Goal: Book appointment/travel/reservation

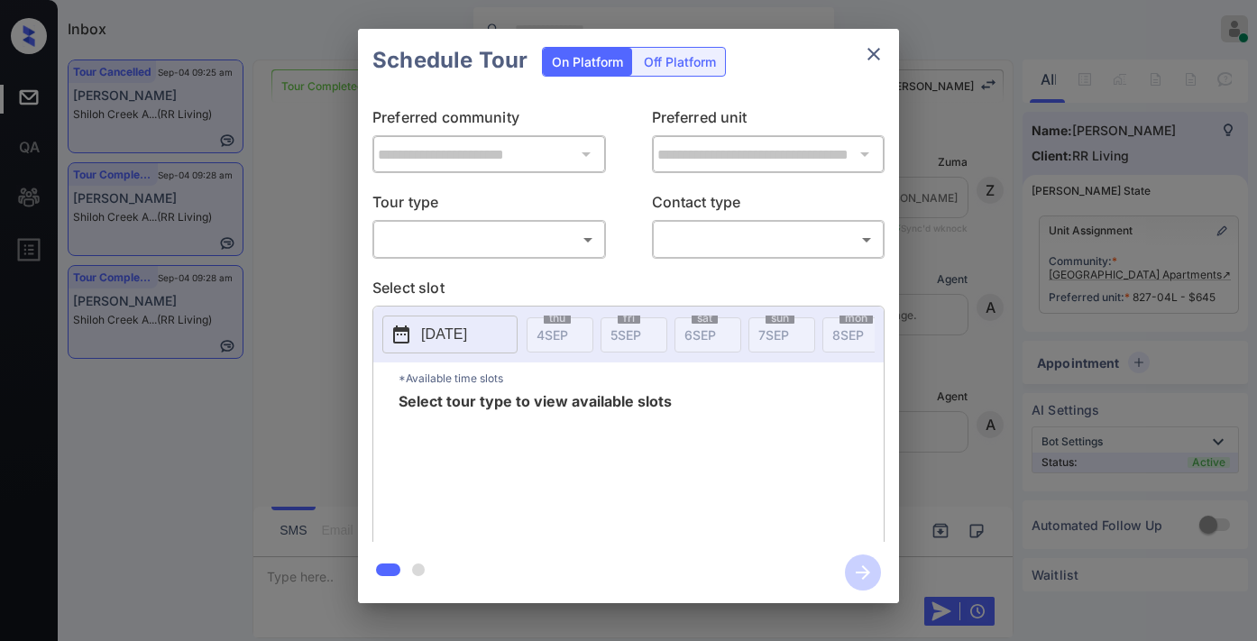
click at [510, 238] on body "Inbox Samantha Soliven Online Set yourself offline Set yourself on break Profil…" at bounding box center [628, 320] width 1257 height 641
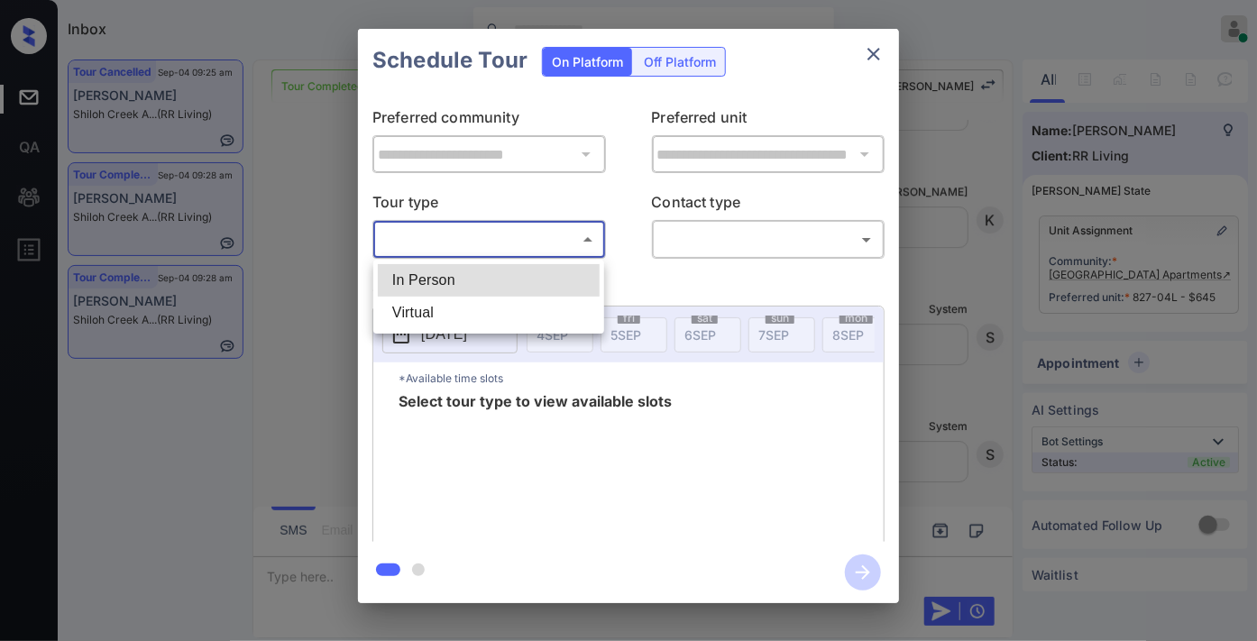
click at [498, 277] on li "In Person" at bounding box center [489, 280] width 222 height 32
type input "********"
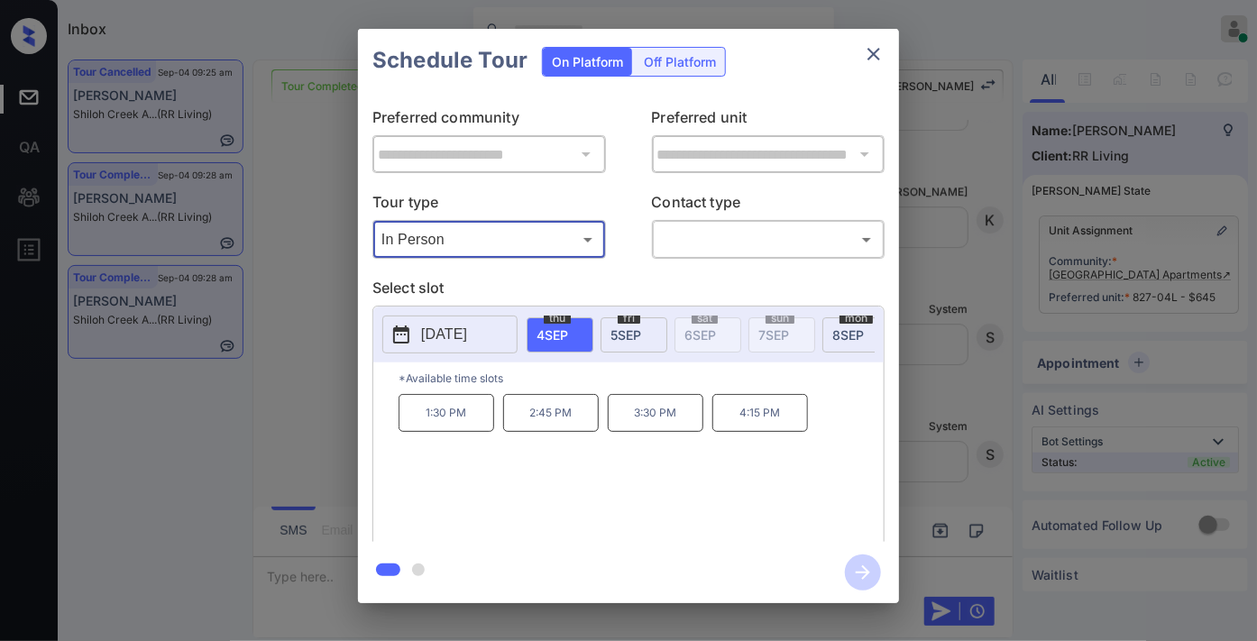
click at [428, 341] on p "[DATE]" at bounding box center [444, 335] width 46 height 22
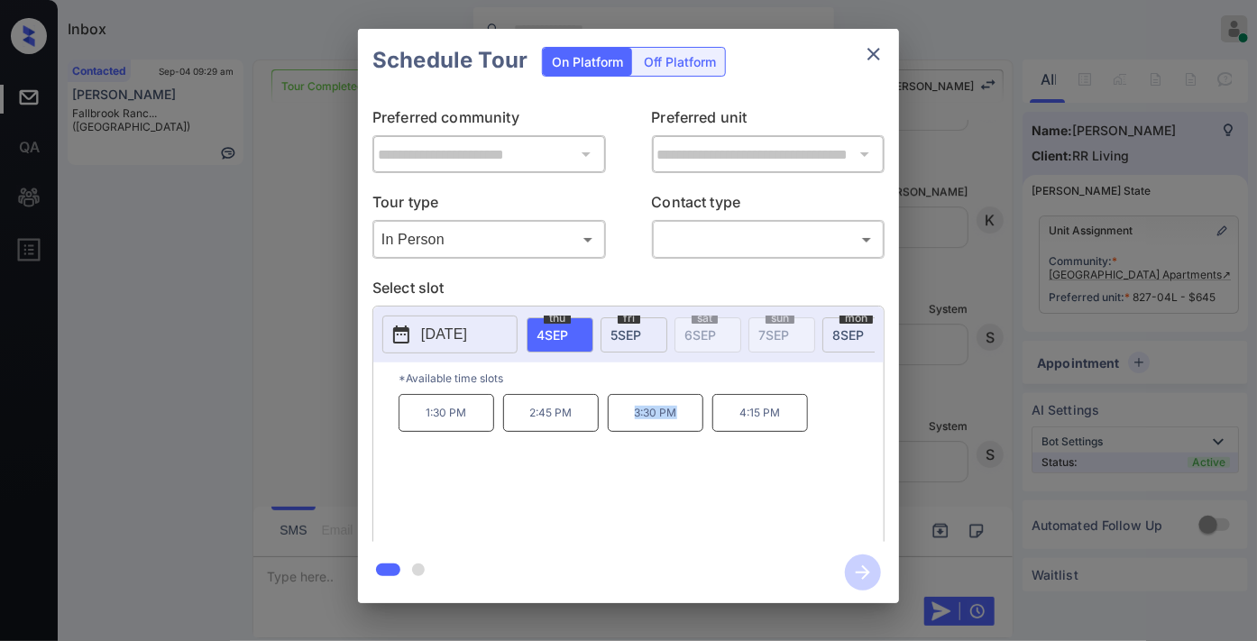
drag, startPoint x: 671, startPoint y: 422, endPoint x: 629, endPoint y: 422, distance: 42.4
click at [629, 422] on p "3:30 PM" at bounding box center [656, 413] width 96 height 38
copy p "3:30 PM"
click at [878, 52] on icon "close" at bounding box center [874, 54] width 22 height 22
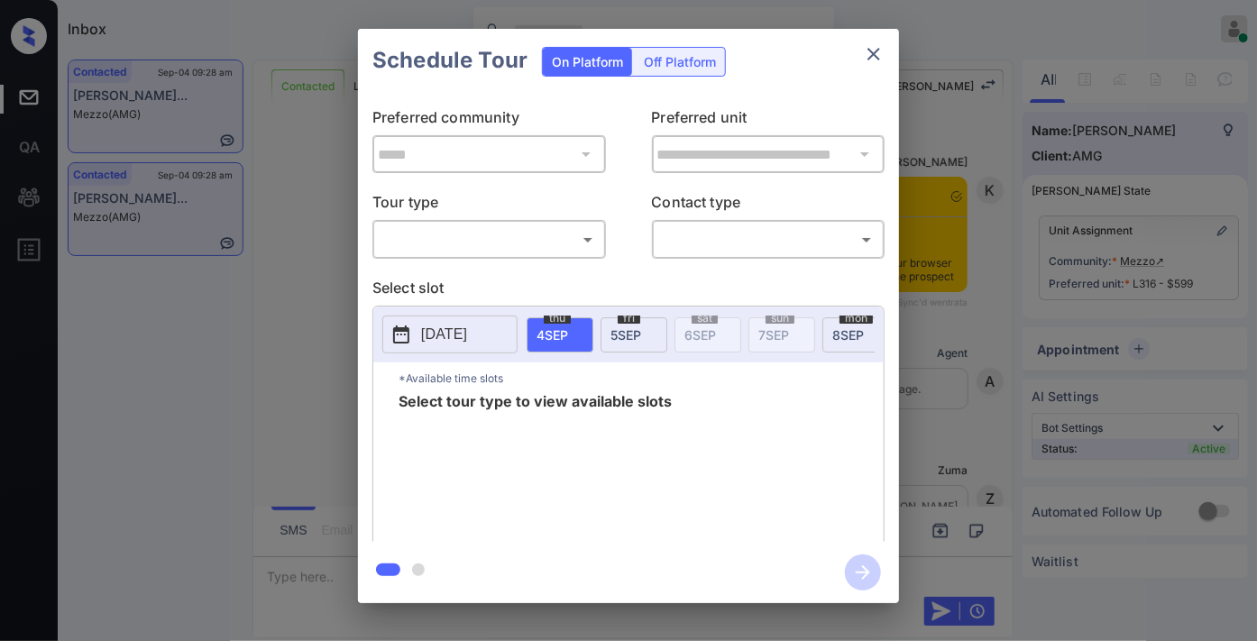
click at [512, 237] on body "Inbox [PERSON_NAME] Online Set yourself offline Set yourself on break Profile S…" at bounding box center [628, 320] width 1257 height 641
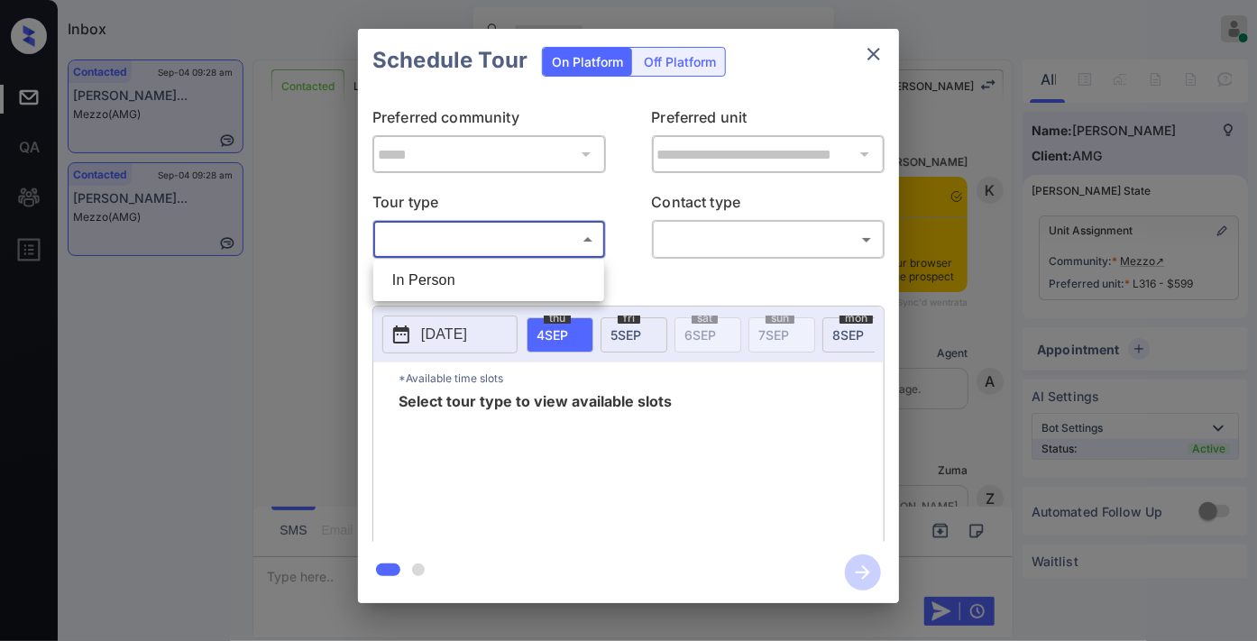
scroll to position [4650, 0]
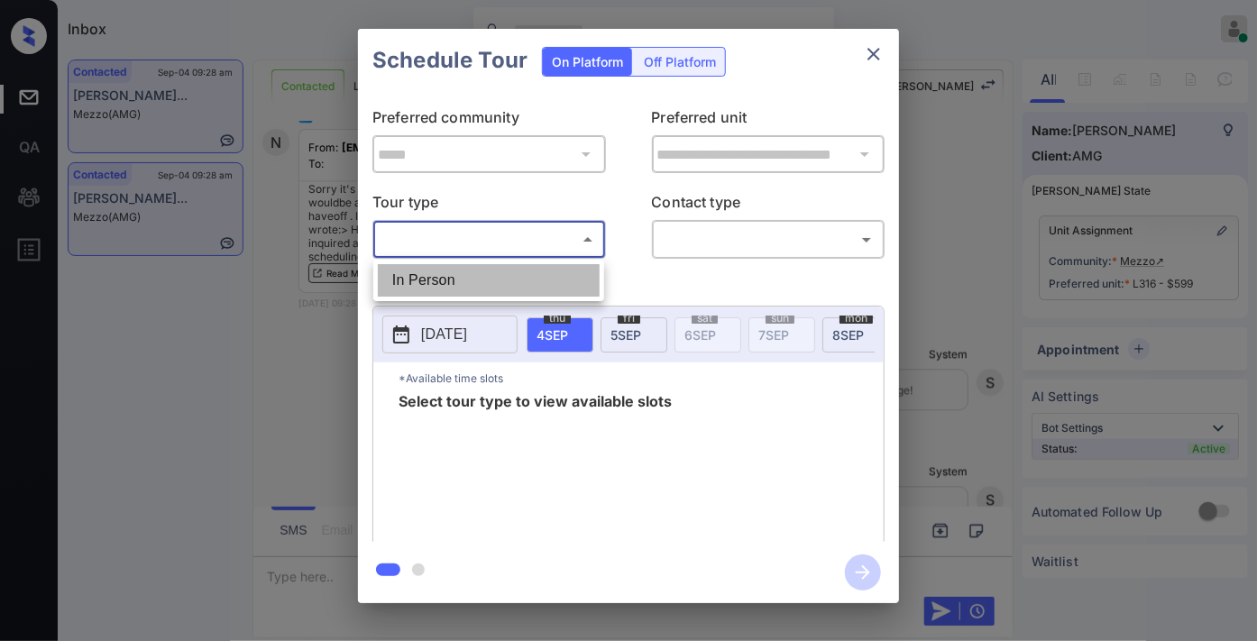
click at [496, 282] on li "In Person" at bounding box center [489, 280] width 222 height 32
type input "********"
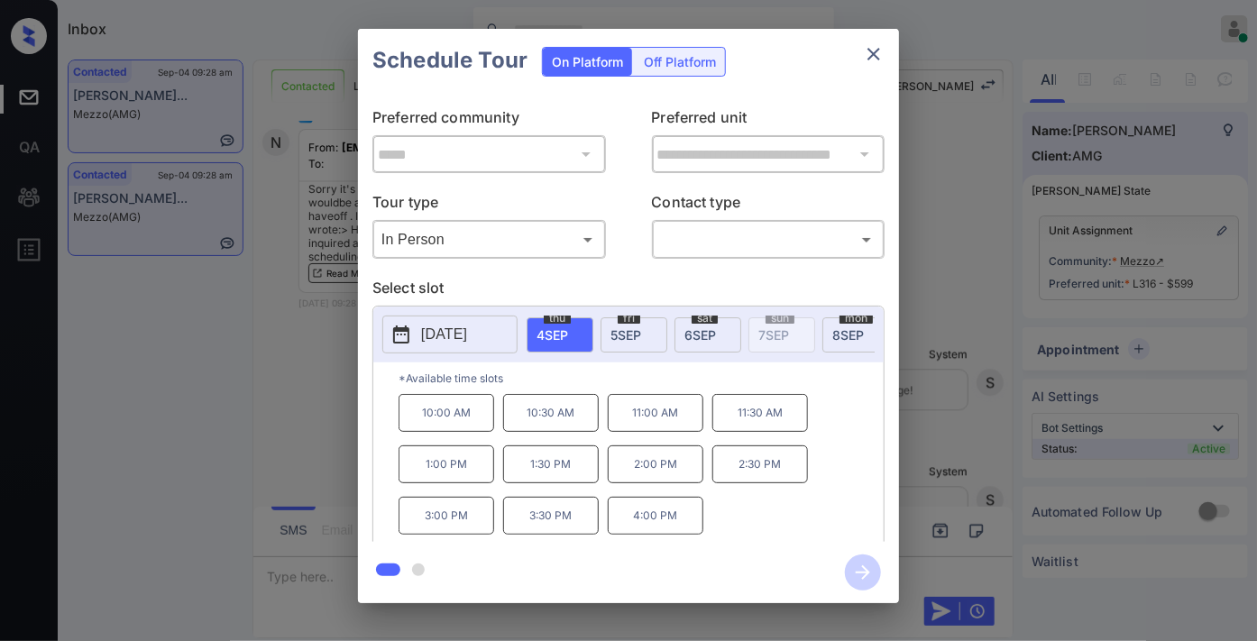
click at [472, 354] on div "[DATE]" at bounding box center [449, 335] width 135 height 38
click at [467, 340] on p "[DATE]" at bounding box center [444, 335] width 46 height 22
click at [866, 61] on icon "close" at bounding box center [874, 54] width 22 height 22
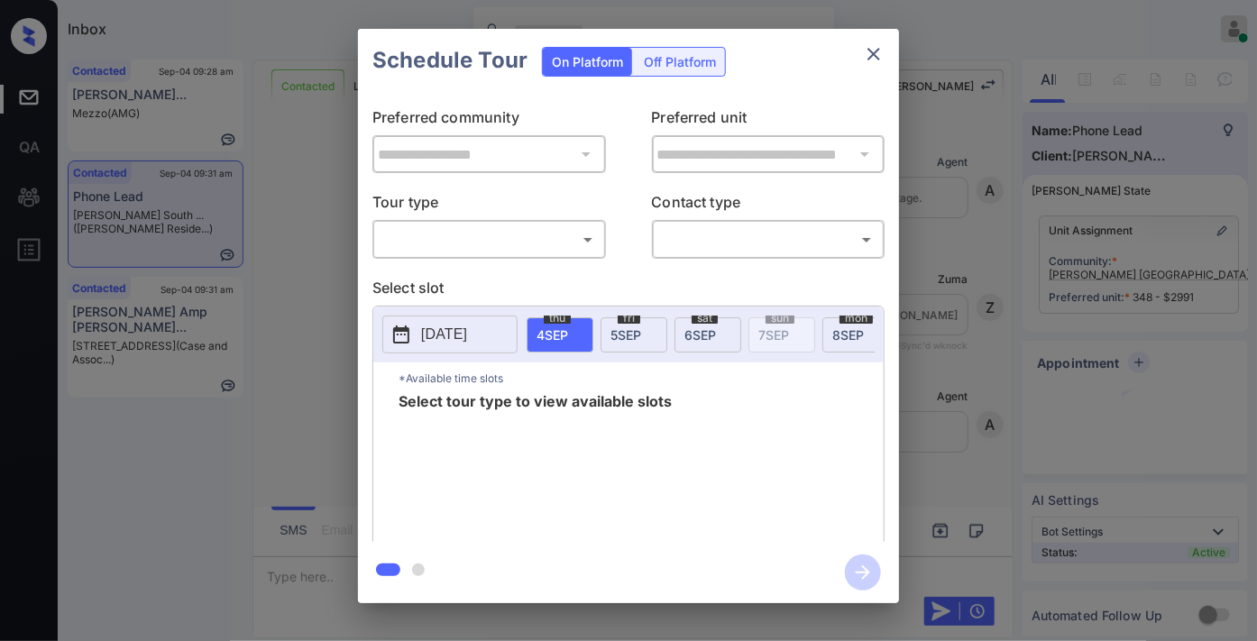
click at [548, 224] on body "Inbox Samantha Soliven Online Set yourself offline Set yourself on break Profil…" at bounding box center [628, 320] width 1257 height 641
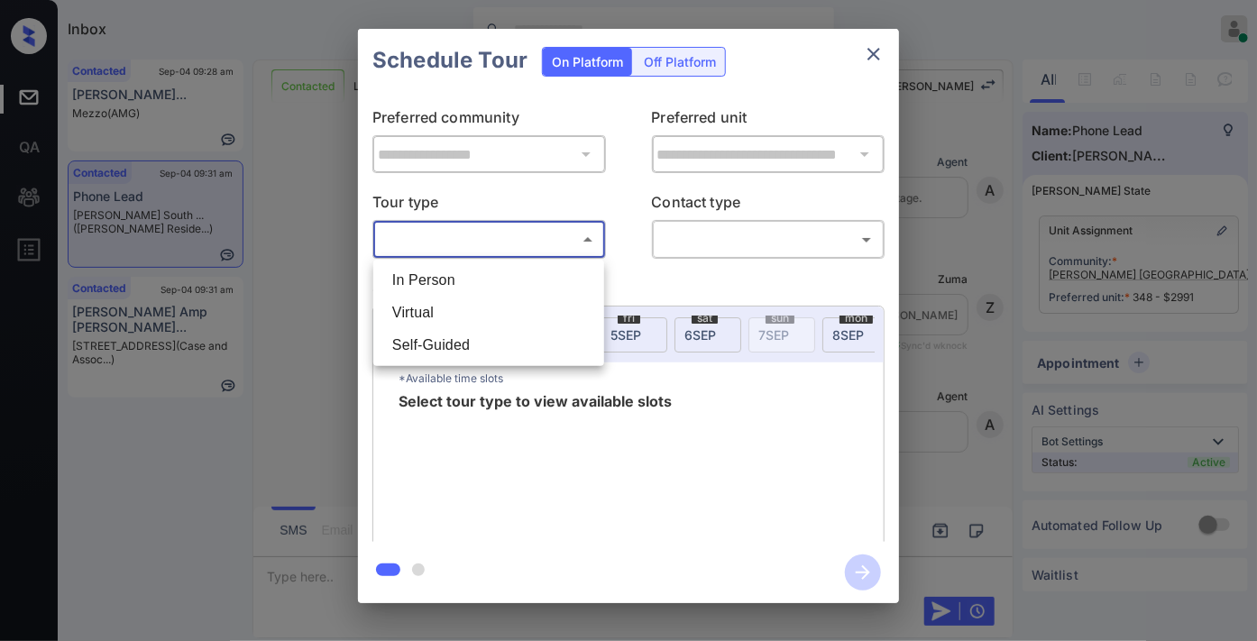
scroll to position [2070, 0]
click at [534, 266] on li "In Person" at bounding box center [489, 280] width 222 height 32
type input "********"
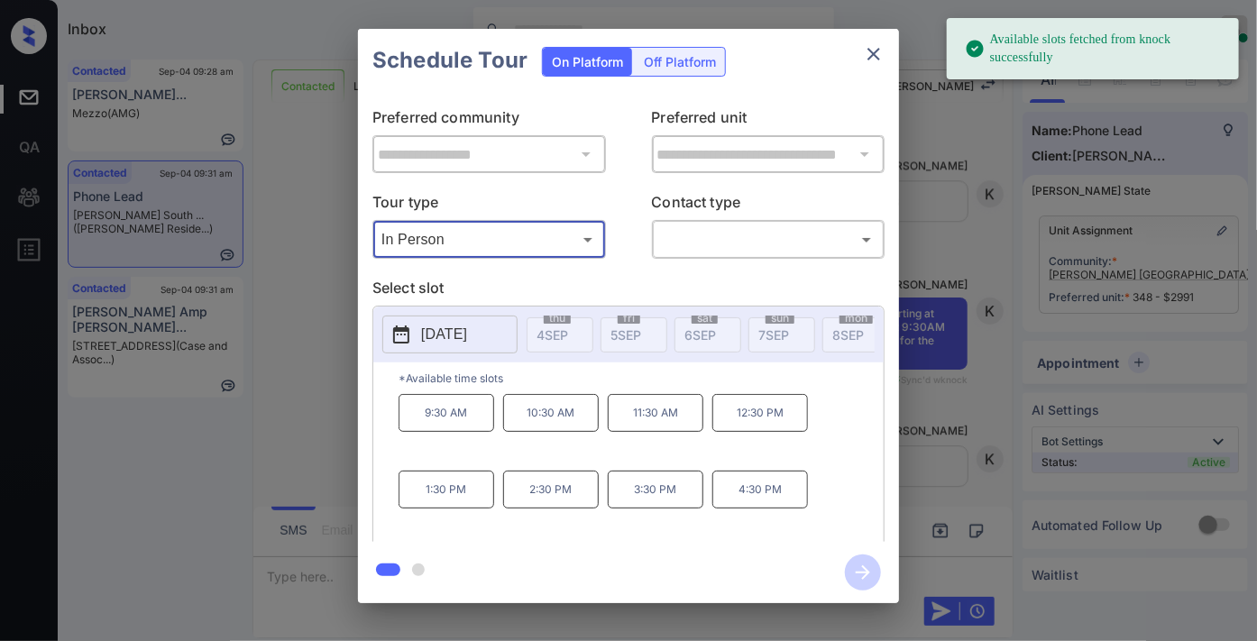
click at [448, 363] on div "2025-09-25 thu 4 SEP fri 5 SEP sat 6 SEP sun 7 SEP mon 8 SEP tue 9 SEP wed 10 S…" at bounding box center [628, 335] width 511 height 56
click at [452, 338] on p "2025-09-25" at bounding box center [444, 335] width 46 height 22
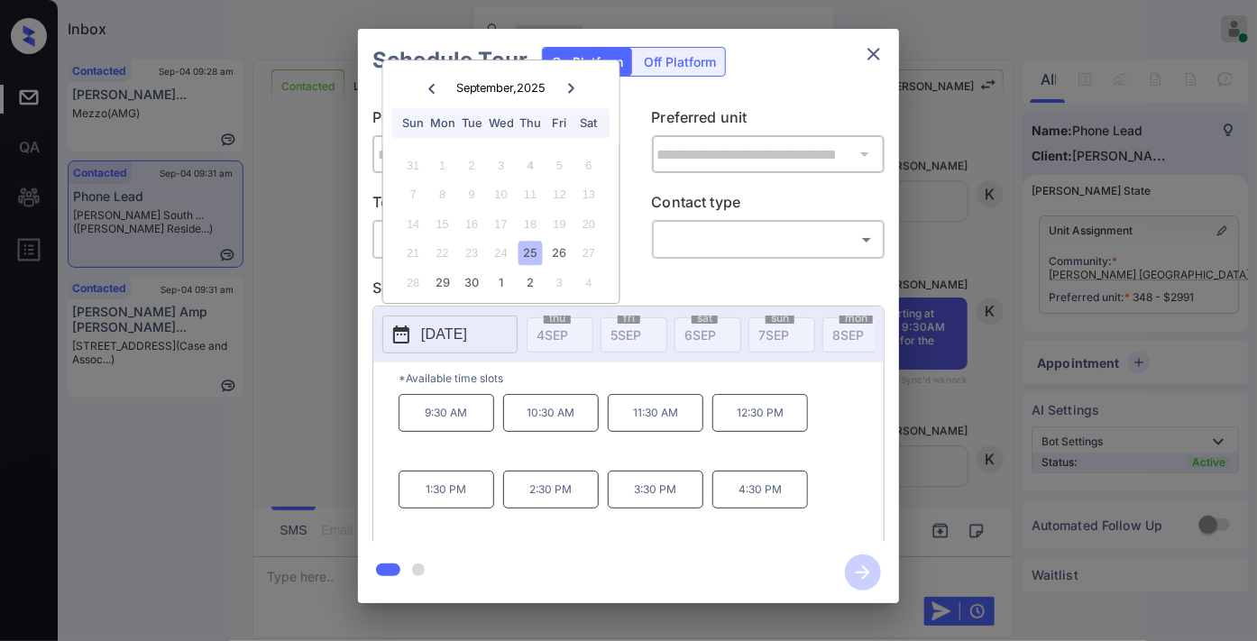
click at [871, 51] on icon "close" at bounding box center [874, 54] width 13 height 13
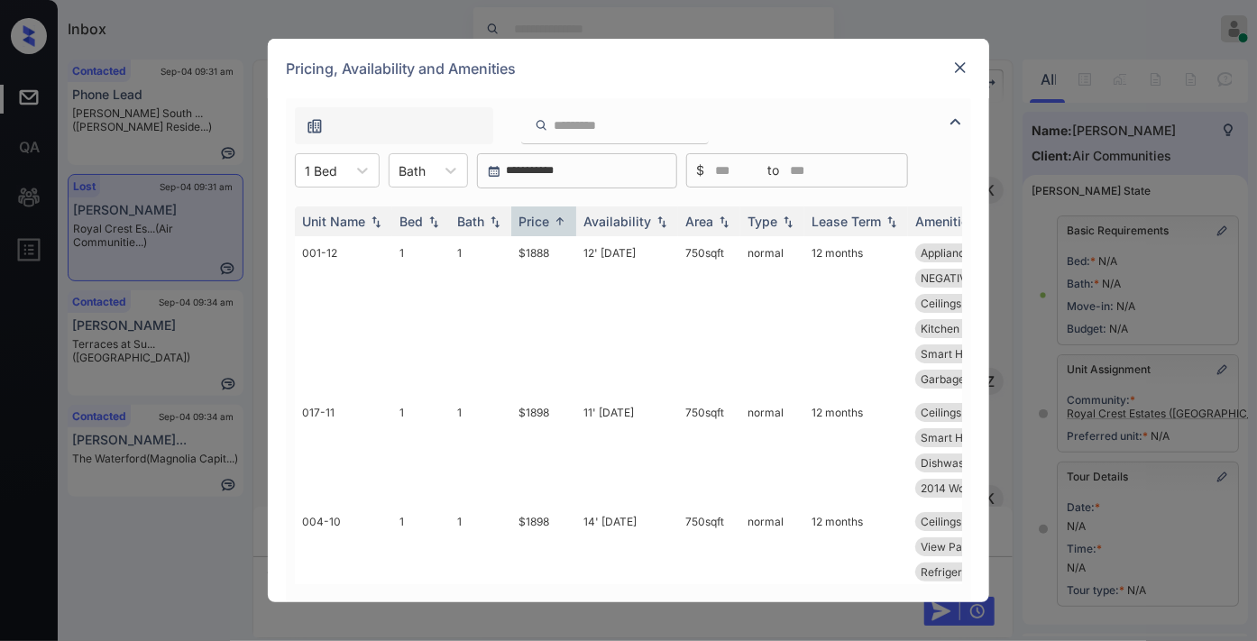
scroll to position [6788, 0]
drag, startPoint x: 561, startPoint y: 406, endPoint x: 499, endPoint y: 407, distance: 62.2
click at [499, 407] on tr "017-11 1 1 $1898 11' Jun 25 750 sqft normal 12 months Ceilings Cathed... Applia…" at bounding box center [766, 450] width 943 height 109
copy tr "$1898"
click at [563, 416] on td "$1898" at bounding box center [543, 450] width 65 height 109
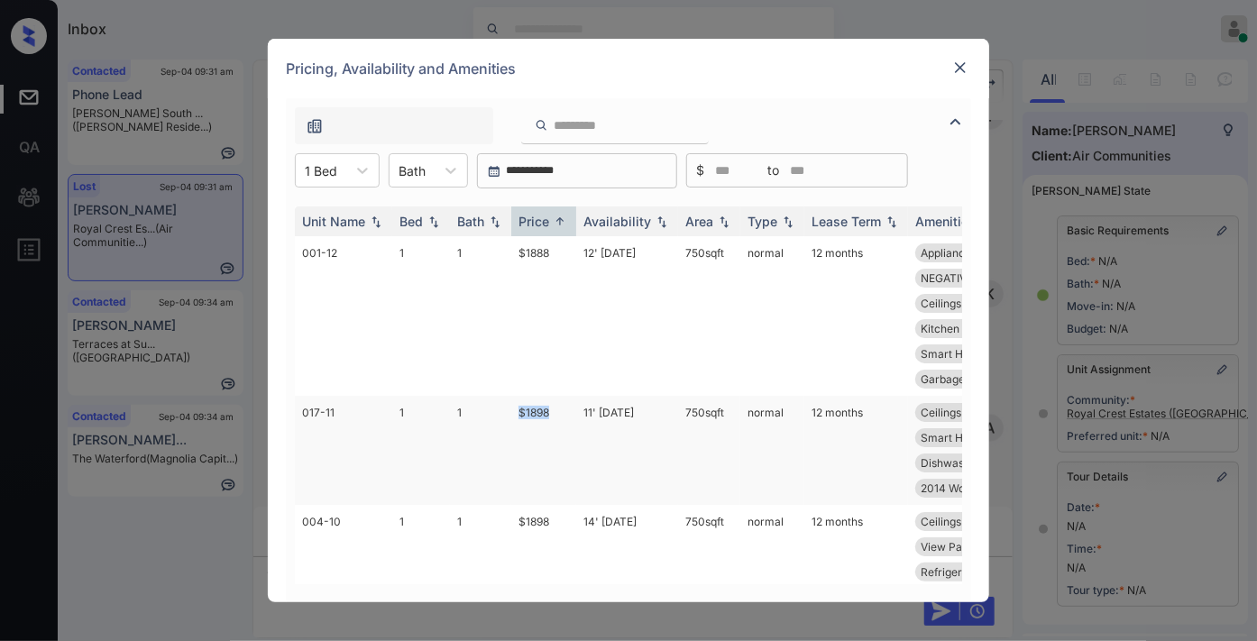
click at [563, 416] on td "$1898" at bounding box center [543, 450] width 65 height 109
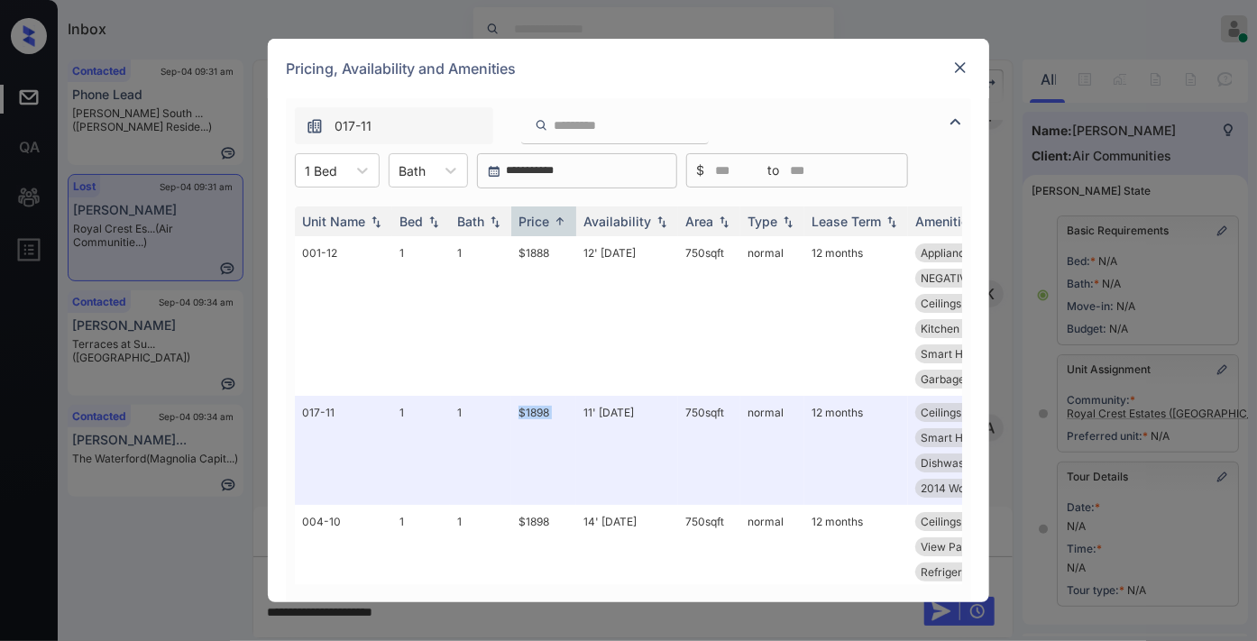
click at [966, 63] on img at bounding box center [961, 68] width 18 height 18
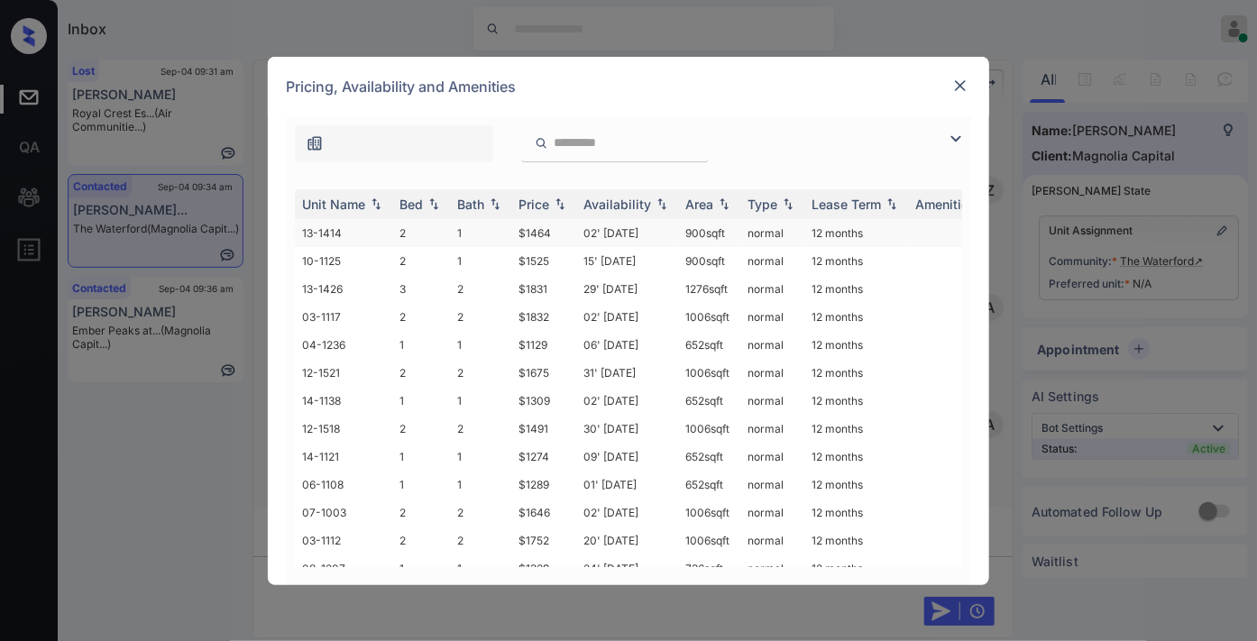
scroll to position [1982, 0]
click at [556, 227] on td "$1464" at bounding box center [543, 233] width 65 height 28
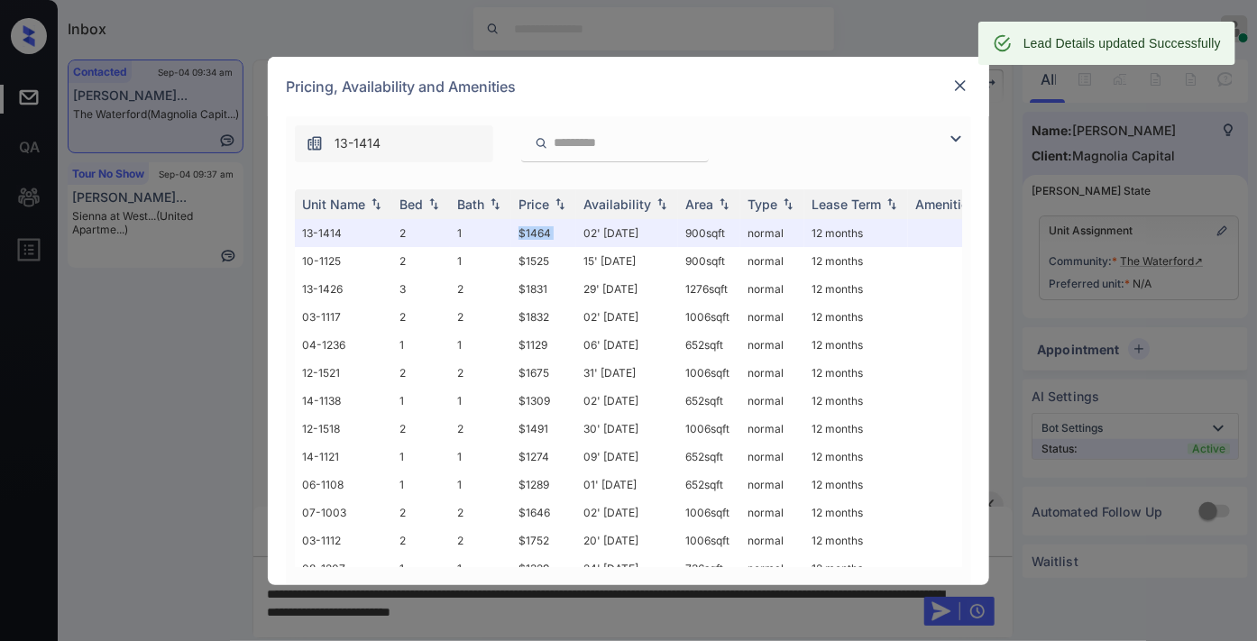
click at [961, 82] on img at bounding box center [961, 86] width 18 height 18
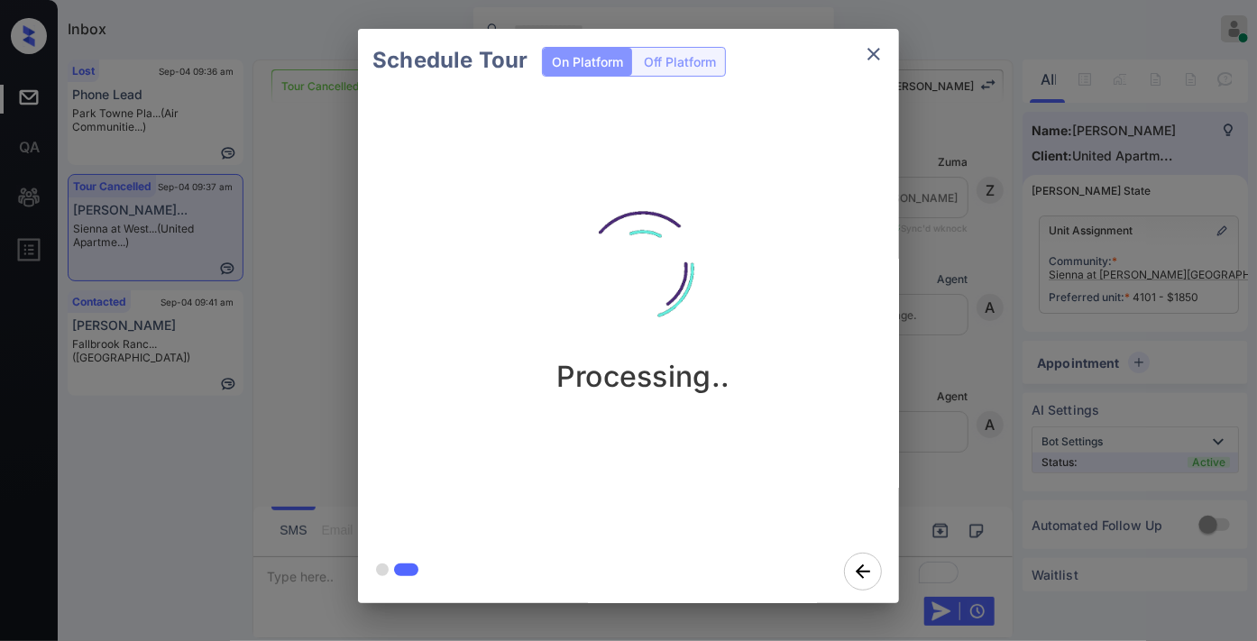
scroll to position [6441, 0]
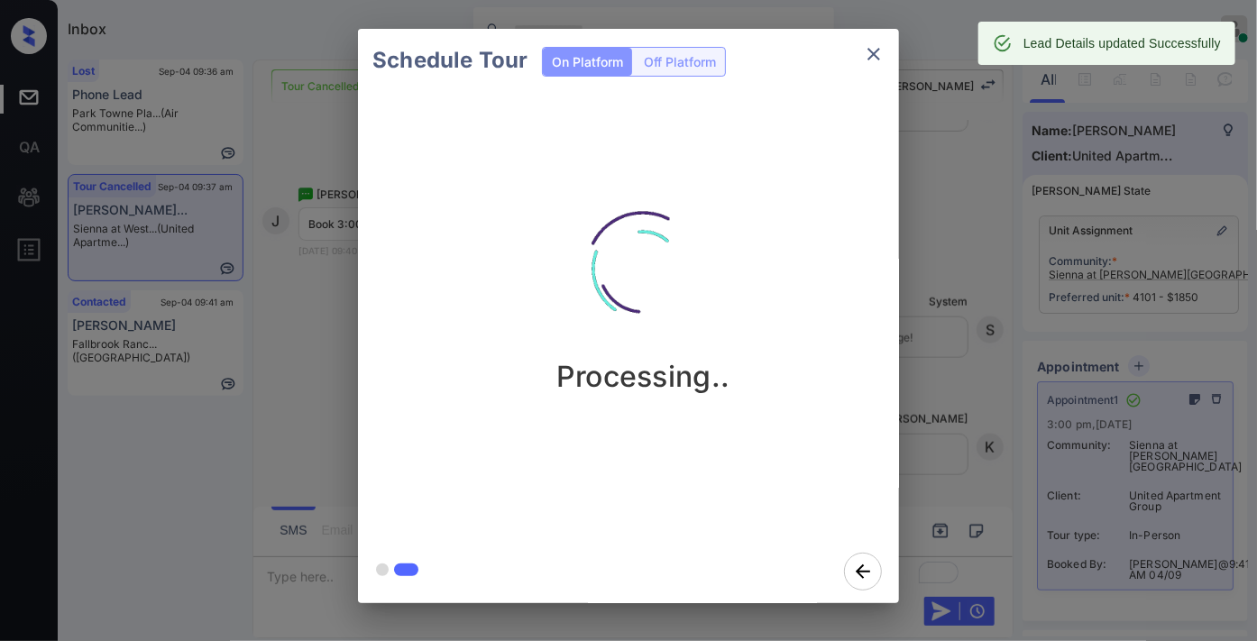
click at [879, 51] on icon "close" at bounding box center [874, 54] width 22 height 22
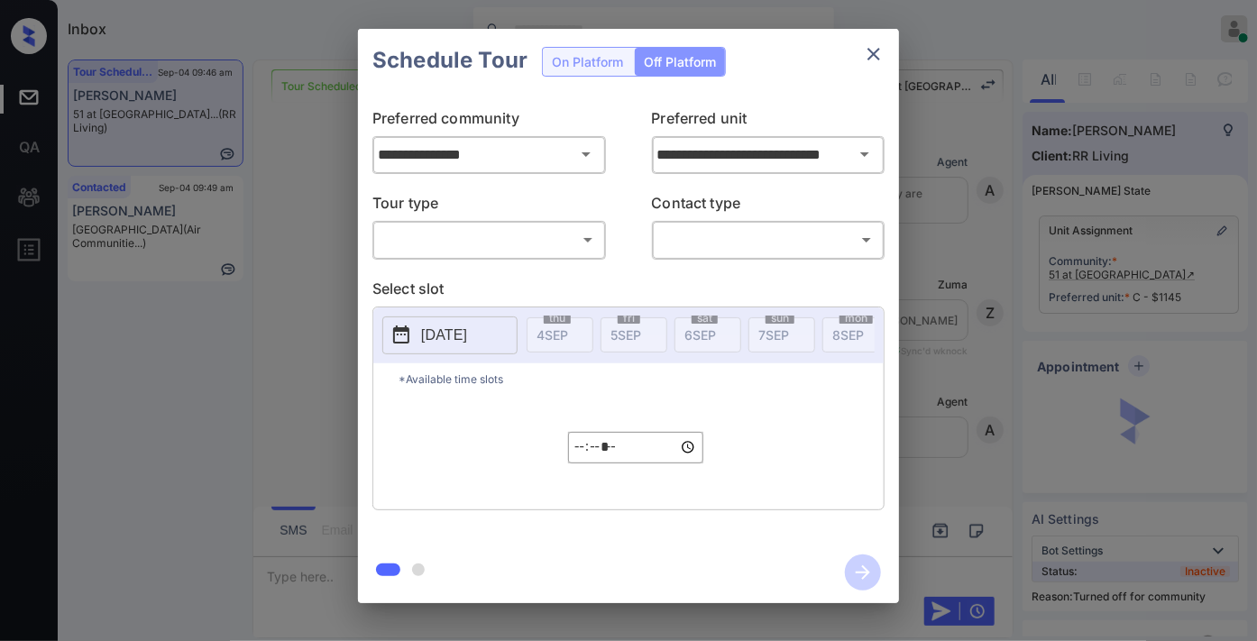
click at [530, 232] on body "Inbox [PERSON_NAME] Online Set yourself offline Set yourself on break Profile S…" at bounding box center [628, 320] width 1257 height 641
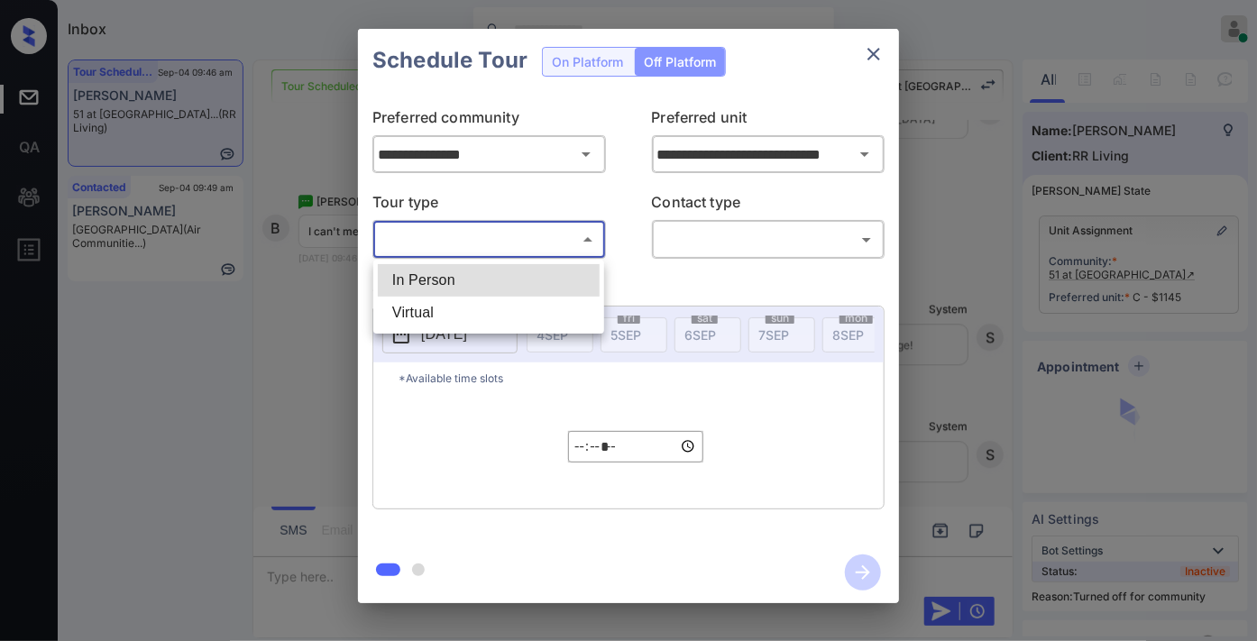
click at [882, 54] on div at bounding box center [628, 320] width 1257 height 641
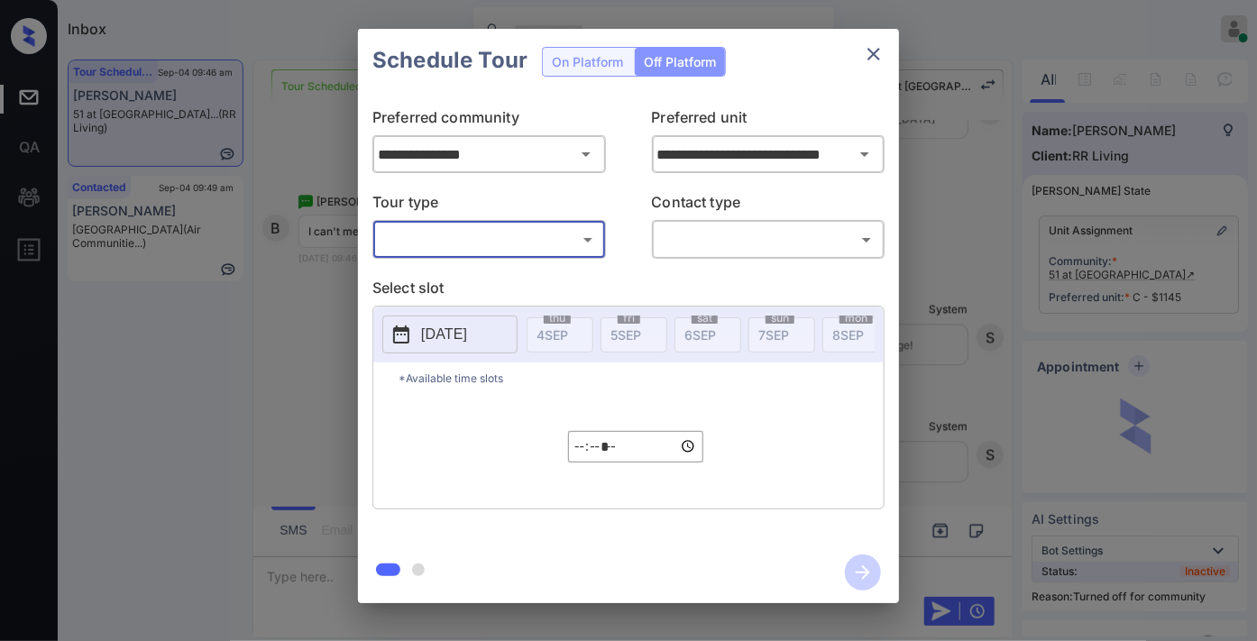
click at [876, 63] on icon "close" at bounding box center [874, 54] width 22 height 22
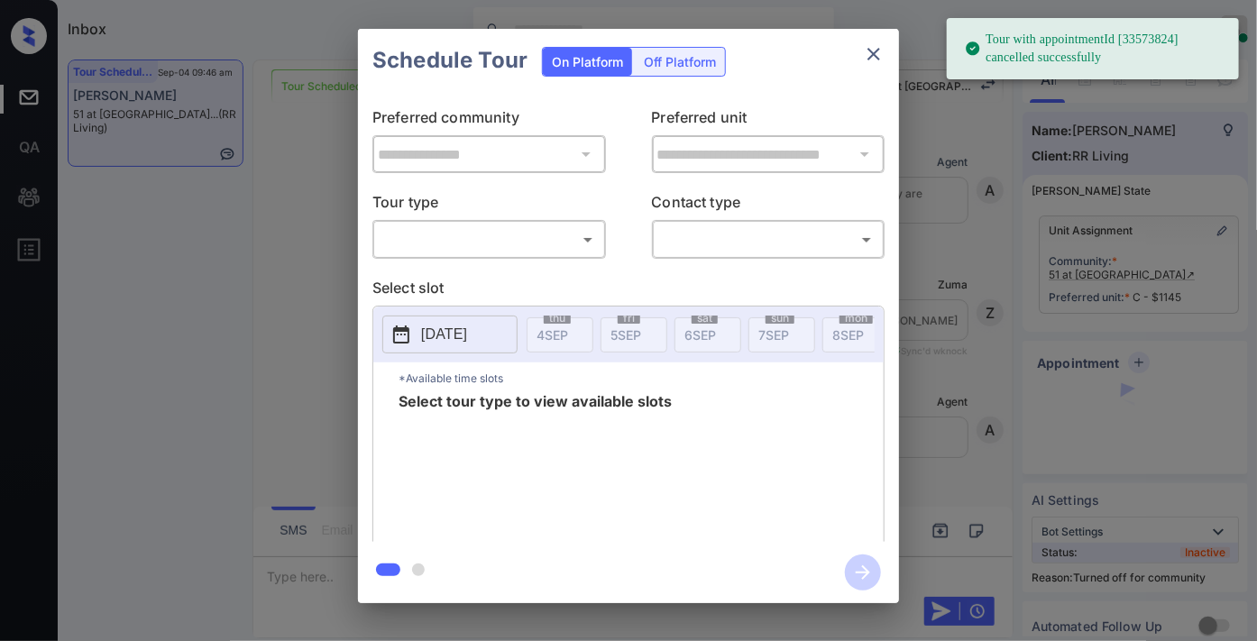
scroll to position [3910, 0]
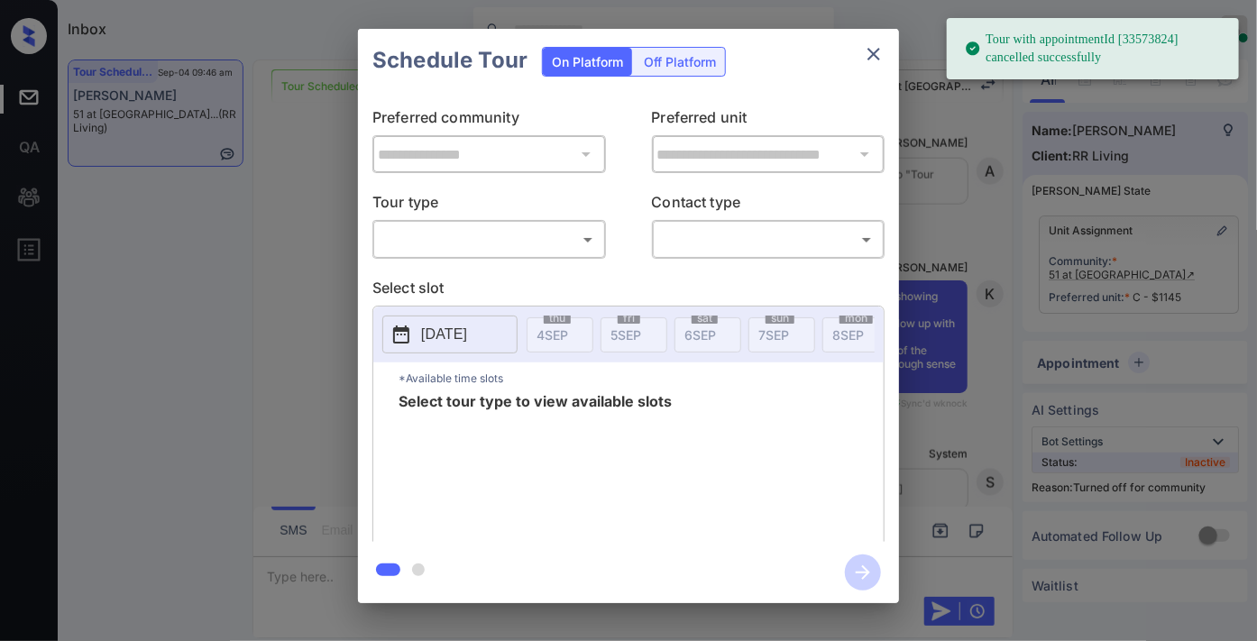
click at [573, 250] on body "Tour with appointmentId [33573824] cancelled successfully Inbox [PERSON_NAME] O…" at bounding box center [628, 320] width 1257 height 641
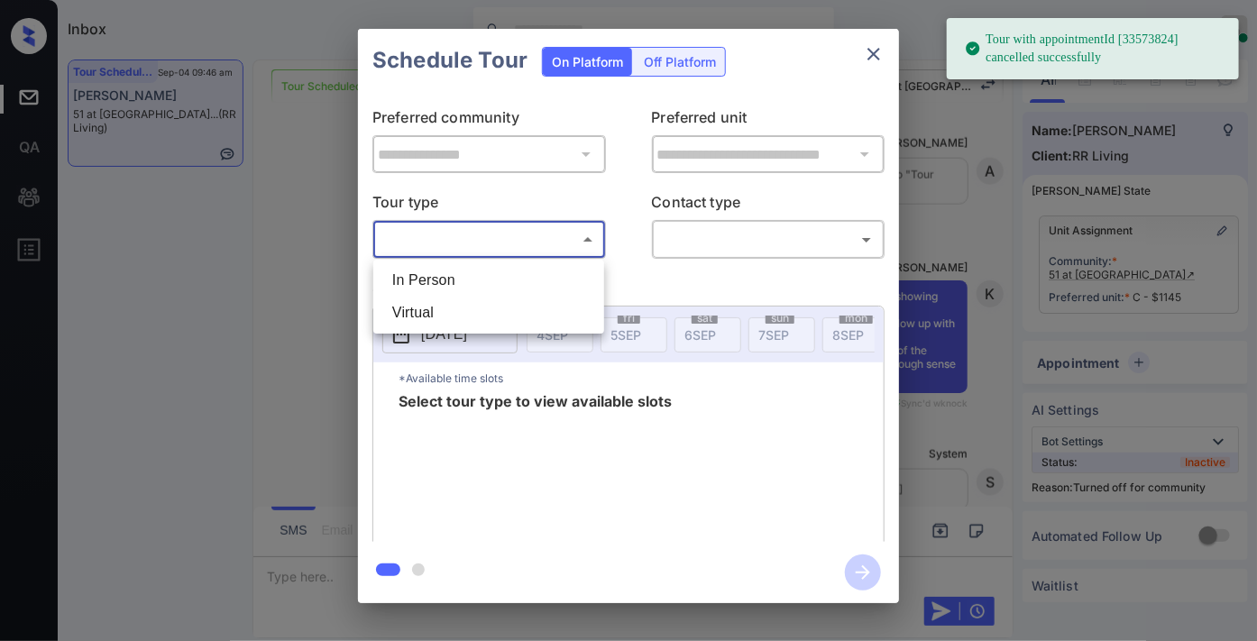
click at [532, 310] on li "Virtual" at bounding box center [489, 313] width 222 height 32
type input "*******"
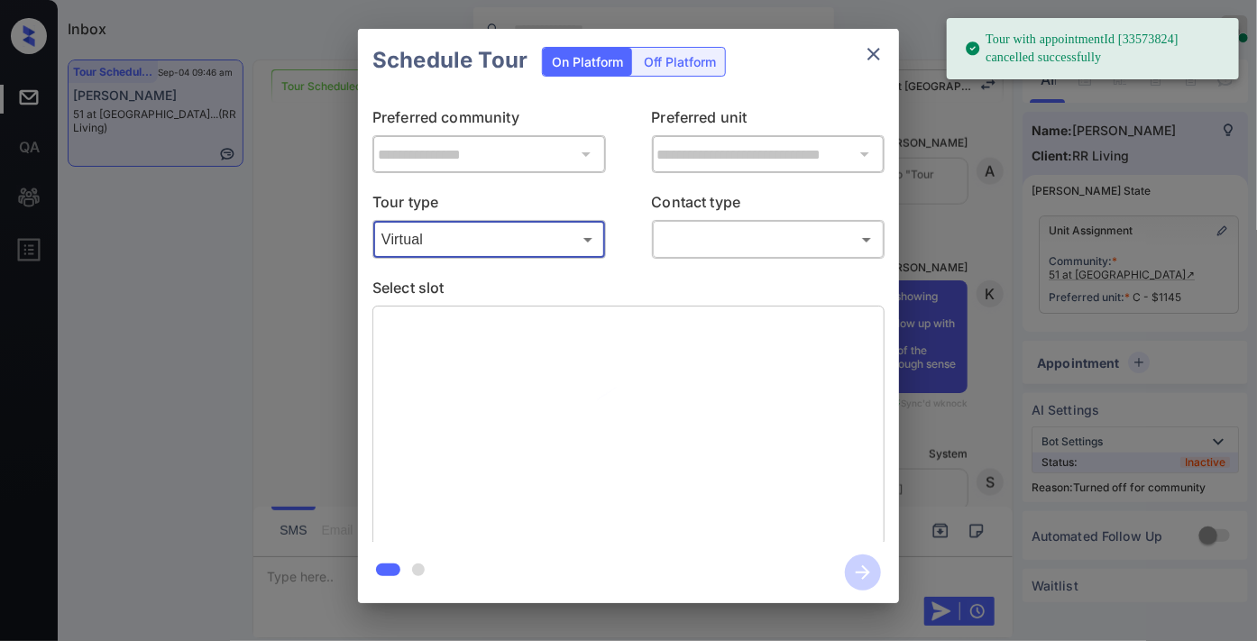
click at [705, 244] on body "Tour with appointmentId [33573824] cancelled successfully Inbox Samantha Solive…" at bounding box center [628, 320] width 1257 height 641
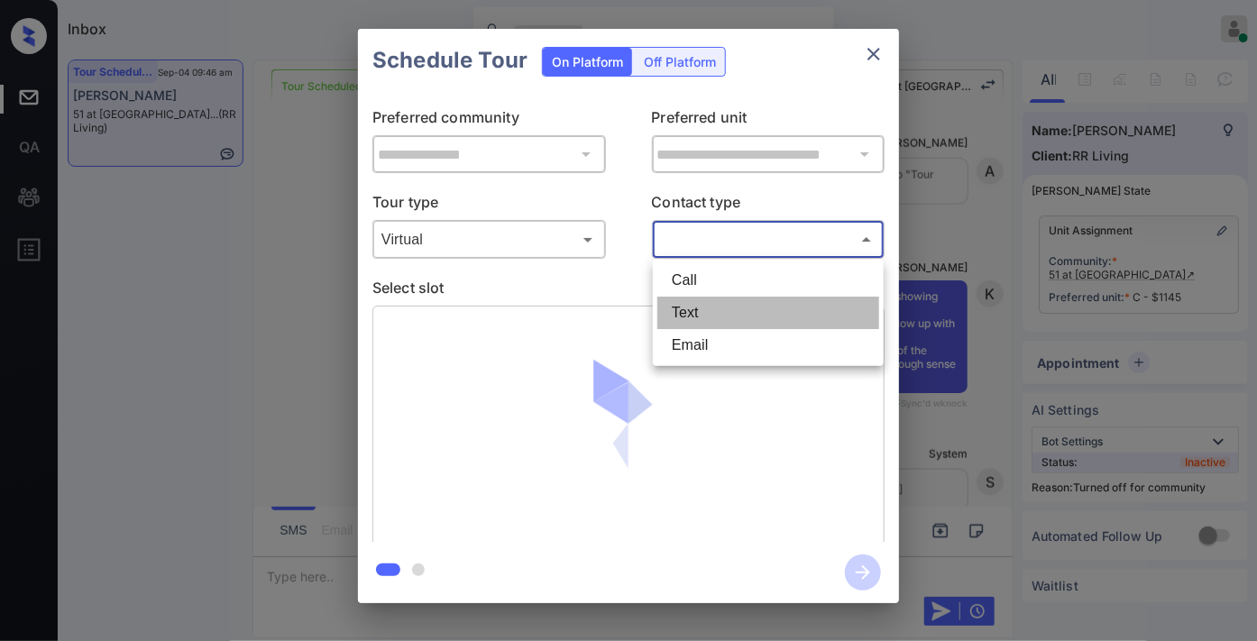
click at [711, 301] on li "Text" at bounding box center [769, 313] width 222 height 32
type input "****"
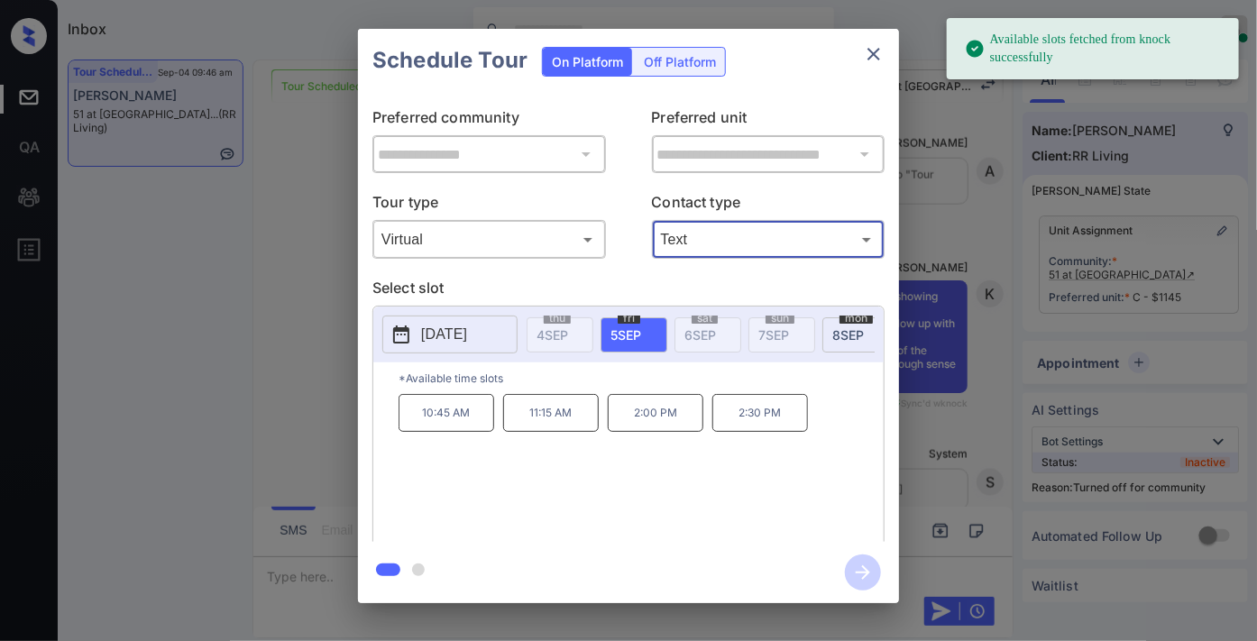
click at [668, 419] on p "2:00 PM" at bounding box center [656, 413] width 96 height 38
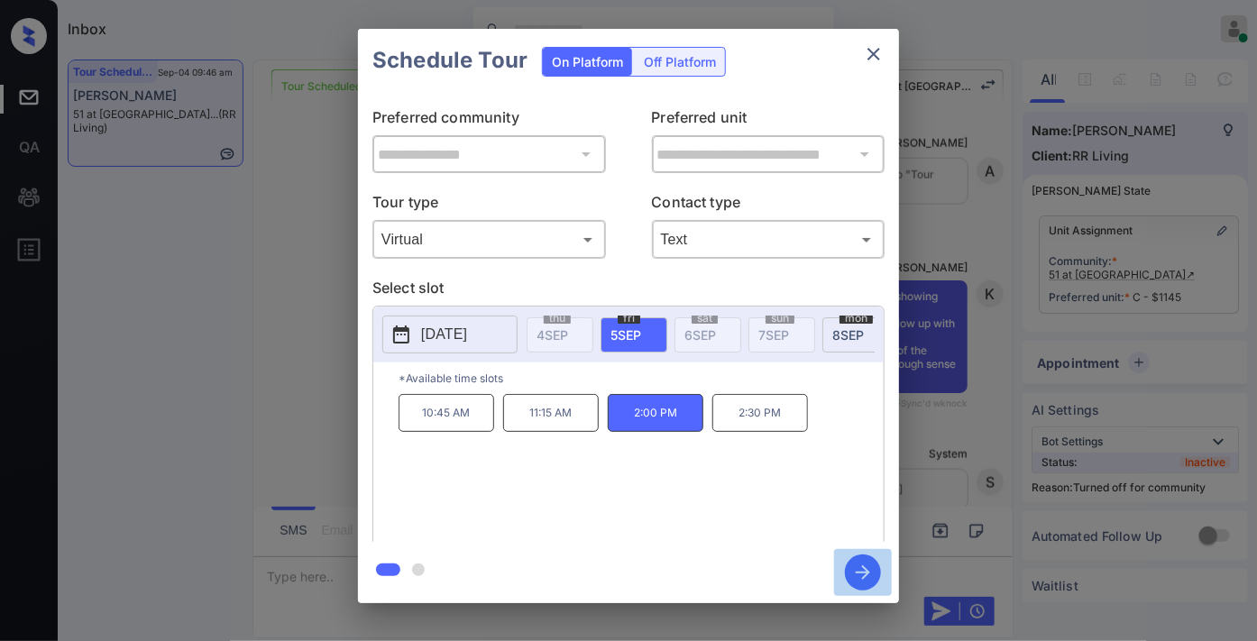
click at [875, 565] on icon "button" at bounding box center [863, 573] width 36 height 36
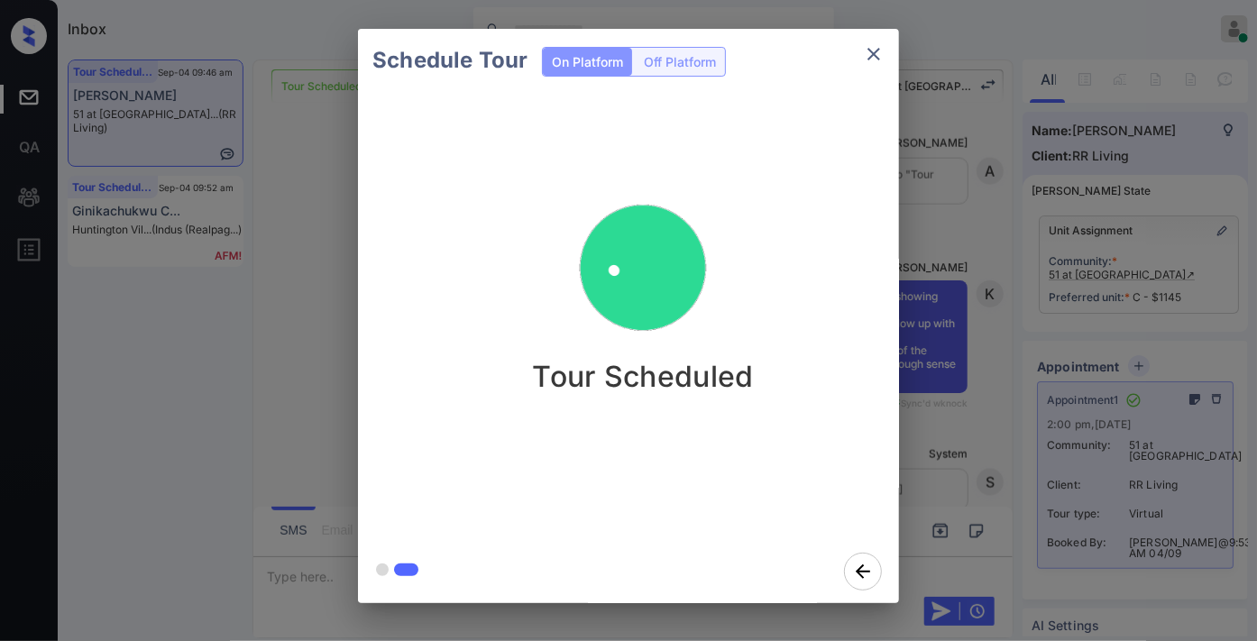
click at [872, 58] on icon "close" at bounding box center [874, 54] width 22 height 22
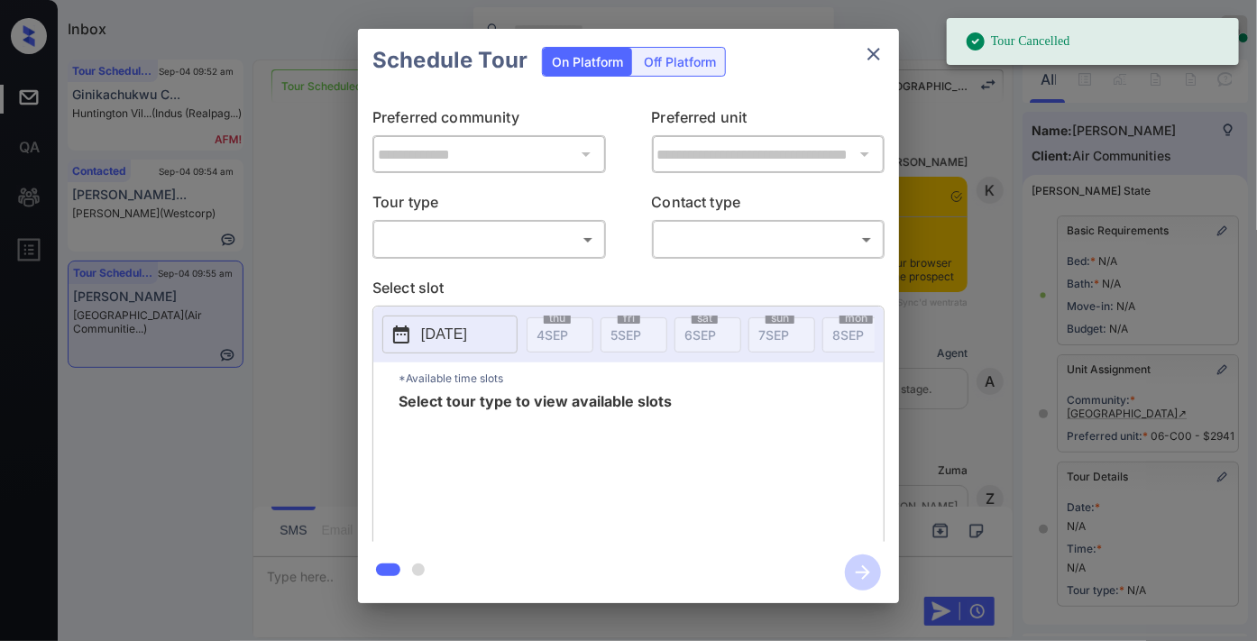
scroll to position [250, 0]
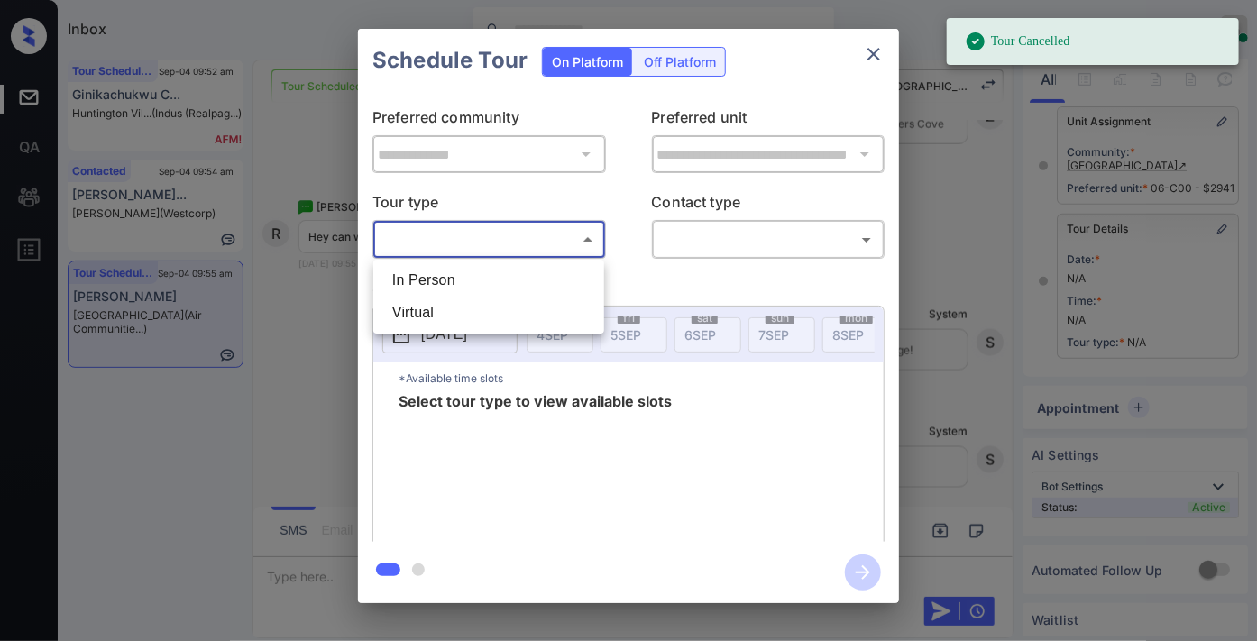
click at [587, 235] on body "Tour Cancelled Inbox Samantha Soliven Online Set yourself offline Set yourself …" at bounding box center [628, 320] width 1257 height 641
click at [543, 293] on li "In Person" at bounding box center [489, 280] width 222 height 32
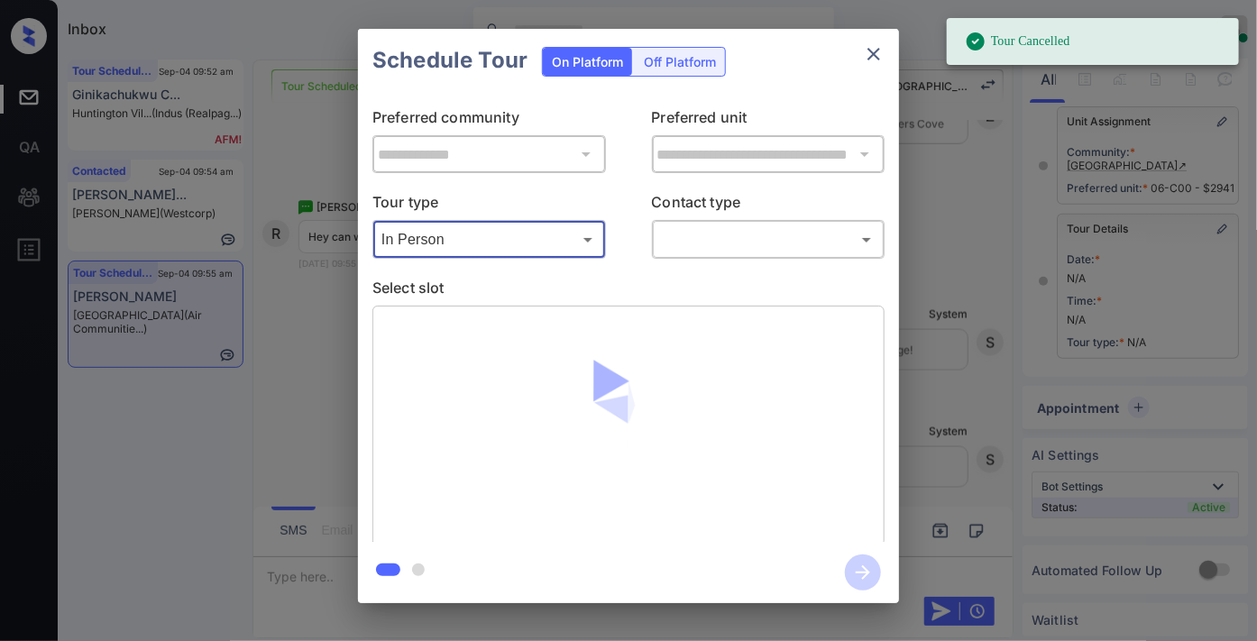
click at [527, 247] on body "Tour Cancelled Inbox Samantha Soliven Online Set yourself offline Set yourself …" at bounding box center [628, 320] width 1257 height 641
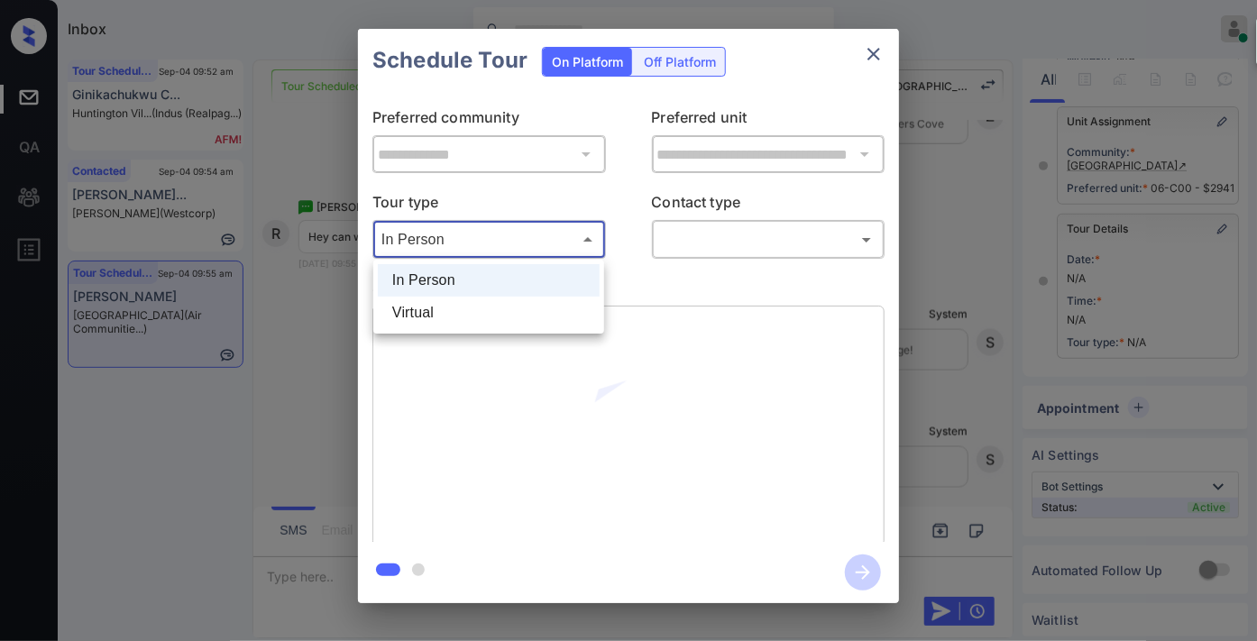
click at [527, 312] on li "Virtual" at bounding box center [489, 313] width 222 height 32
type input "*******"
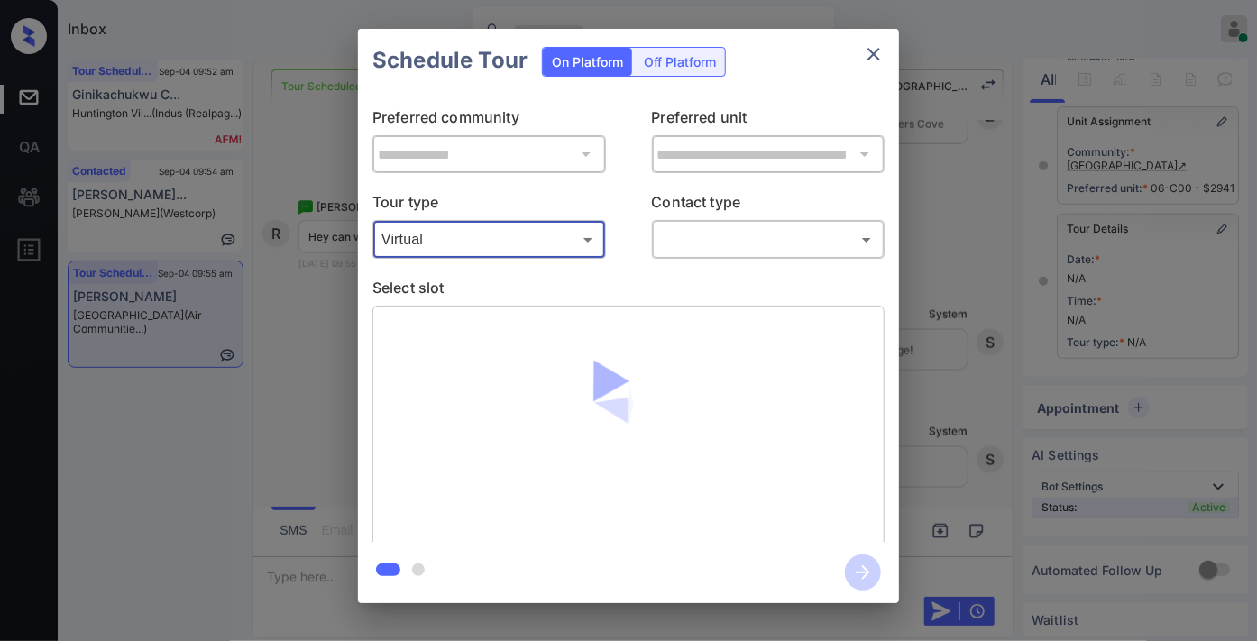
click at [750, 249] on body "Inbox Samantha Soliven Online Set yourself offline Set yourself on break Profil…" at bounding box center [628, 320] width 1257 height 641
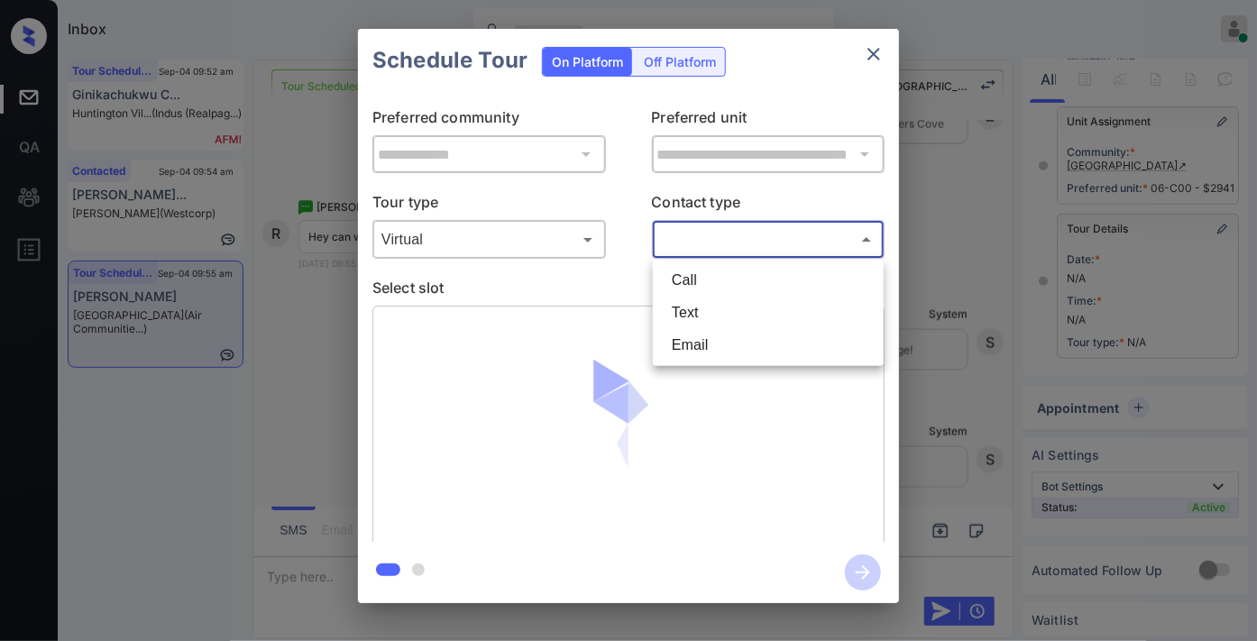
click at [735, 307] on li "Text" at bounding box center [769, 313] width 222 height 32
type input "****"
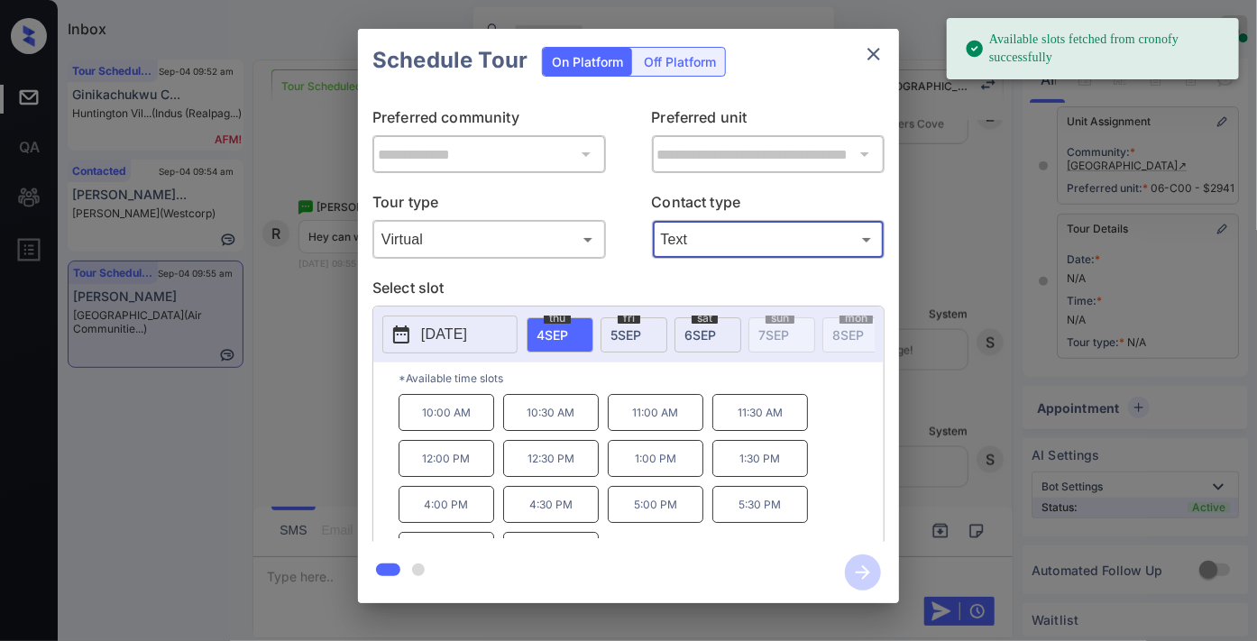
click at [645, 431] on p "11:00 AM" at bounding box center [656, 412] width 96 height 37
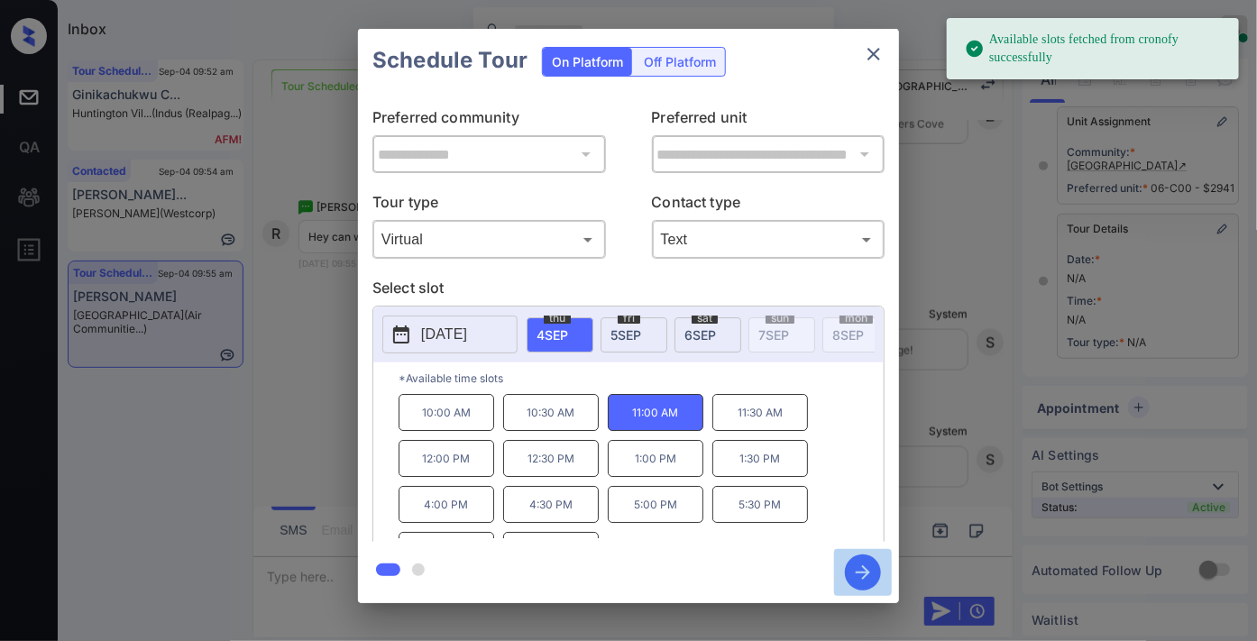
click at [861, 563] on icon "button" at bounding box center [863, 573] width 36 height 36
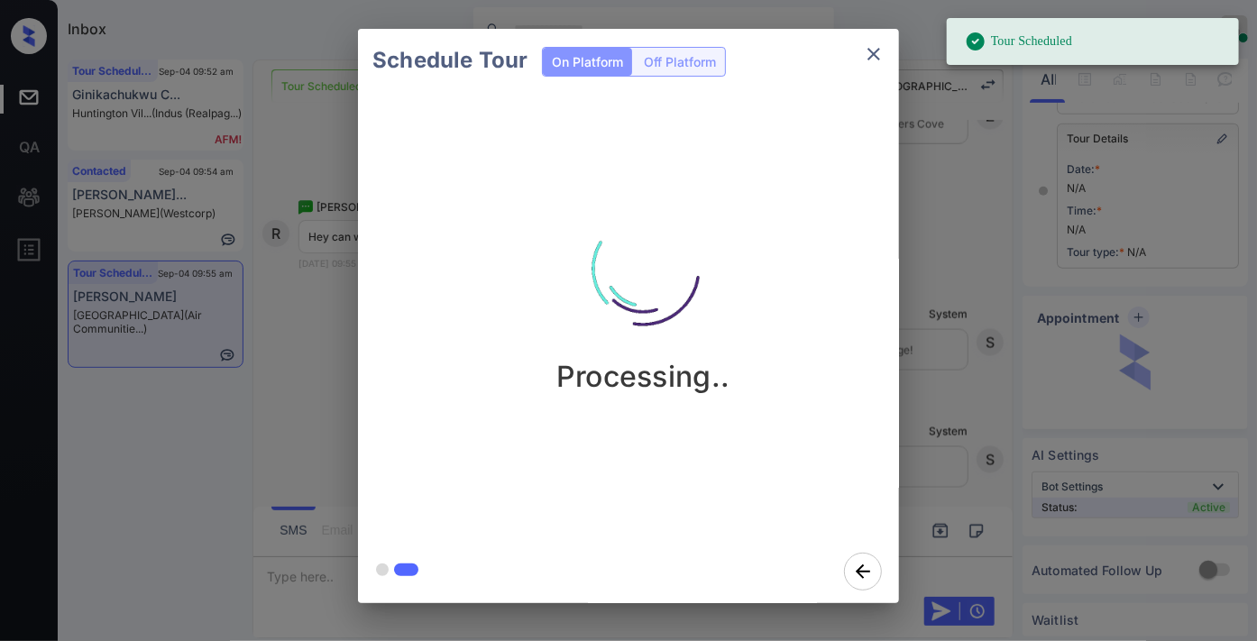
scroll to position [401, 0]
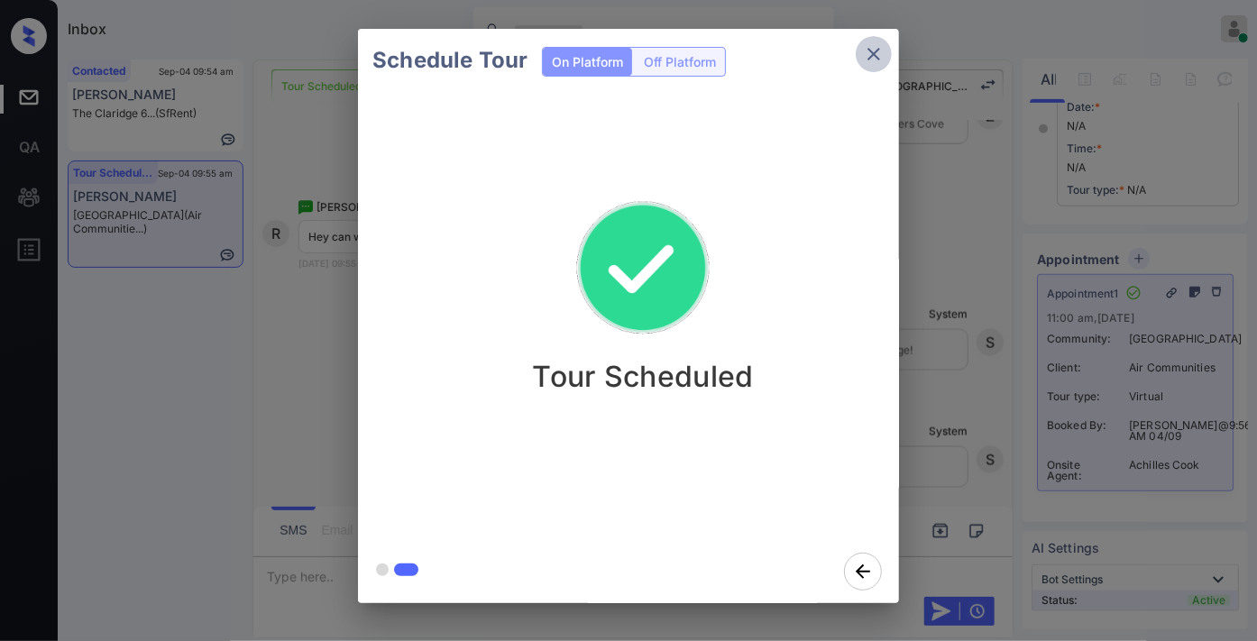
click at [877, 57] on icon "close" at bounding box center [874, 54] width 13 height 13
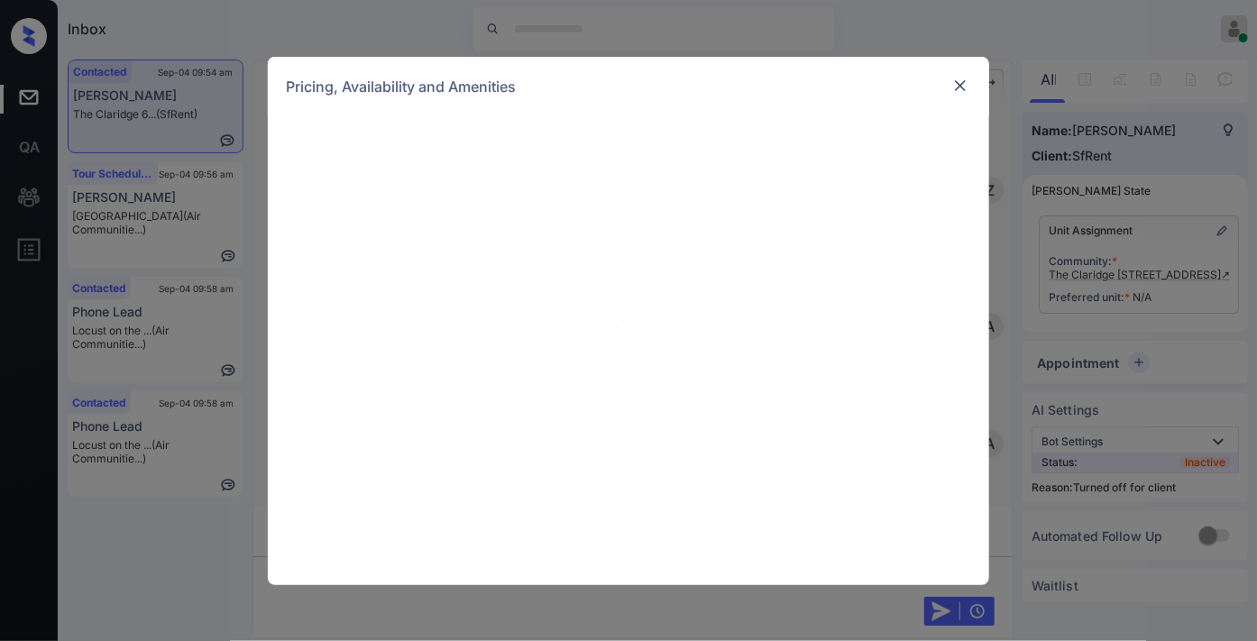
scroll to position [3954, 0]
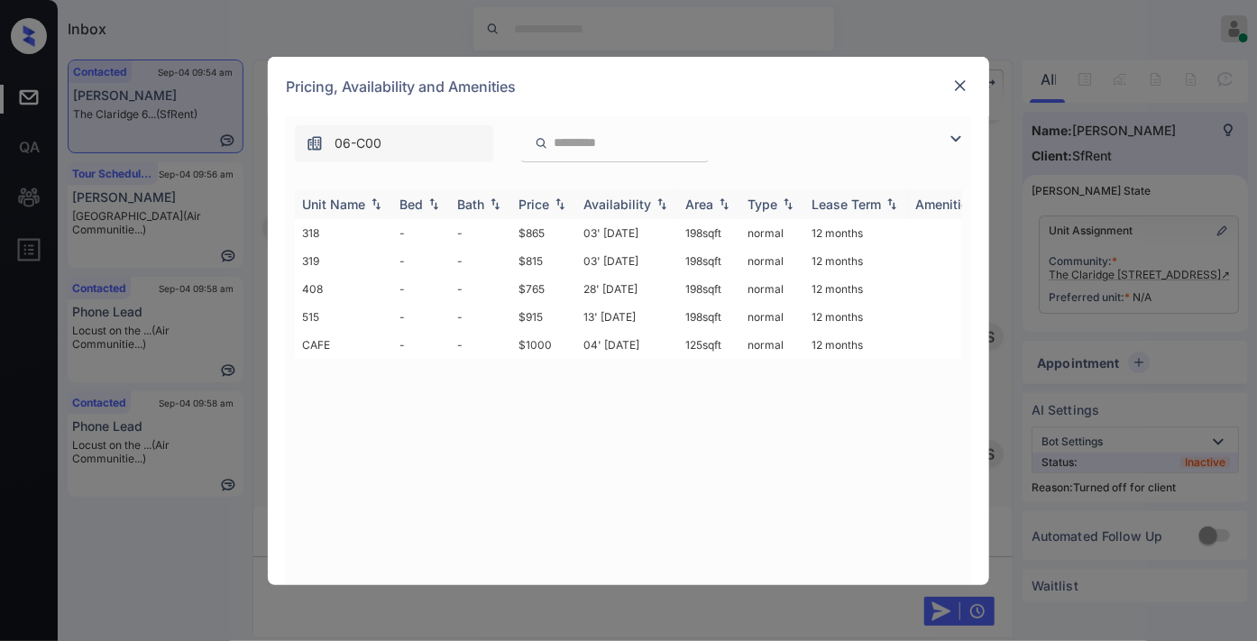
click at [543, 205] on div "Price" at bounding box center [534, 204] width 31 height 15
click at [553, 228] on td "$765" at bounding box center [543, 233] width 65 height 28
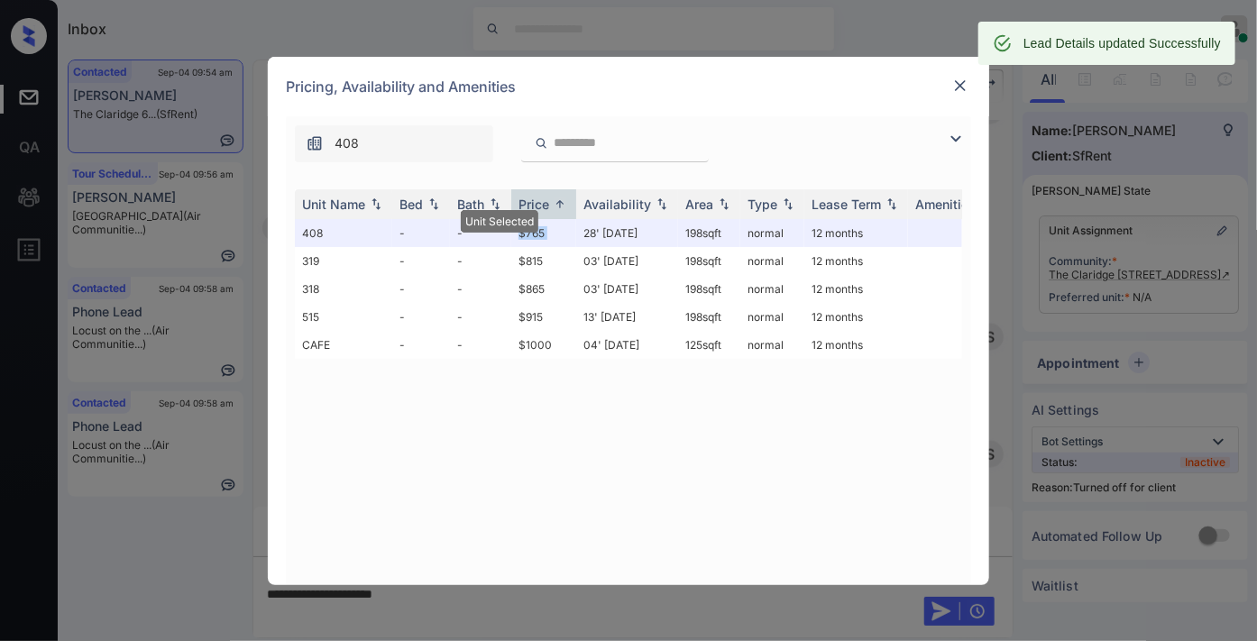
click at [963, 73] on div "Pricing, Availability and Amenities" at bounding box center [629, 87] width 722 height 60
click at [953, 85] on img at bounding box center [961, 86] width 18 height 18
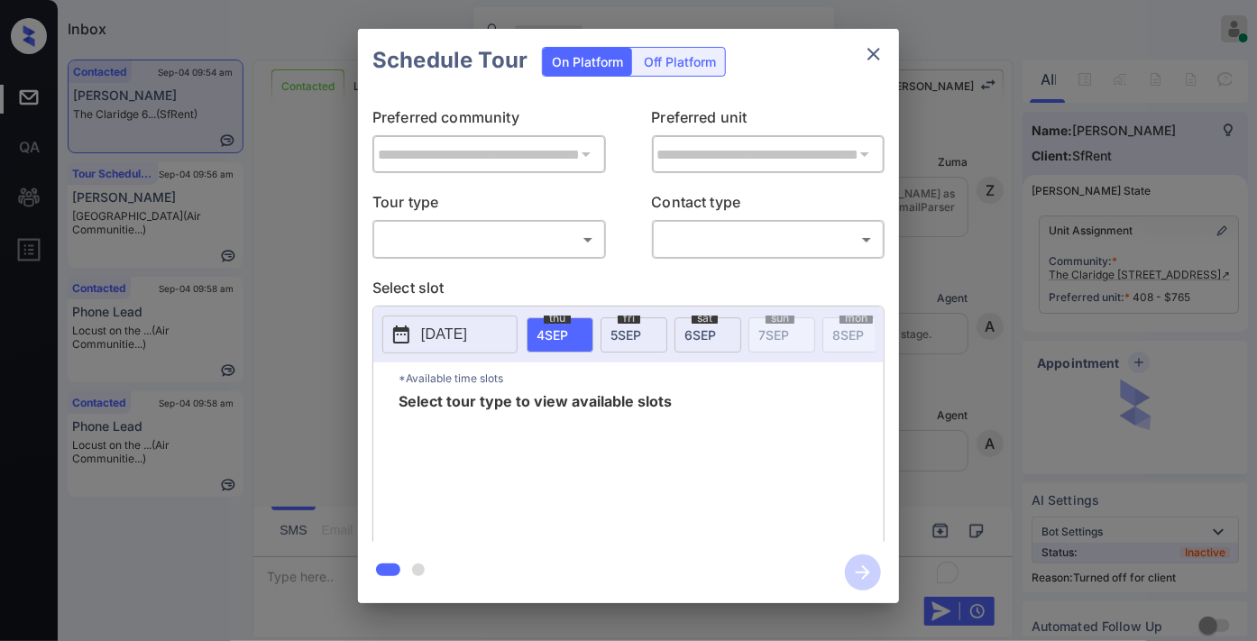
scroll to position [4071, 0]
click at [677, 65] on div "Off Platform" at bounding box center [680, 62] width 90 height 28
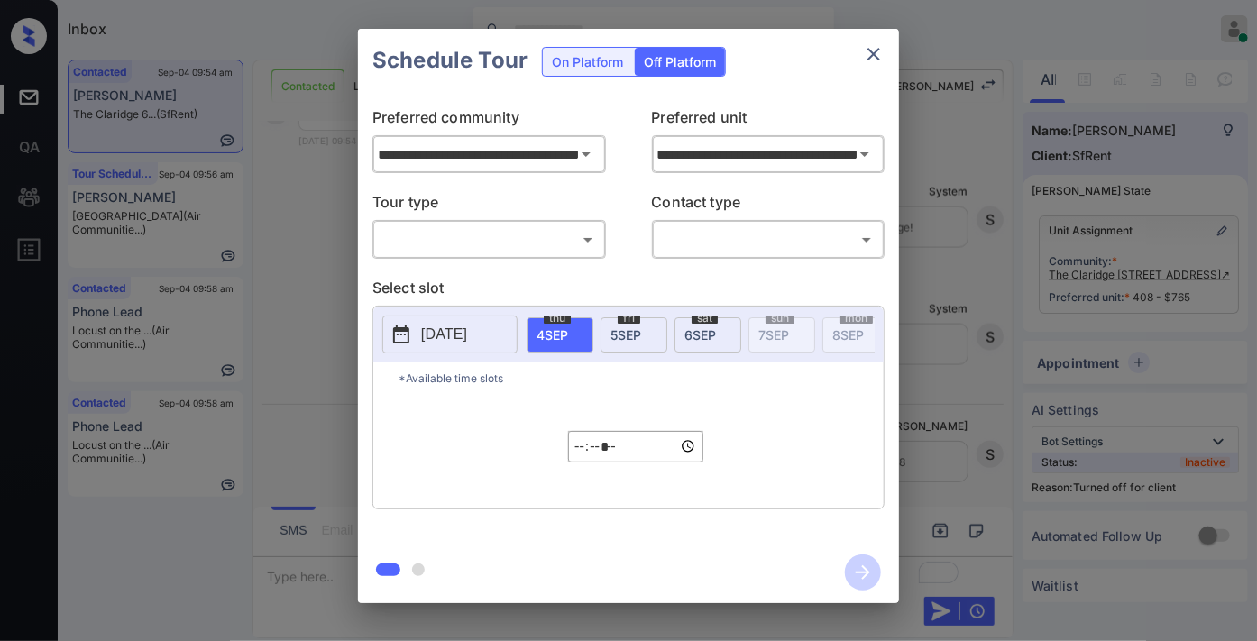
type input "**********"
click at [547, 245] on body "Inbox Samantha Soliven Online Set yourself offline Set yourself on break Profil…" at bounding box center [628, 320] width 1257 height 641
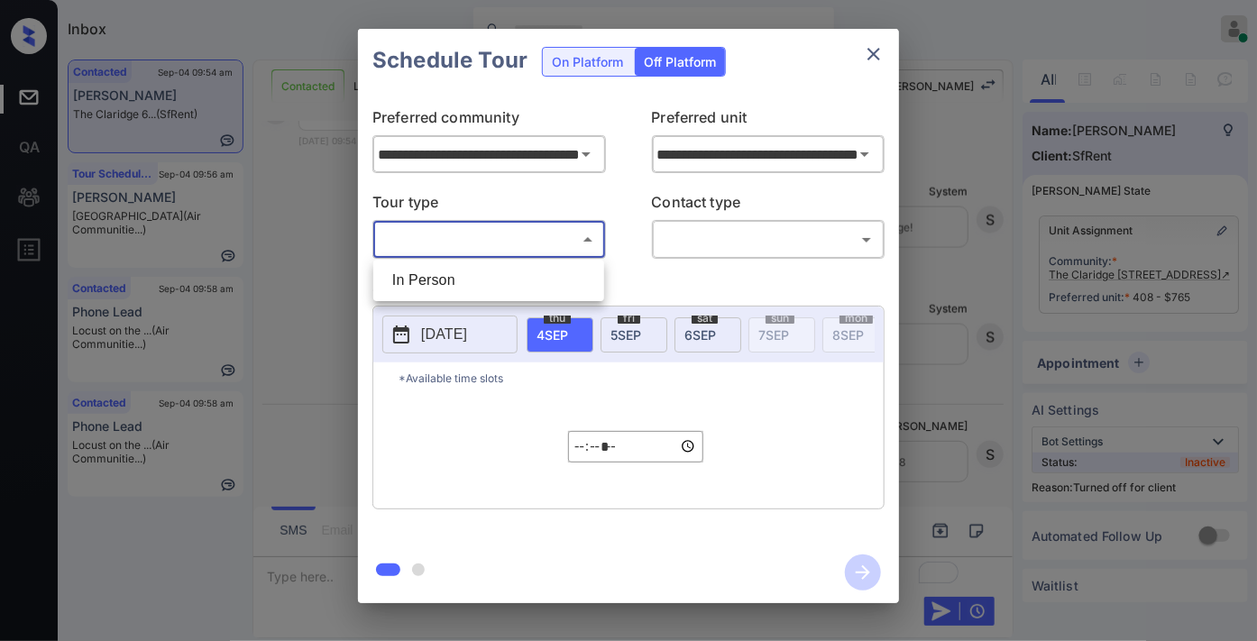
click at [520, 277] on li "In Person" at bounding box center [489, 280] width 222 height 32
type input "********"
click at [701, 208] on p "Contact type" at bounding box center [769, 205] width 234 height 29
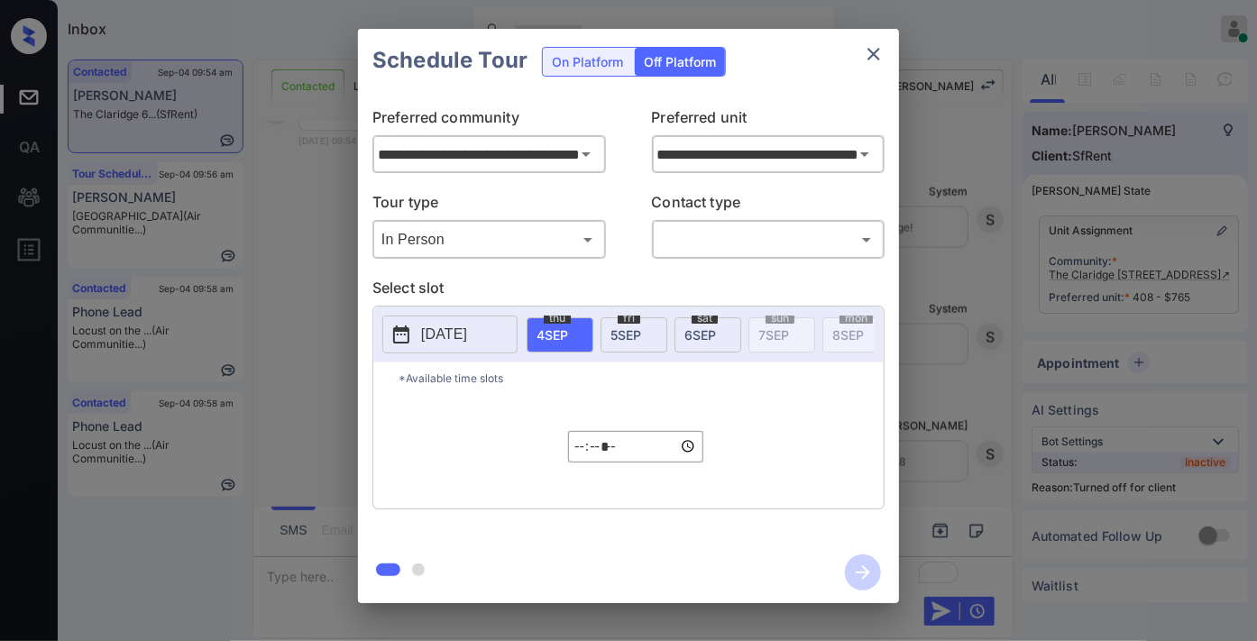
click at [701, 220] on div "​ ​" at bounding box center [769, 239] width 234 height 39
click at [707, 262] on div "**********" at bounding box center [628, 317] width 541 height 450
click at [705, 242] on body "Inbox Samantha Soliven Online Set yourself offline Set yourself on break Profil…" at bounding box center [628, 320] width 1257 height 641
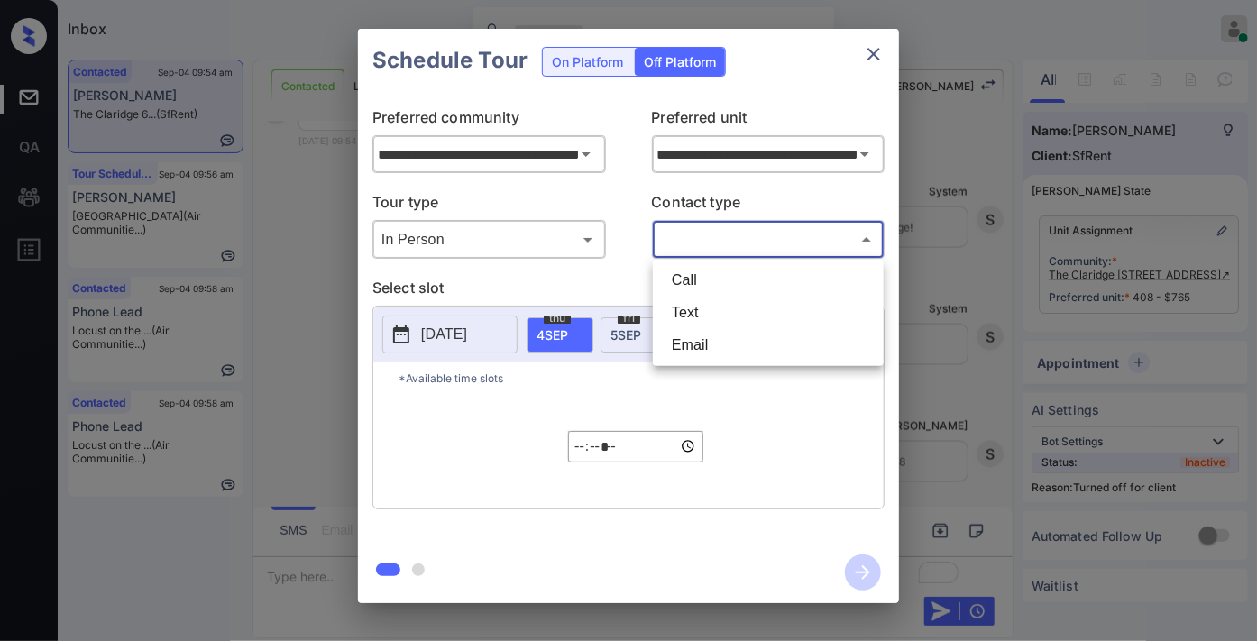
click at [699, 294] on li "Call" at bounding box center [769, 280] width 222 height 32
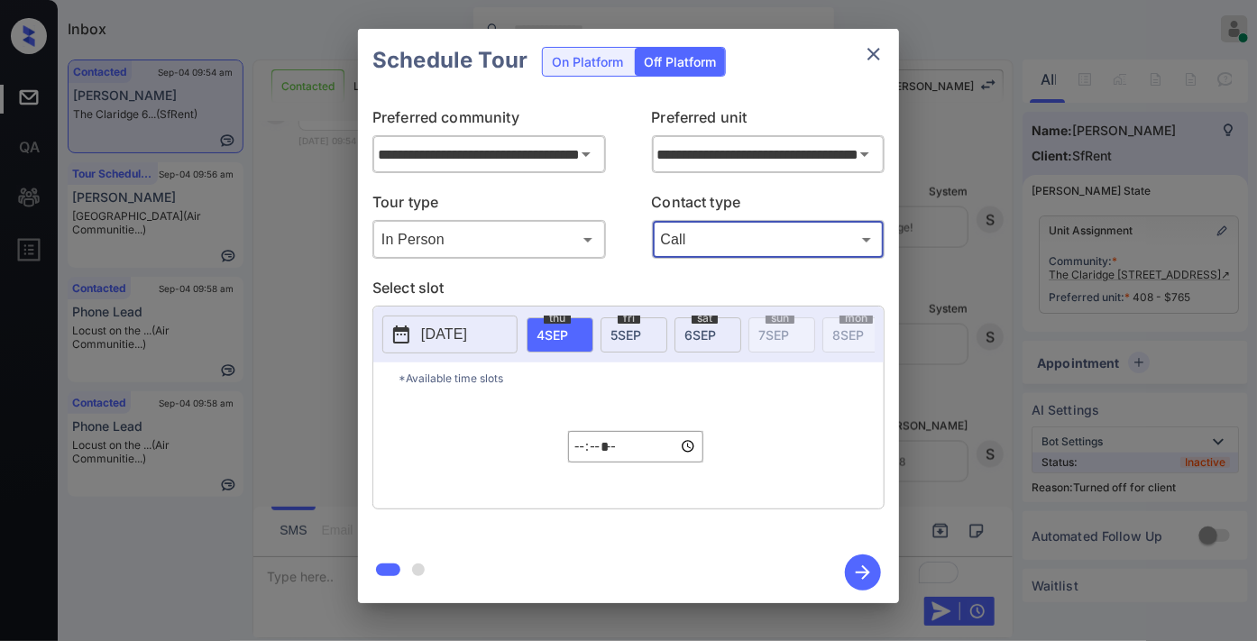
click at [707, 227] on body "Inbox Samantha Soliven Online Set yourself offline Set yourself on break Profil…" at bounding box center [628, 320] width 1257 height 641
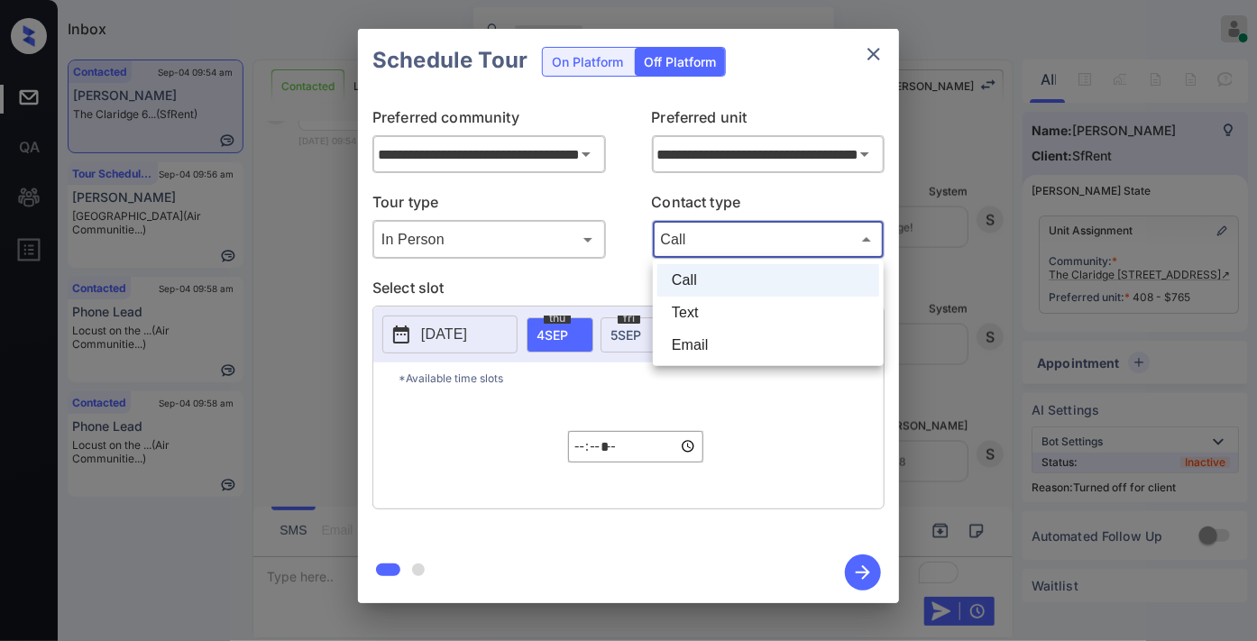
click at [708, 310] on li "Text" at bounding box center [769, 313] width 222 height 32
type input "****"
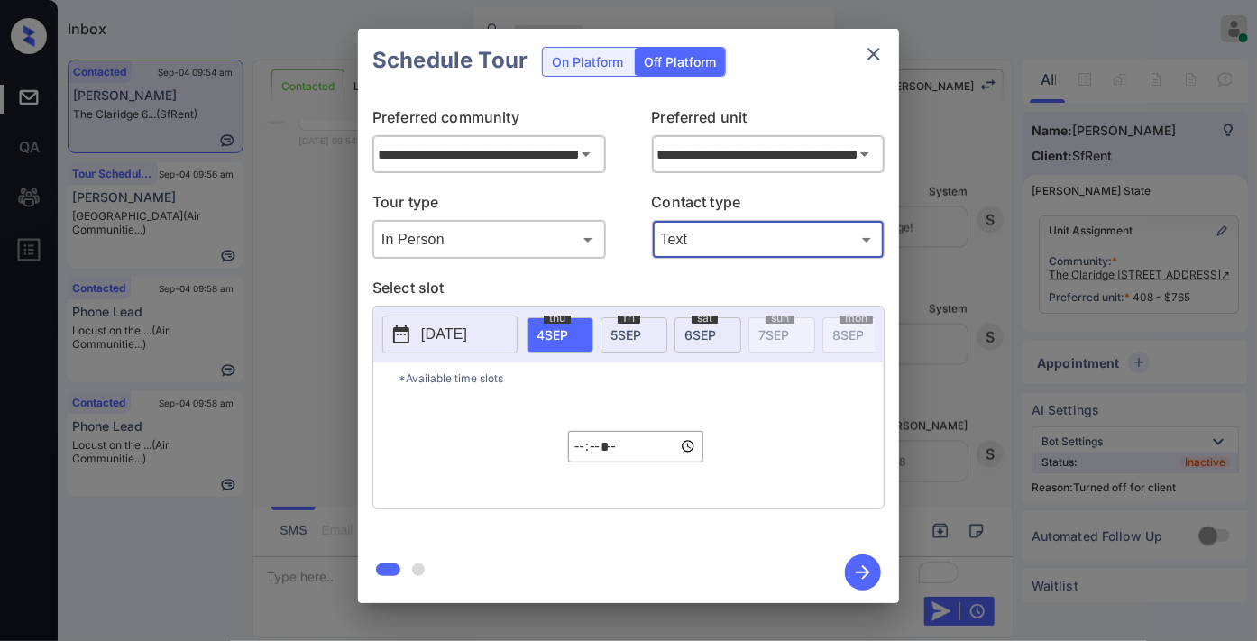
click at [581, 463] on input "*****" at bounding box center [635, 447] width 135 height 32
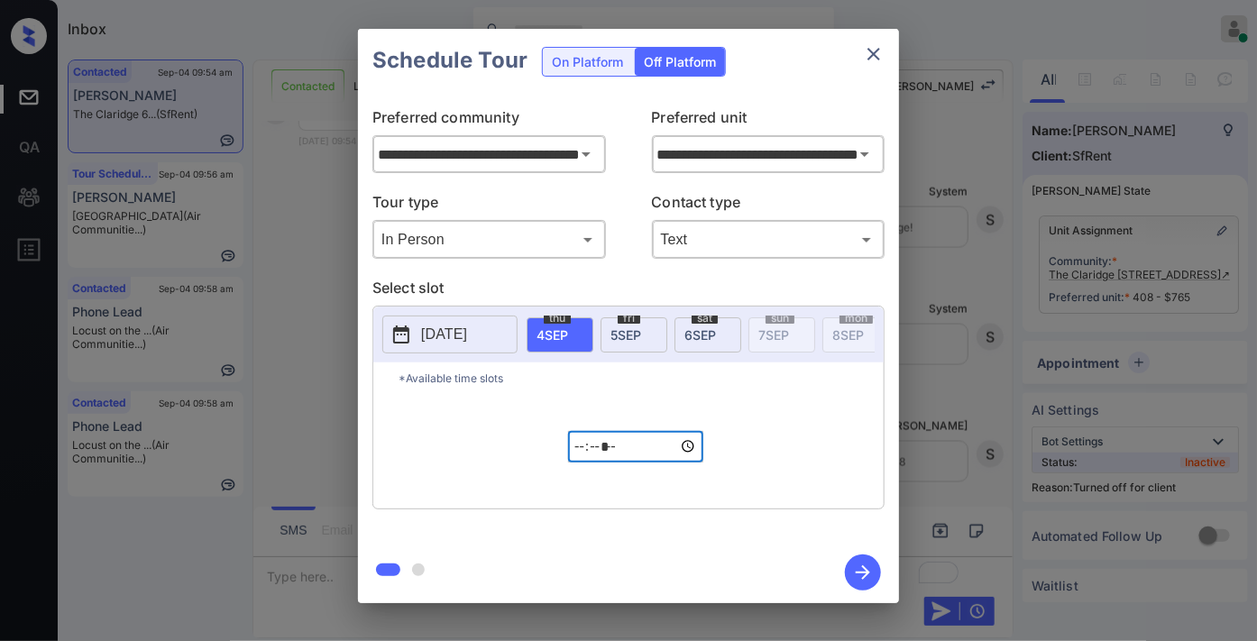
type input "*****"
click at [864, 566] on icon "button" at bounding box center [863, 573] width 36 height 36
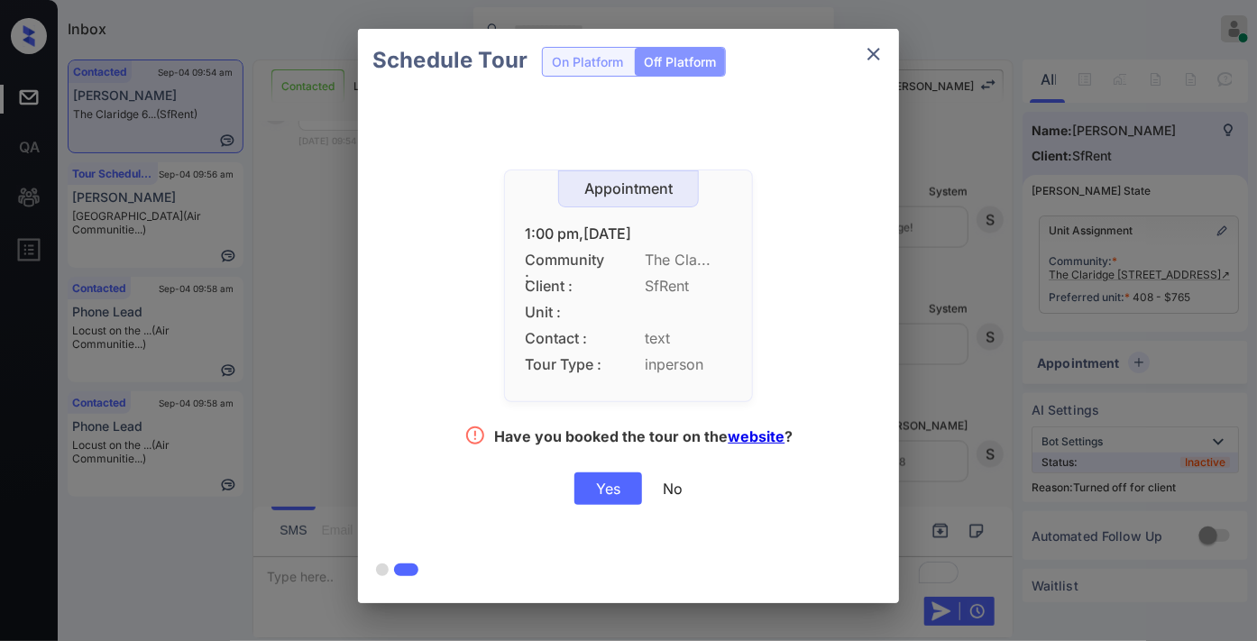
click at [612, 487] on div "Yes" at bounding box center [609, 489] width 68 height 32
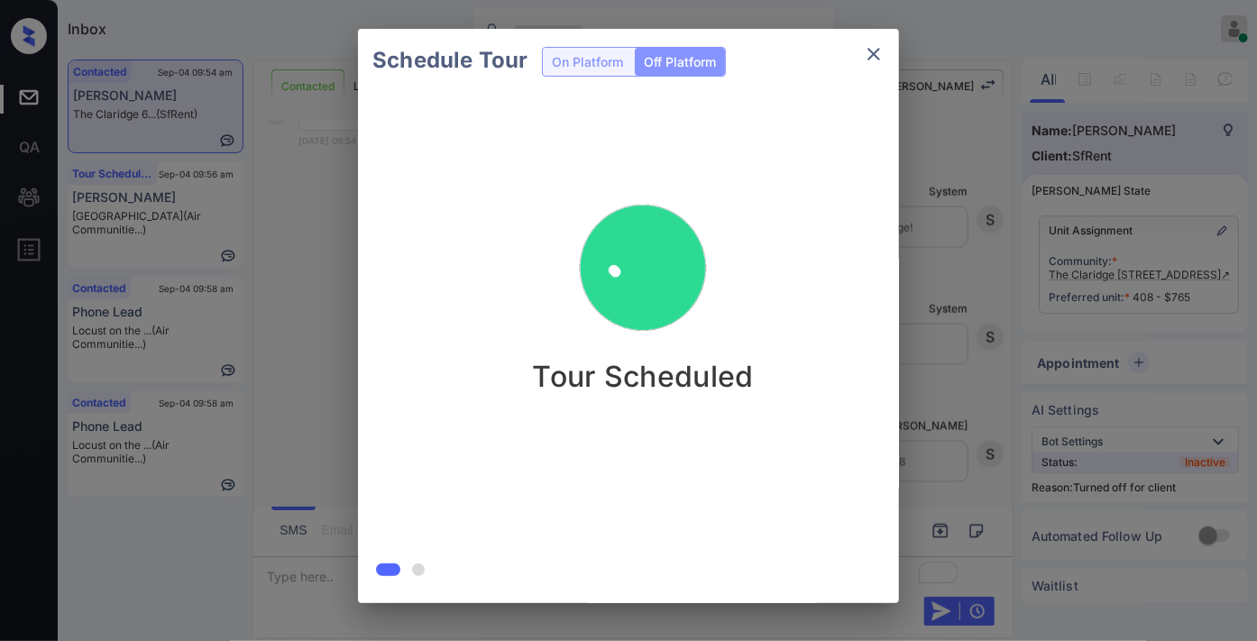
click at [1047, 158] on div "Schedule Tour On Platform Off Platform Tour Scheduled" at bounding box center [628, 316] width 1257 height 632
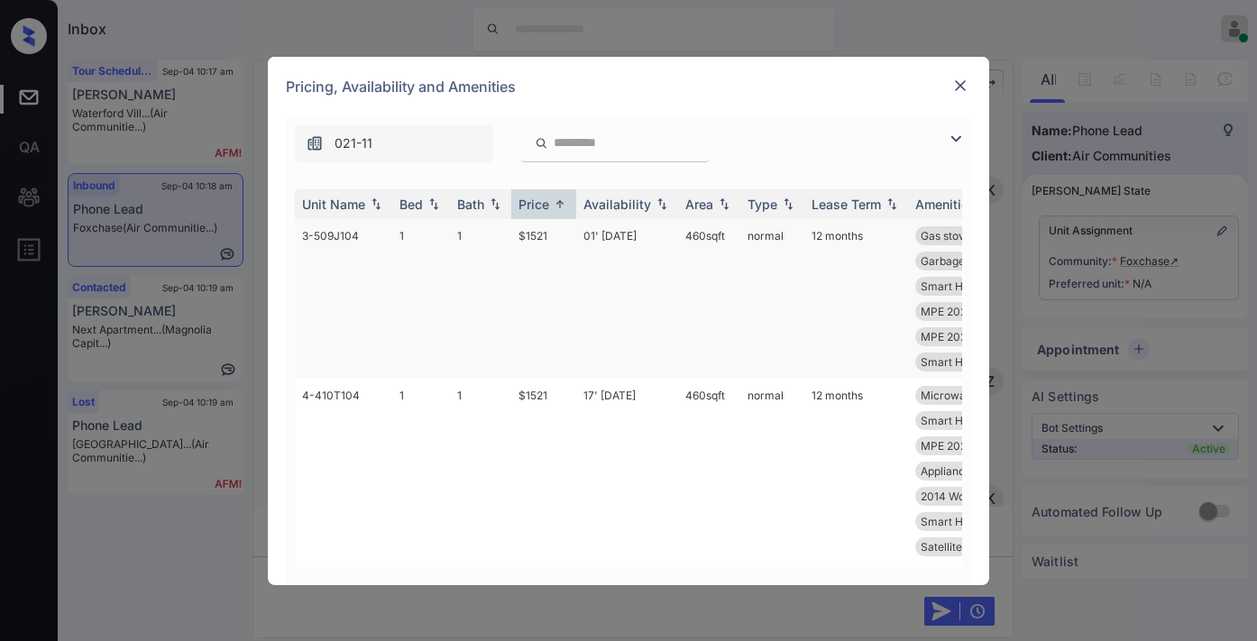
click at [506, 235] on tr "3-509J104 1 1 $1521 01' [DATE] 460 sqft normal 12 months Gas stove Floor 01 201…" at bounding box center [766, 299] width 943 height 160
click at [601, 241] on td "01' [DATE]" at bounding box center [627, 299] width 102 height 160
click at [601, 241] on td "01' Nov 25" at bounding box center [627, 299] width 102 height 160
click at [960, 82] on img at bounding box center [961, 86] width 18 height 18
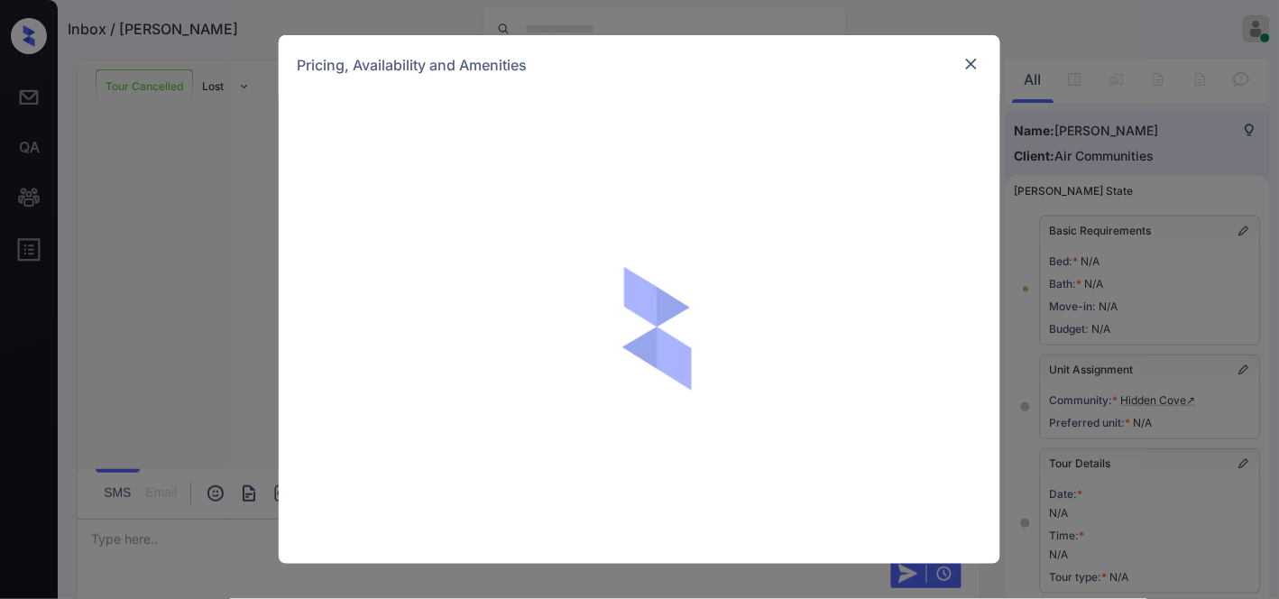
scroll to position [9068, 0]
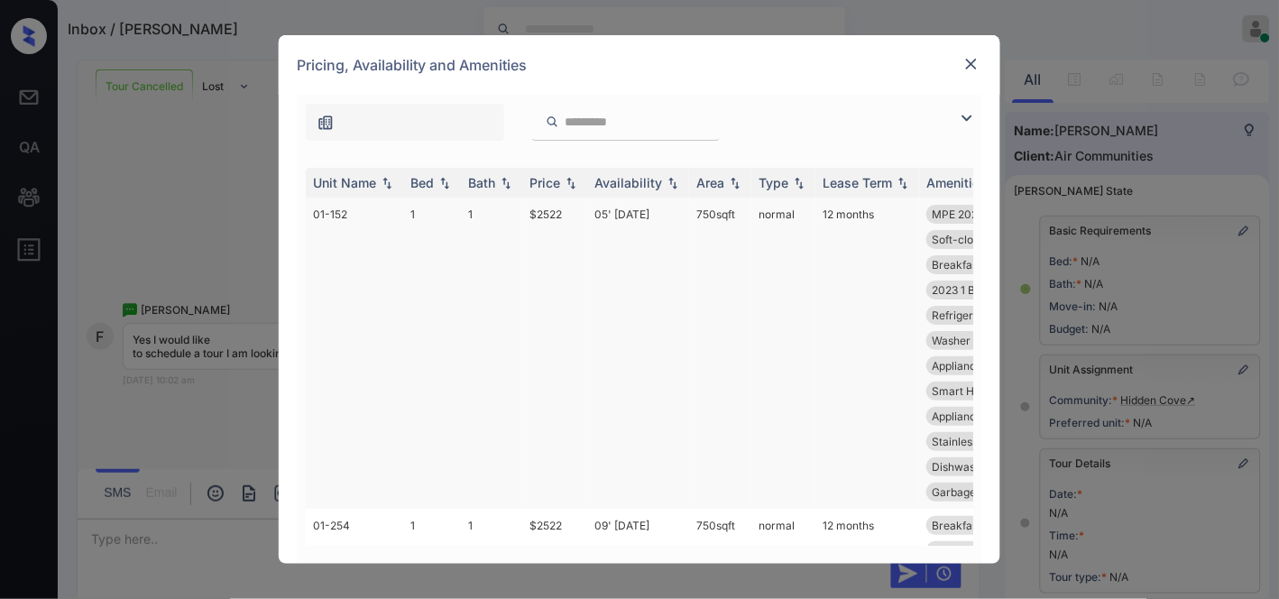
click at [548, 184] on div "Price" at bounding box center [545, 182] width 31 height 15
click at [539, 227] on td "$2179" at bounding box center [554, 366] width 65 height 336
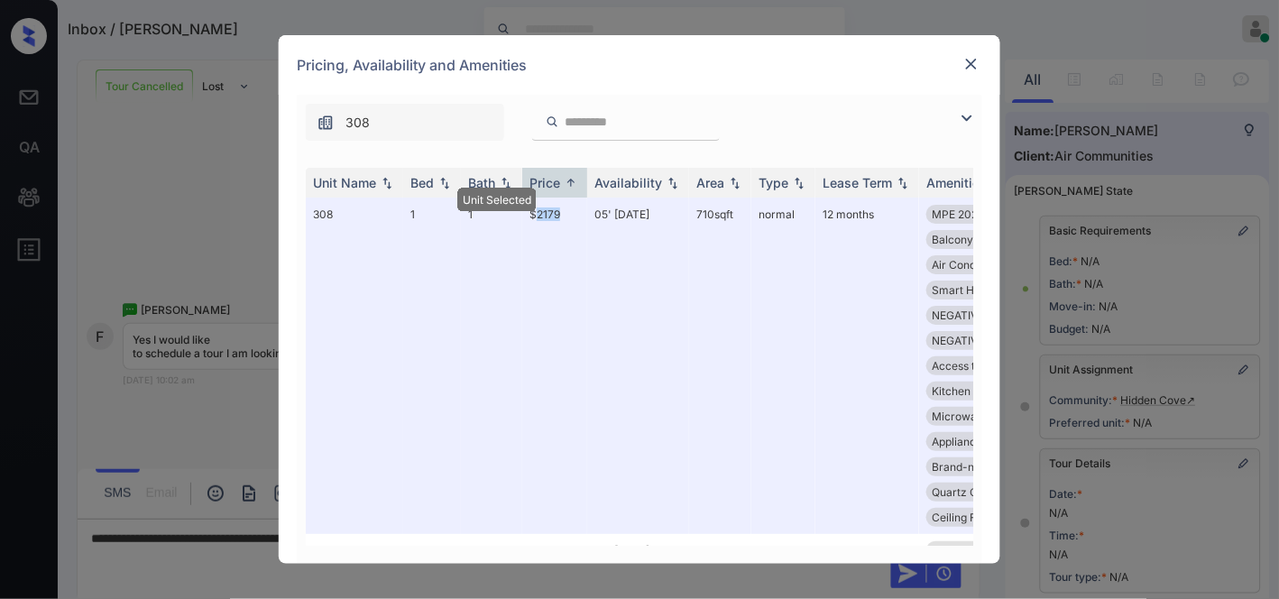
click at [972, 60] on img at bounding box center [971, 64] width 18 height 18
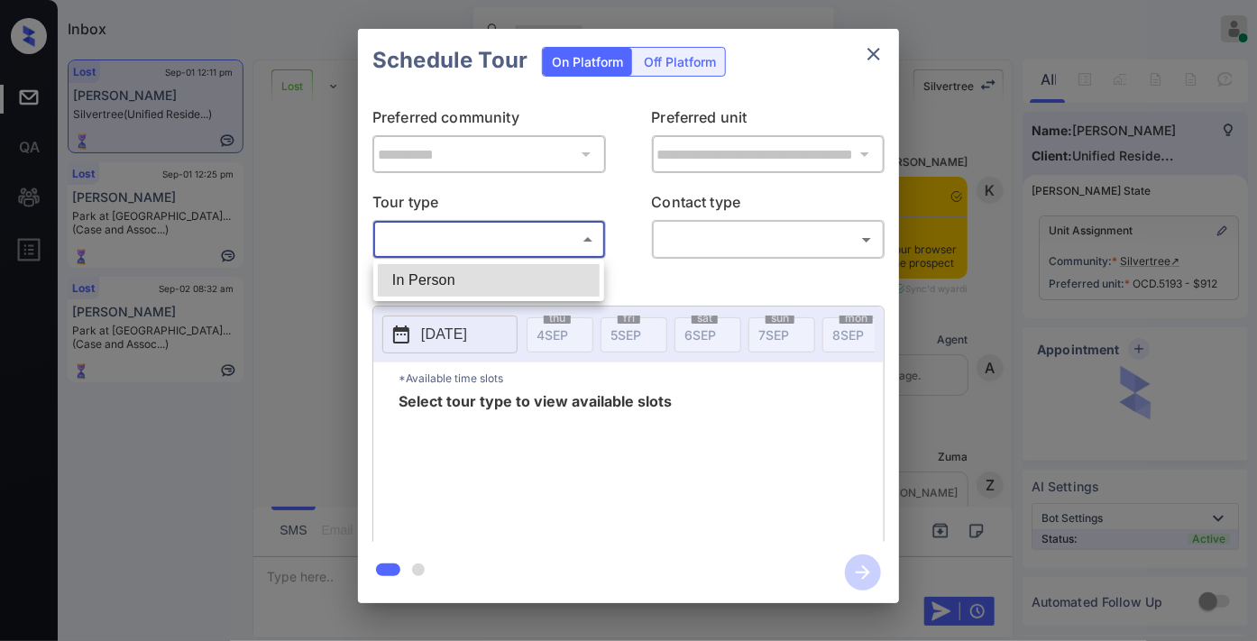
scroll to position [3962, 0]
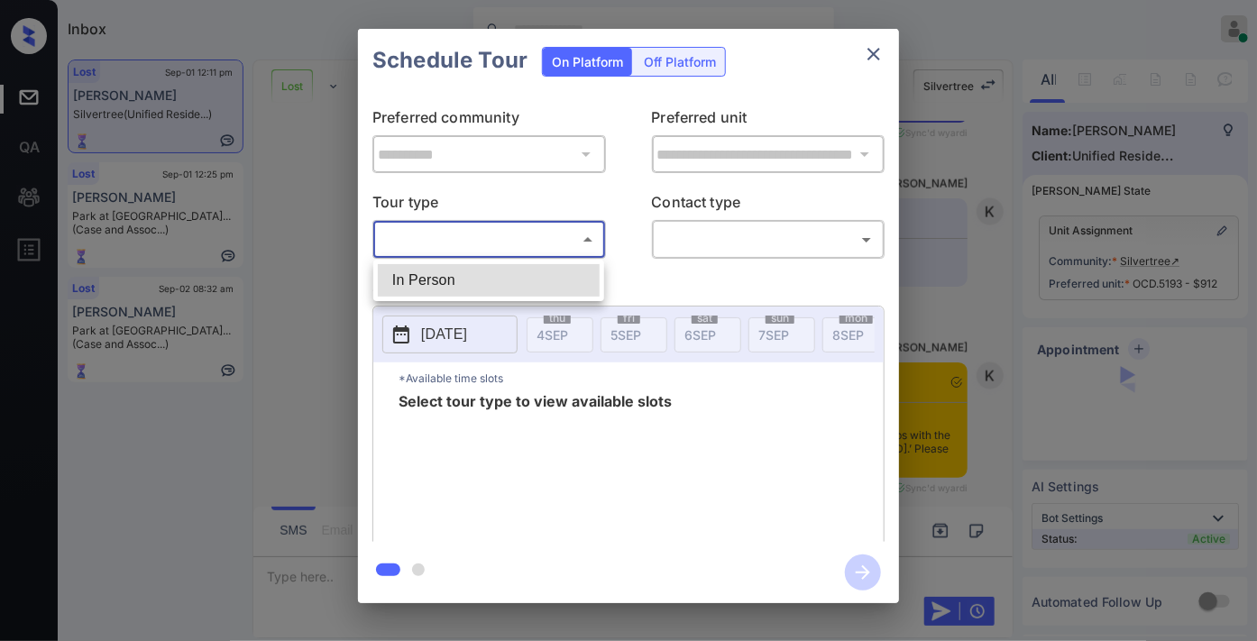
click at [525, 284] on li "In Person" at bounding box center [489, 280] width 222 height 32
type input "********"
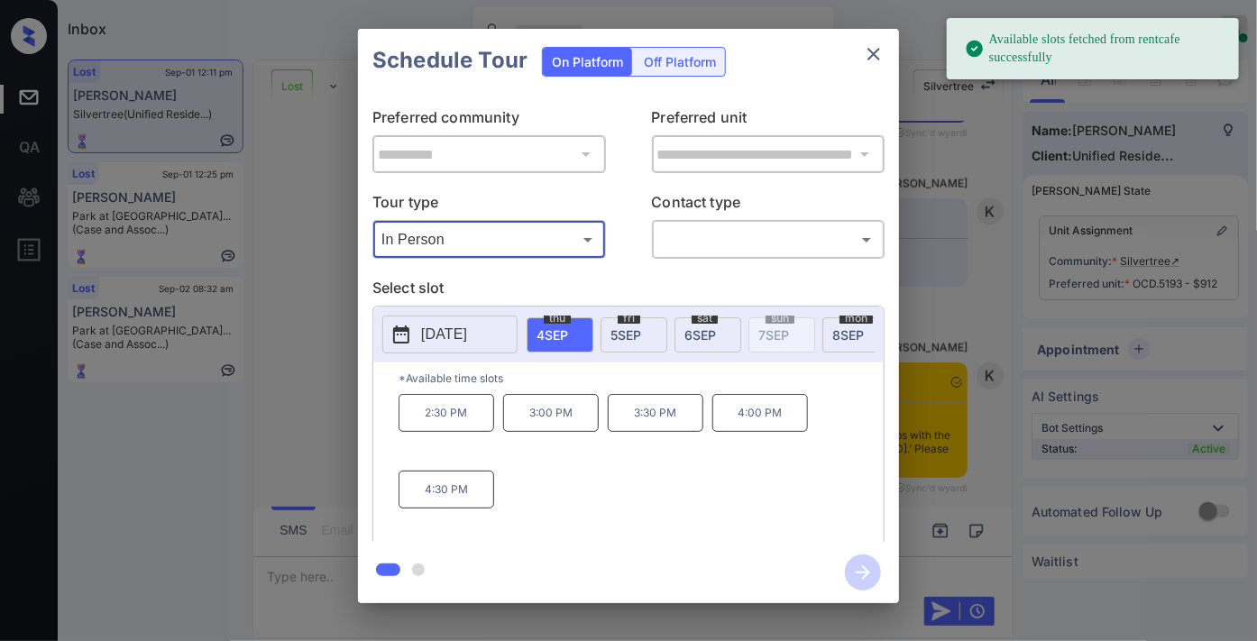
click at [448, 336] on p "[DATE]" at bounding box center [444, 335] width 46 height 22
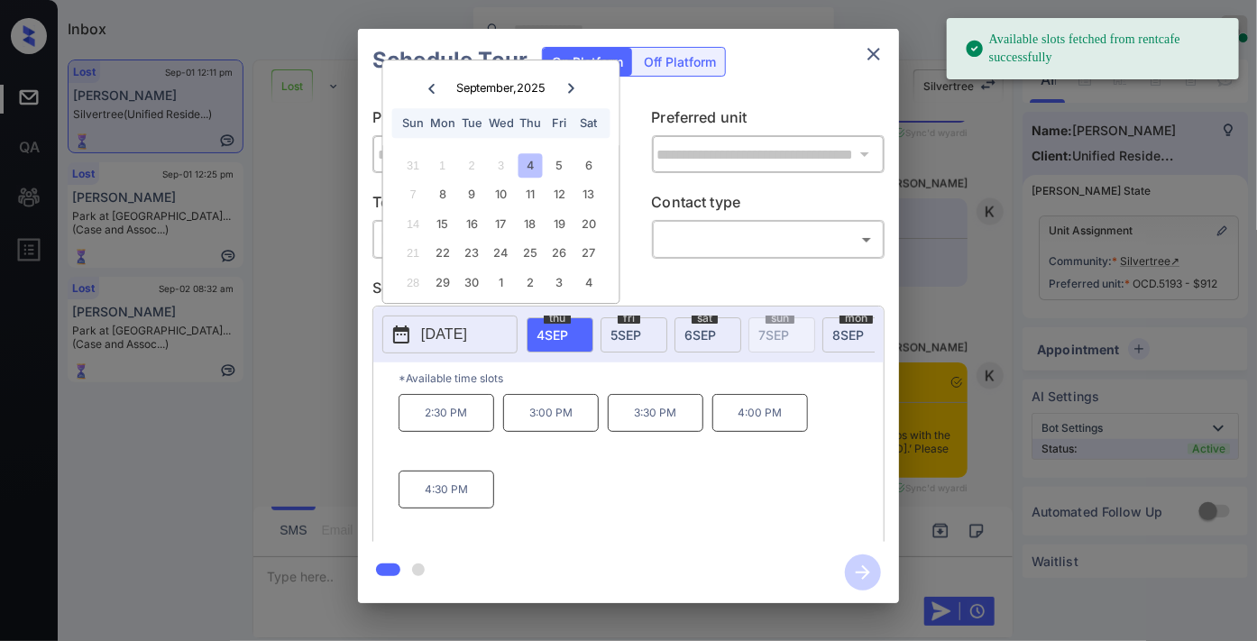
click at [878, 56] on icon "close" at bounding box center [874, 54] width 22 height 22
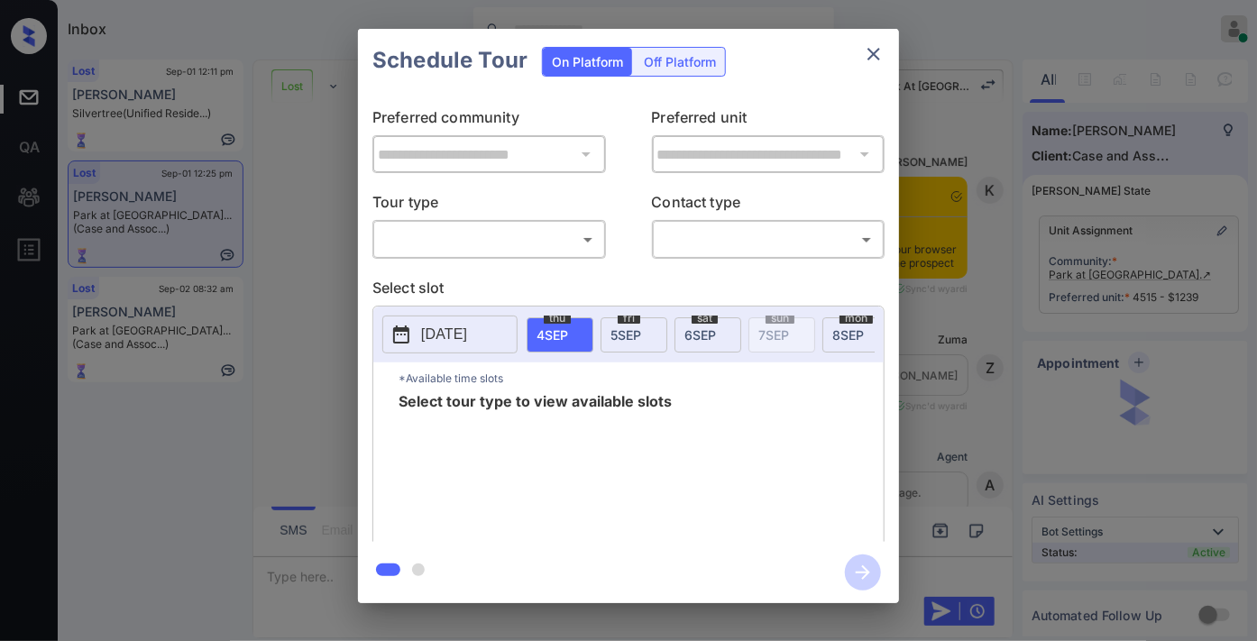
scroll to position [5353, 0]
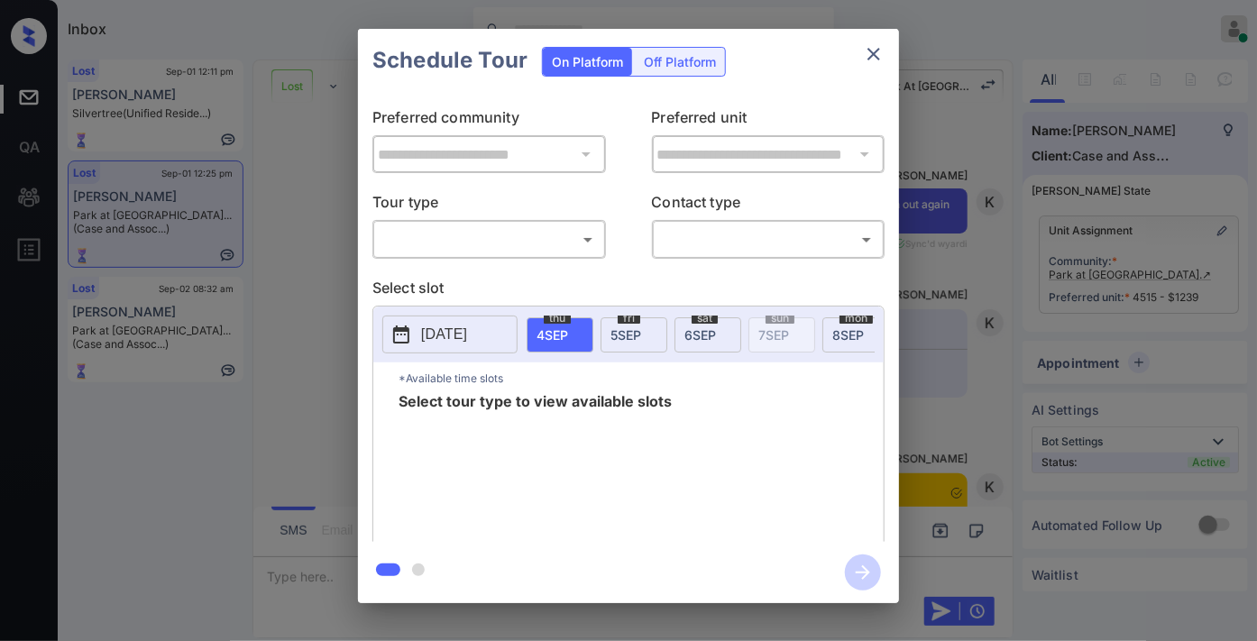
click at [484, 235] on body "Inbox [PERSON_NAME] Online Set yourself offline Set yourself on break Profile S…" at bounding box center [628, 320] width 1257 height 641
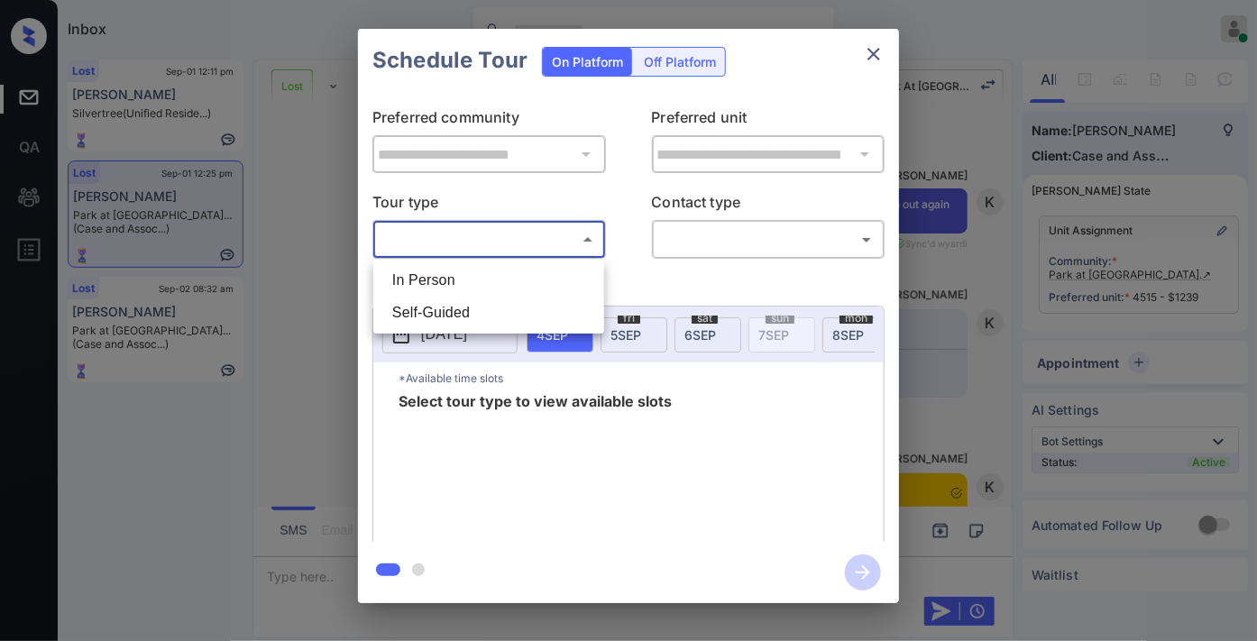
click at [498, 278] on li "In Person" at bounding box center [489, 280] width 222 height 32
type input "********"
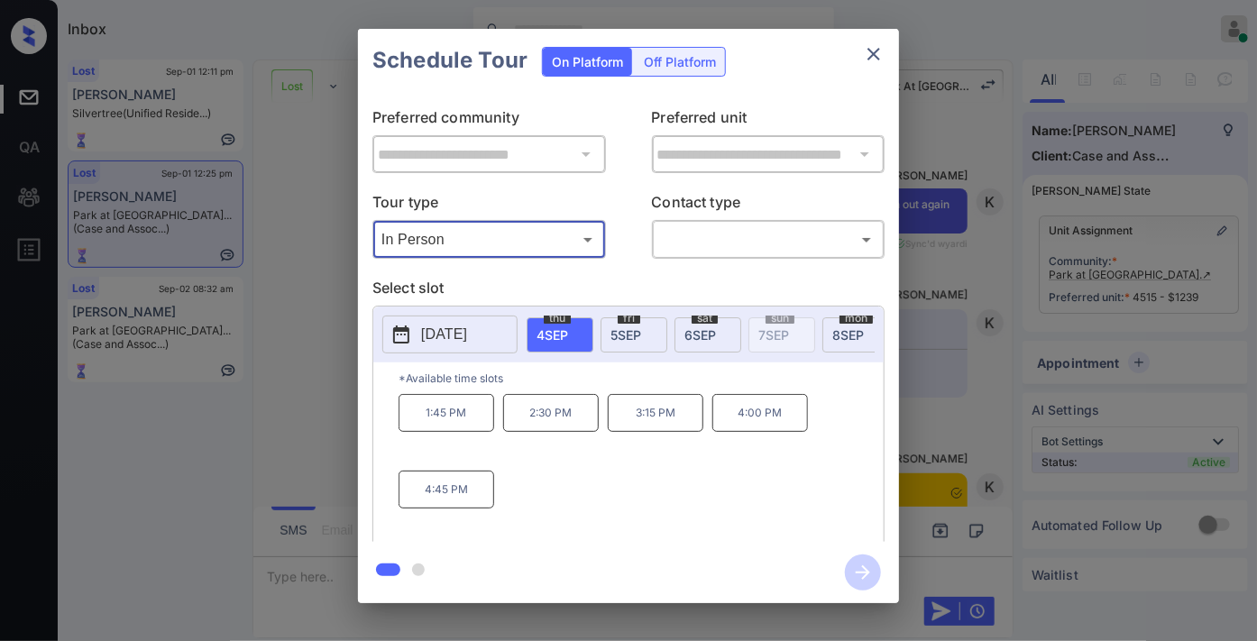
click at [453, 334] on p "[DATE]" at bounding box center [444, 335] width 46 height 22
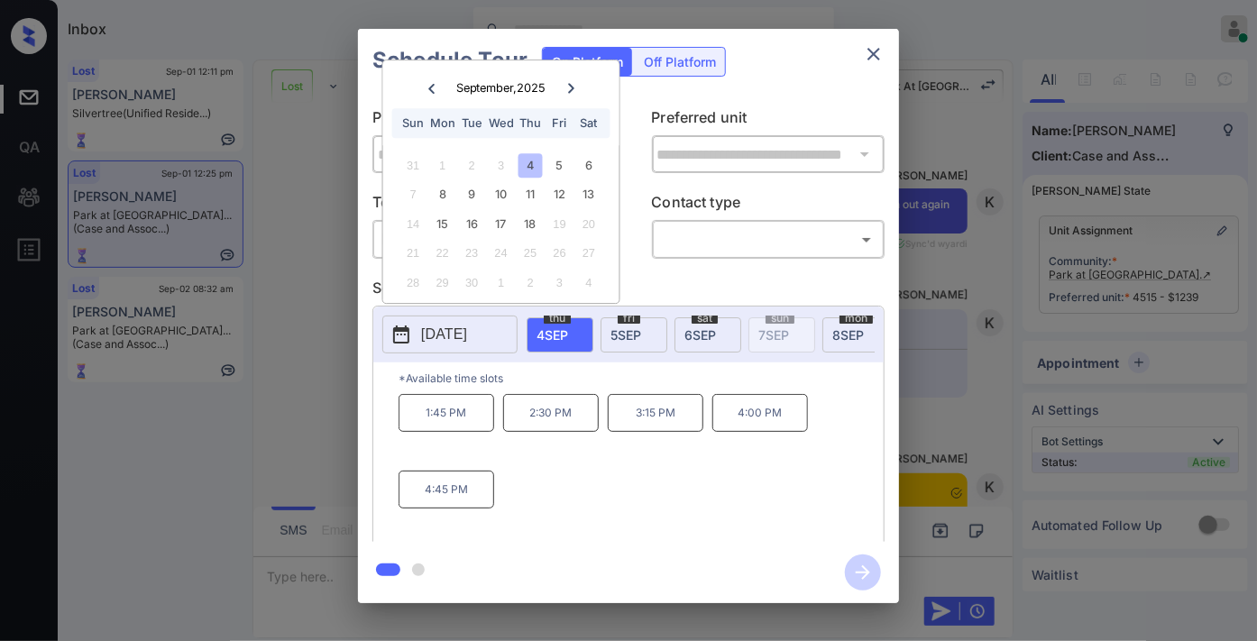
click at [819, 60] on div "Schedule Tour On Platform Off Platform" at bounding box center [628, 60] width 541 height 63
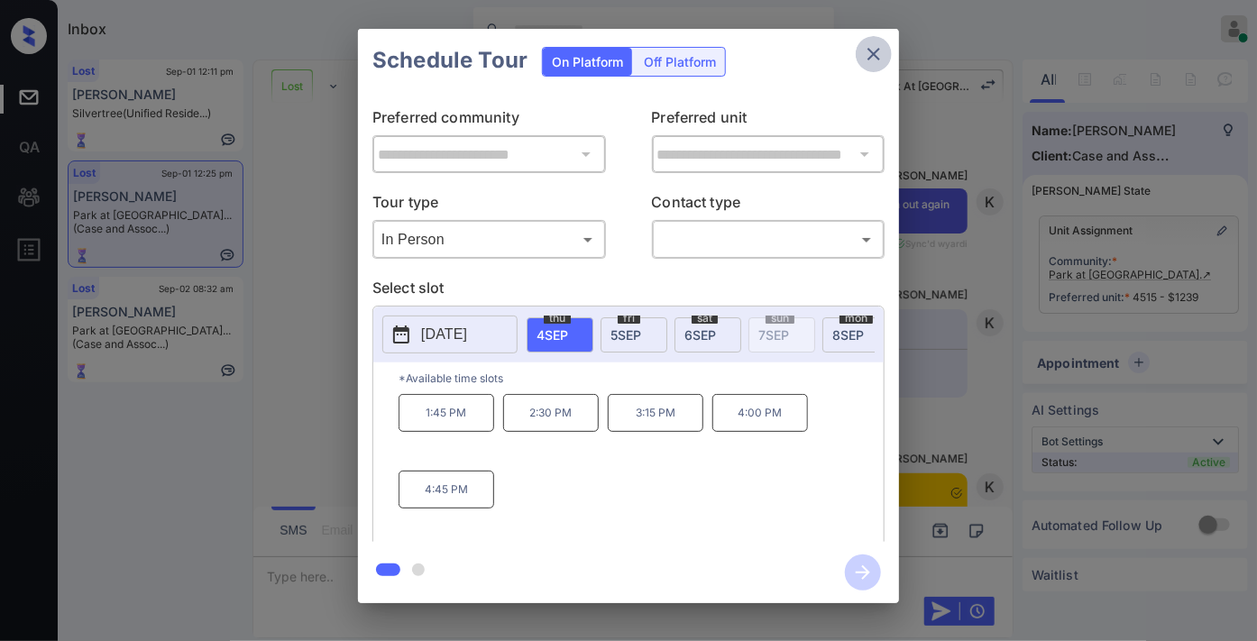
click at [870, 54] on icon "close" at bounding box center [874, 54] width 22 height 22
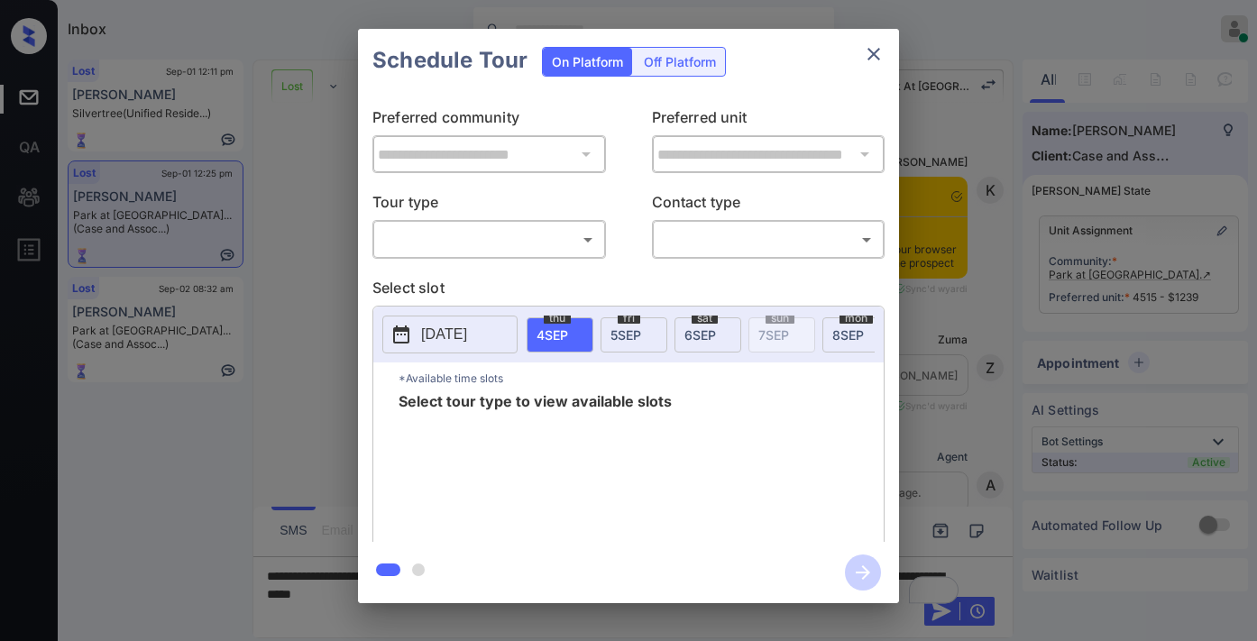
click at [515, 231] on body "Inbox [PERSON_NAME] Online Set yourself offline Set yourself on break Profile S…" at bounding box center [628, 320] width 1257 height 641
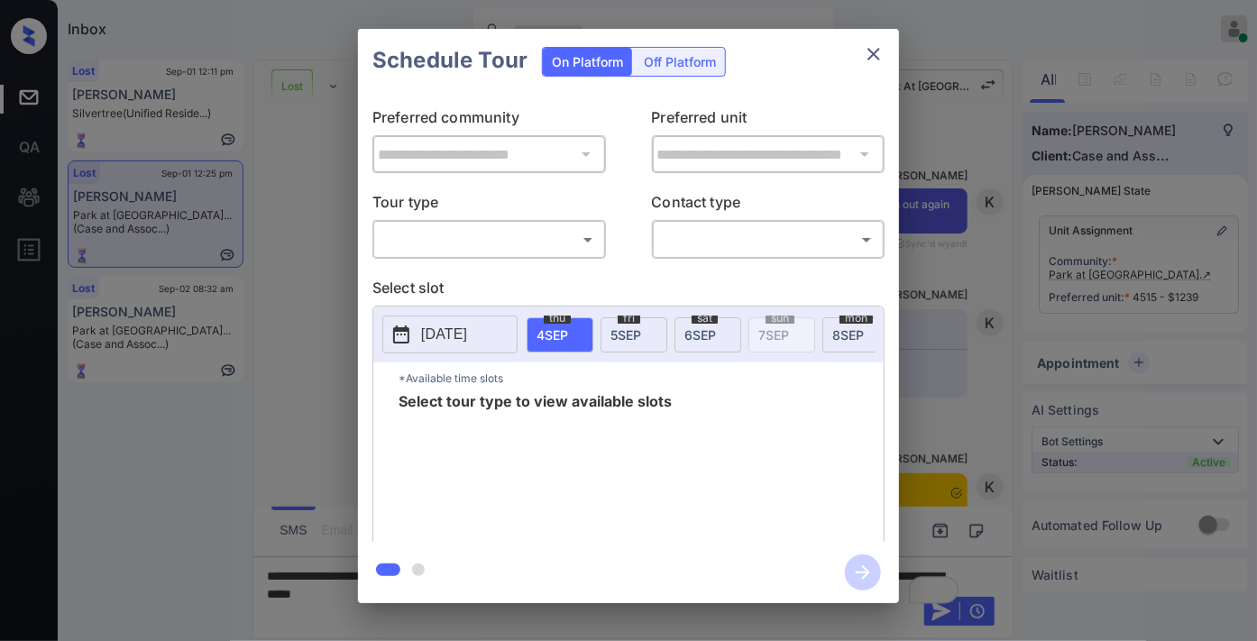
click at [491, 281] on p "Select slot" at bounding box center [629, 291] width 512 height 29
click at [503, 244] on body "Inbox [PERSON_NAME] Online Set yourself offline Set yourself on break Profile S…" at bounding box center [628, 320] width 1257 height 641
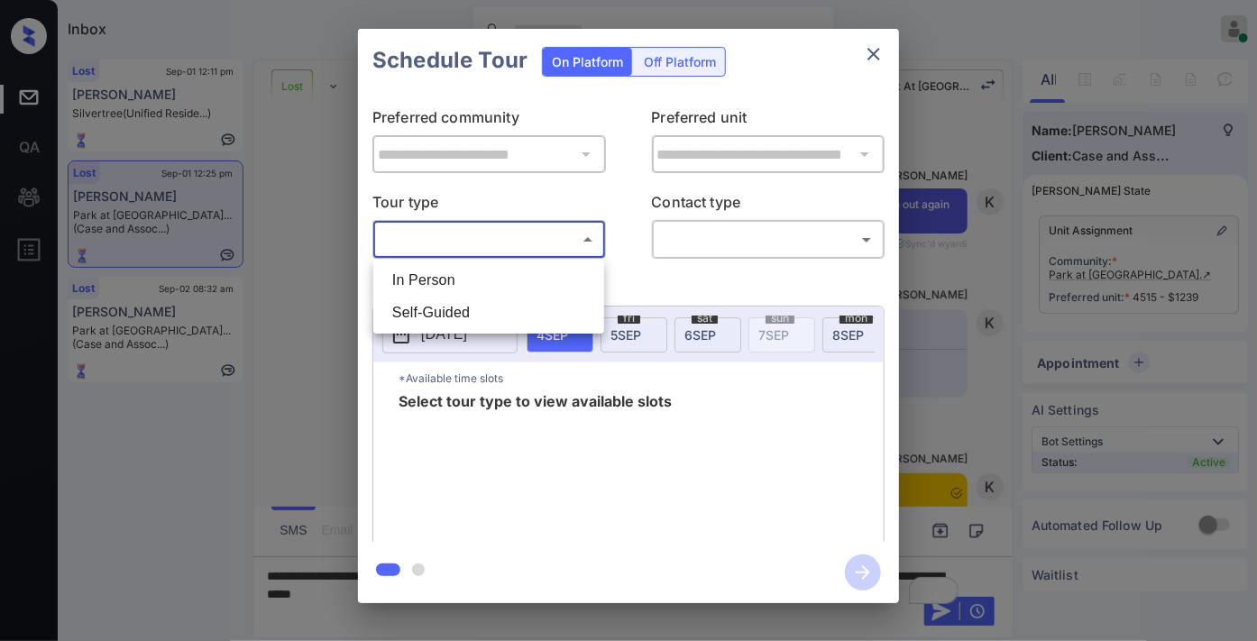
click at [503, 282] on li "In Person" at bounding box center [489, 280] width 222 height 32
type input "********"
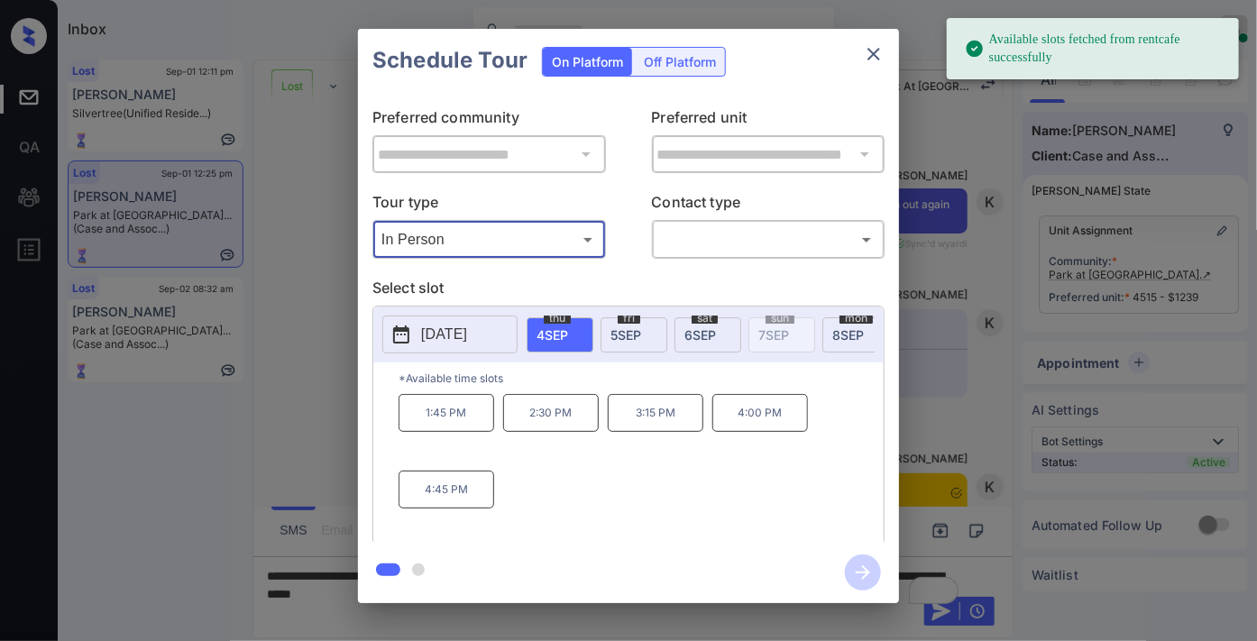
click at [878, 57] on icon "close" at bounding box center [874, 54] width 13 height 13
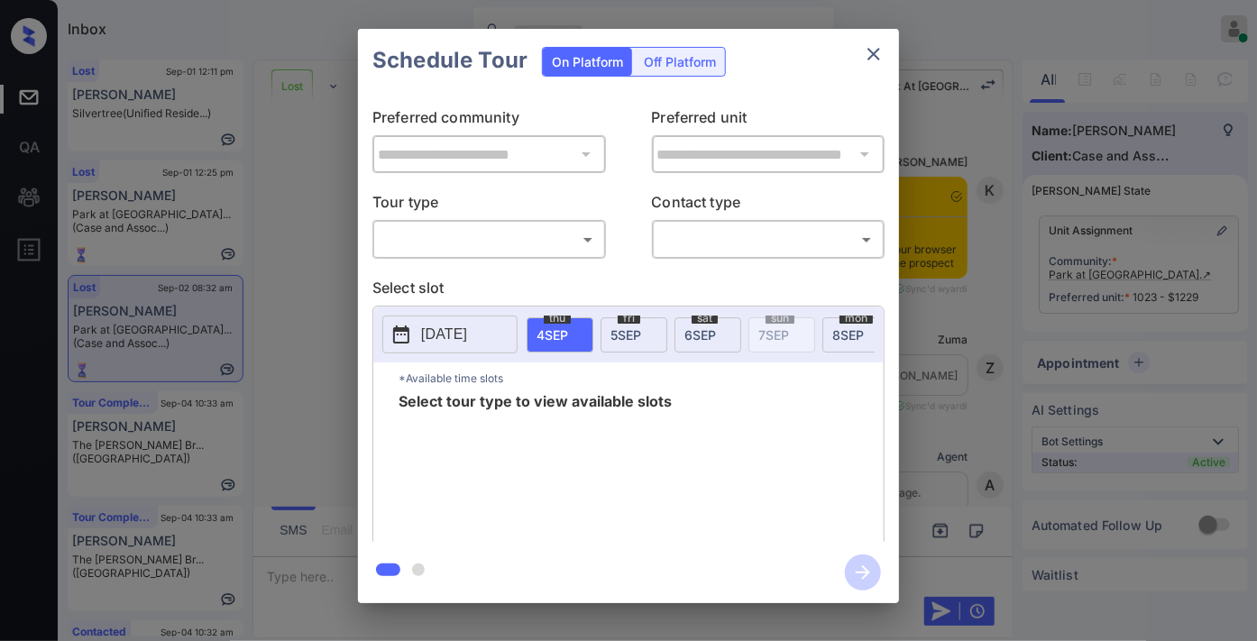
click at [575, 239] on body "Inbox [PERSON_NAME] Online Set yourself offline Set yourself on break Profile S…" at bounding box center [628, 320] width 1257 height 641
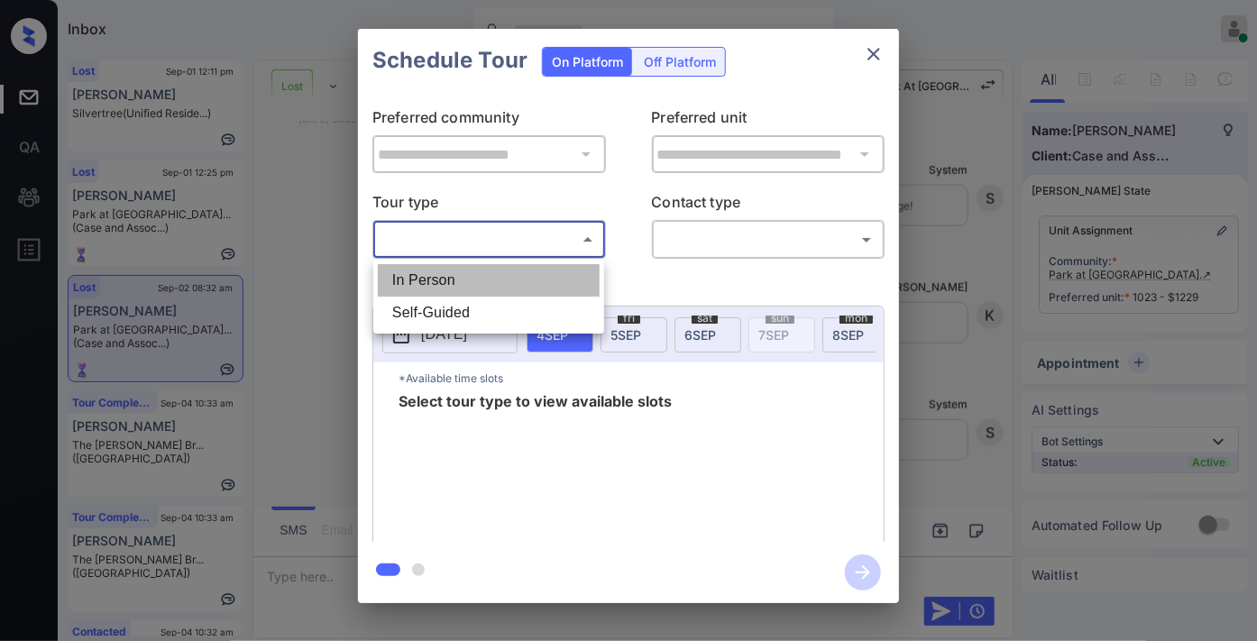
click at [501, 266] on li "In Person" at bounding box center [489, 280] width 222 height 32
type input "********"
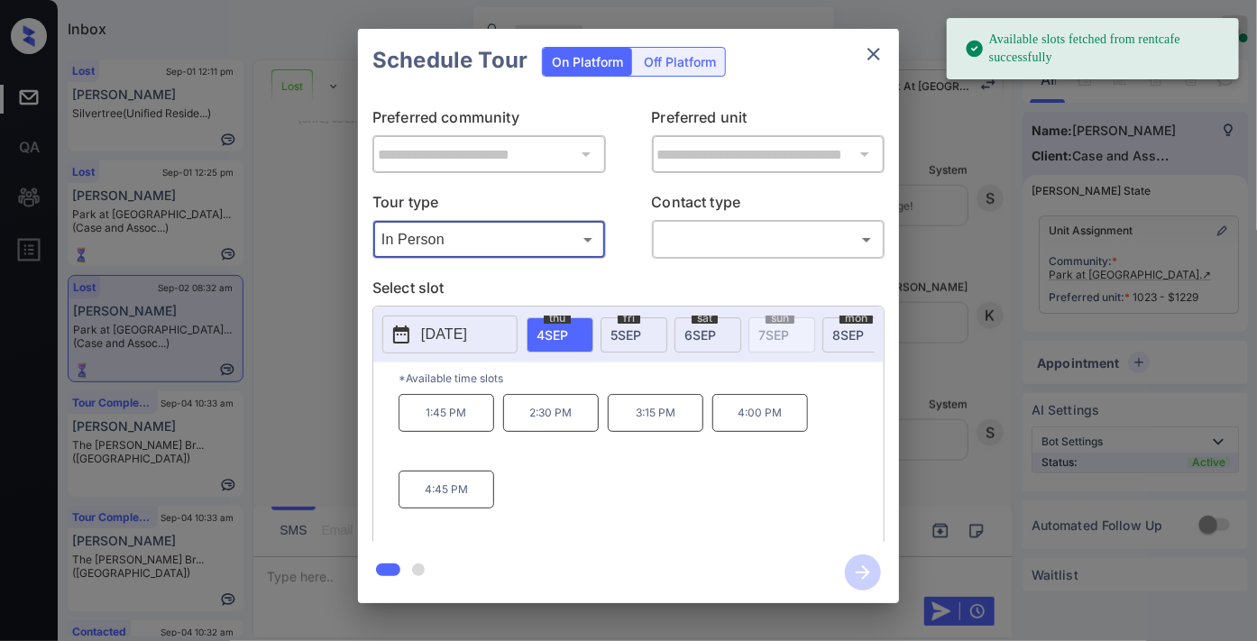
click at [870, 59] on icon "close" at bounding box center [874, 54] width 22 height 22
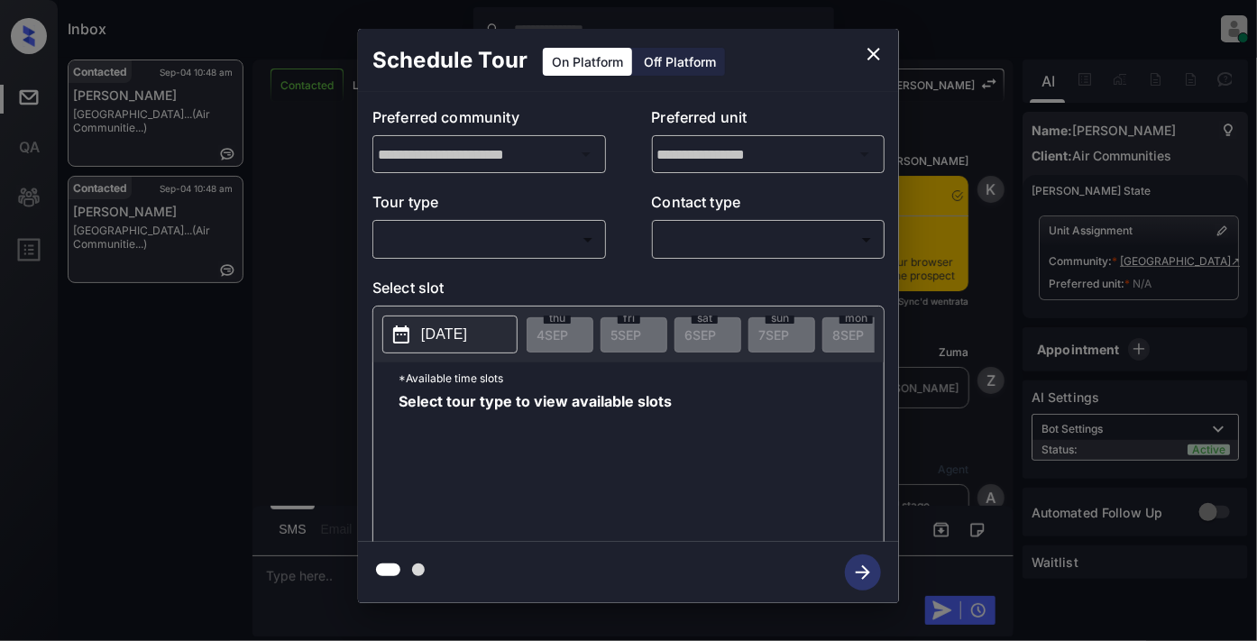
scroll to position [2019, 0]
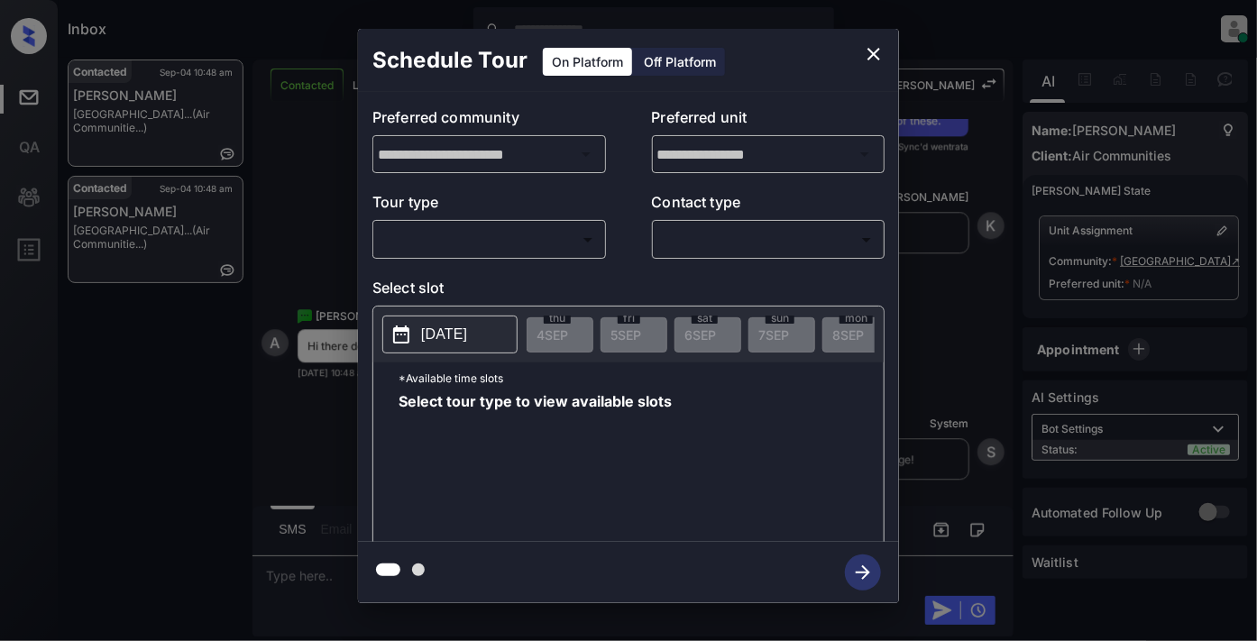
click at [538, 237] on body "Inbox [PERSON_NAME] Online Set yourself offline Set yourself on break Profile S…" at bounding box center [628, 320] width 1257 height 641
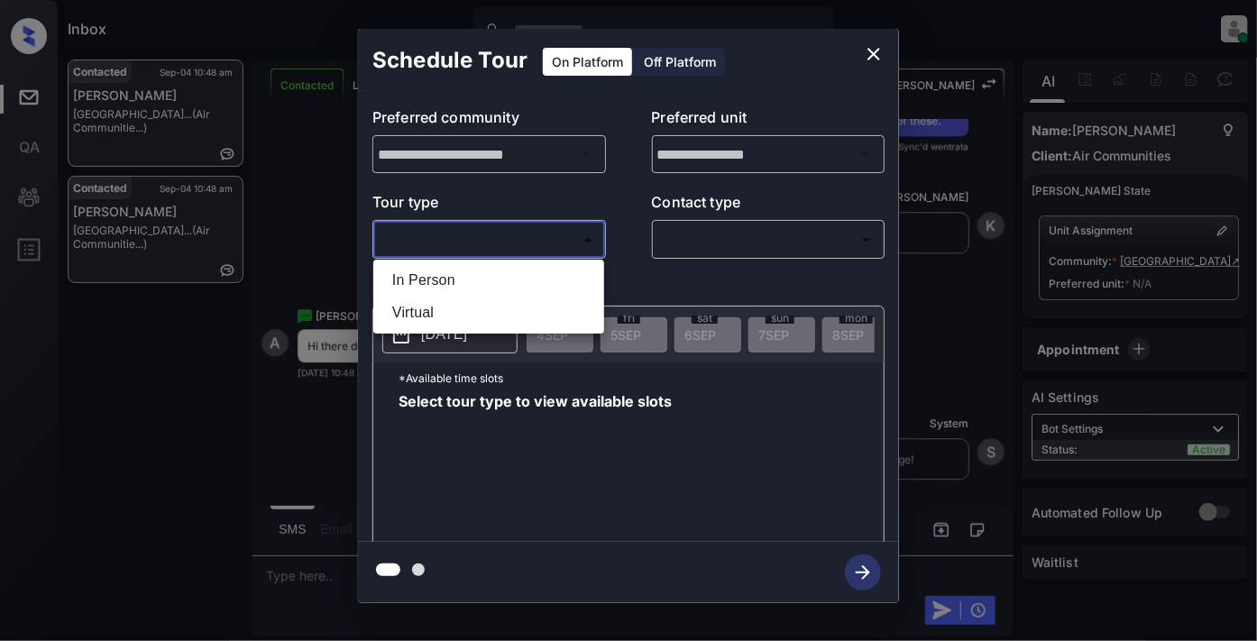
click at [528, 273] on li "In Person" at bounding box center [489, 280] width 222 height 32
type input "********"
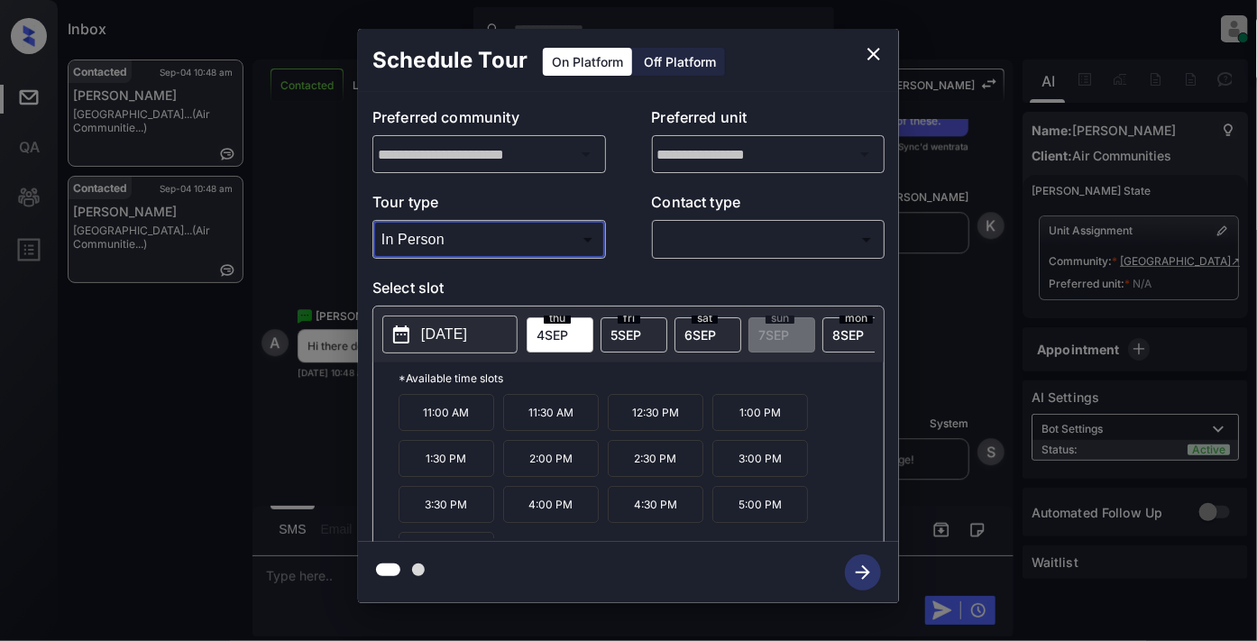
scroll to position [31, 0]
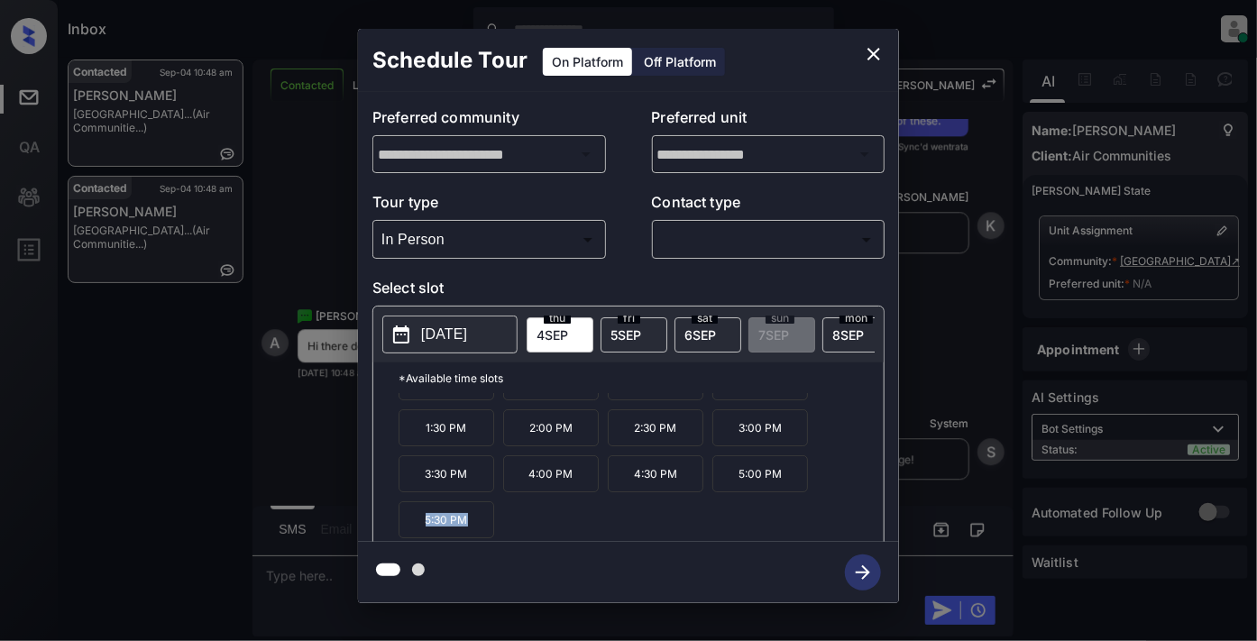
drag, startPoint x: 481, startPoint y: 528, endPoint x: 420, endPoint y: 528, distance: 60.4
click at [420, 528] on p "5:30 PM" at bounding box center [447, 520] width 96 height 37
copy p "5:30 PM"
click at [880, 49] on icon "close" at bounding box center [874, 54] width 13 height 13
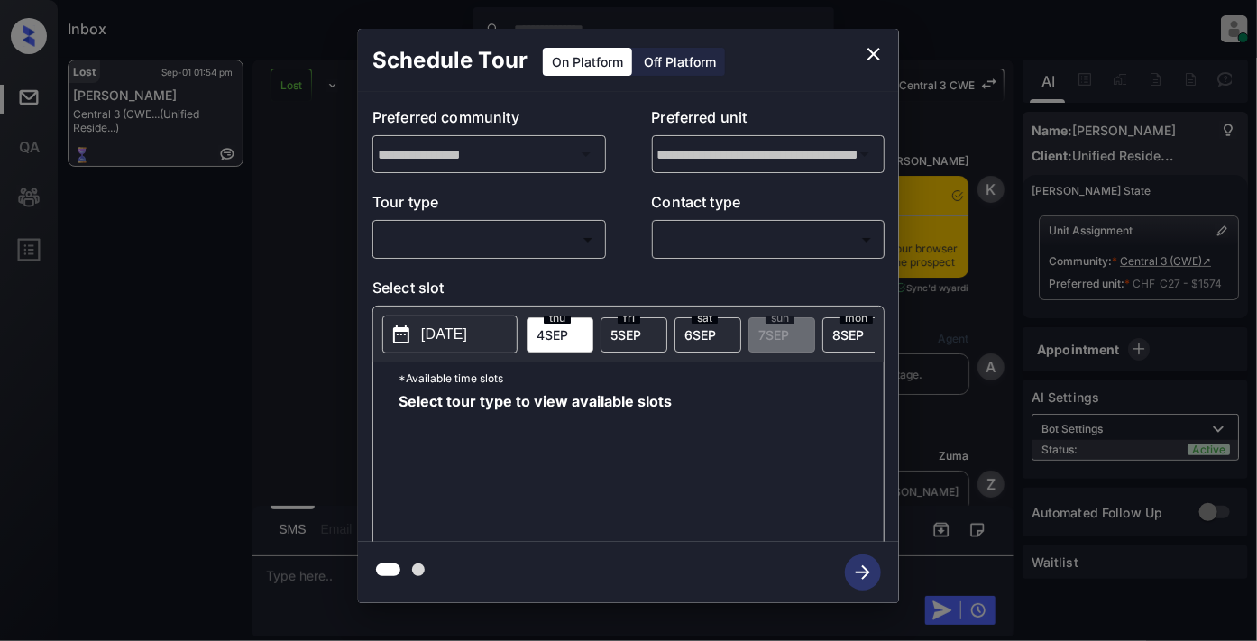
scroll to position [5860, 0]
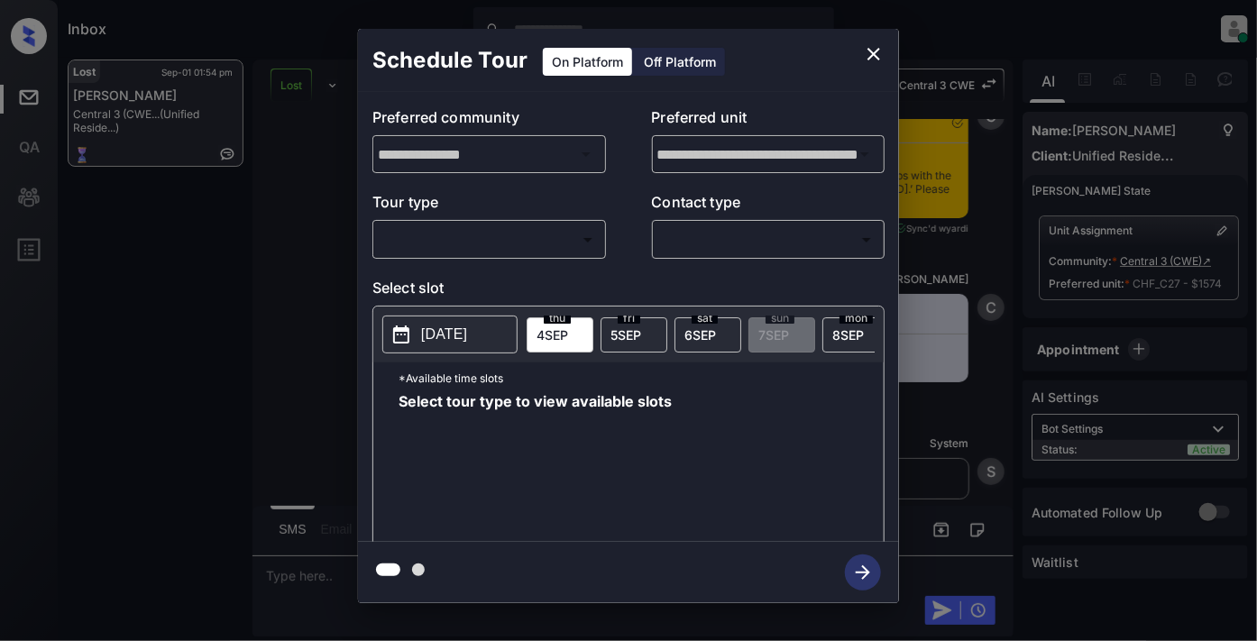
click at [568, 229] on body "Inbox [PERSON_NAME] Online Set yourself offline Set yourself on break Profile S…" at bounding box center [628, 320] width 1257 height 641
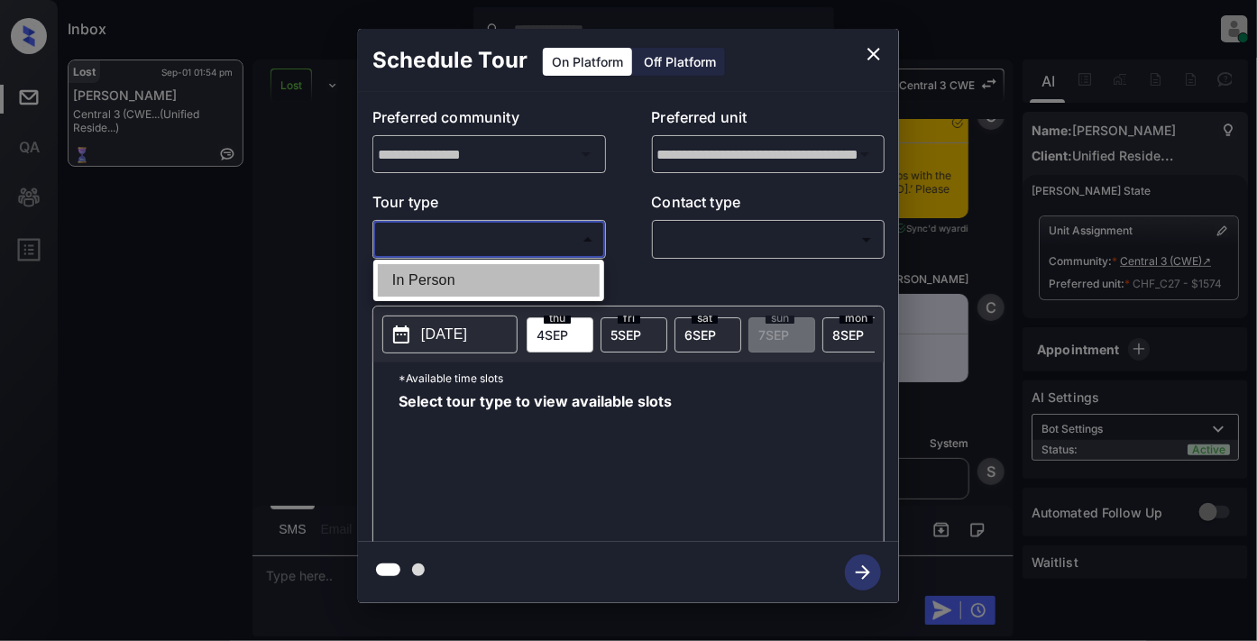
click at [550, 273] on li "In Person" at bounding box center [489, 280] width 222 height 32
type input "********"
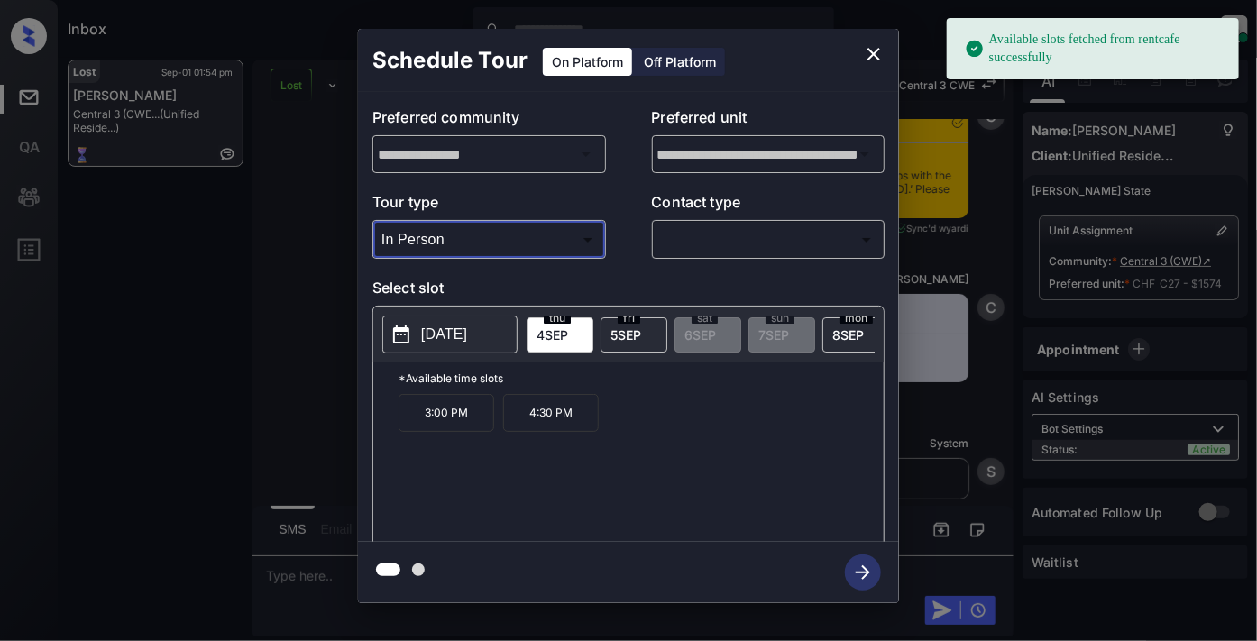
click at [467, 335] on p "[DATE]" at bounding box center [444, 335] width 46 height 22
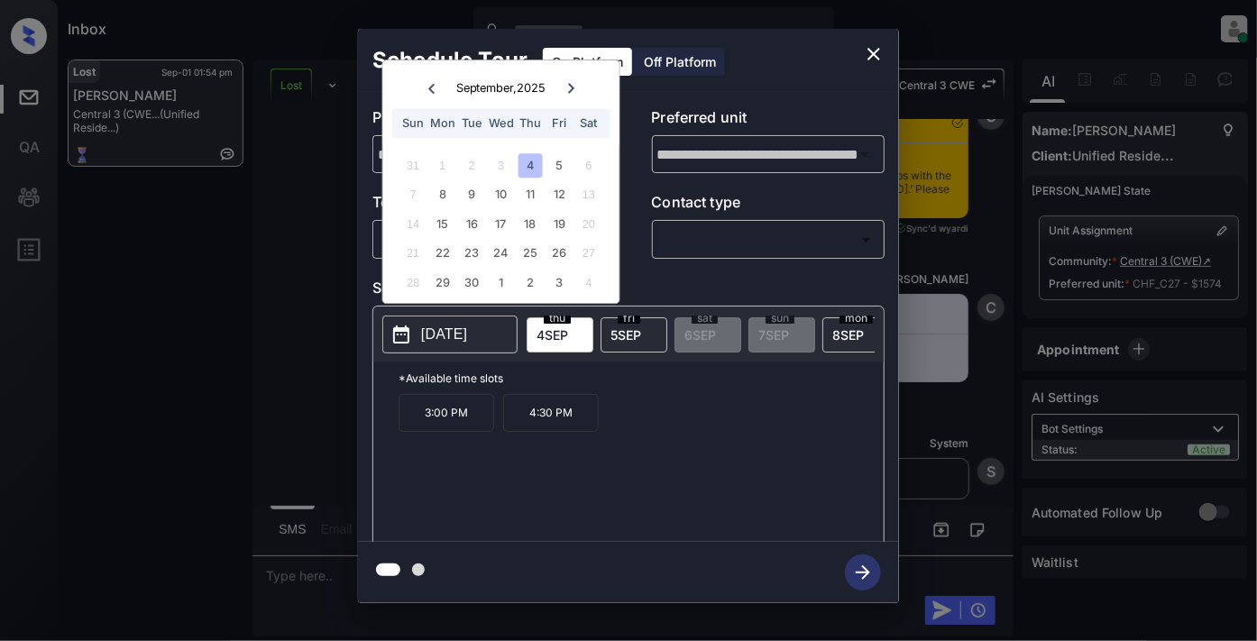
click at [868, 51] on icon "close" at bounding box center [874, 54] width 22 height 22
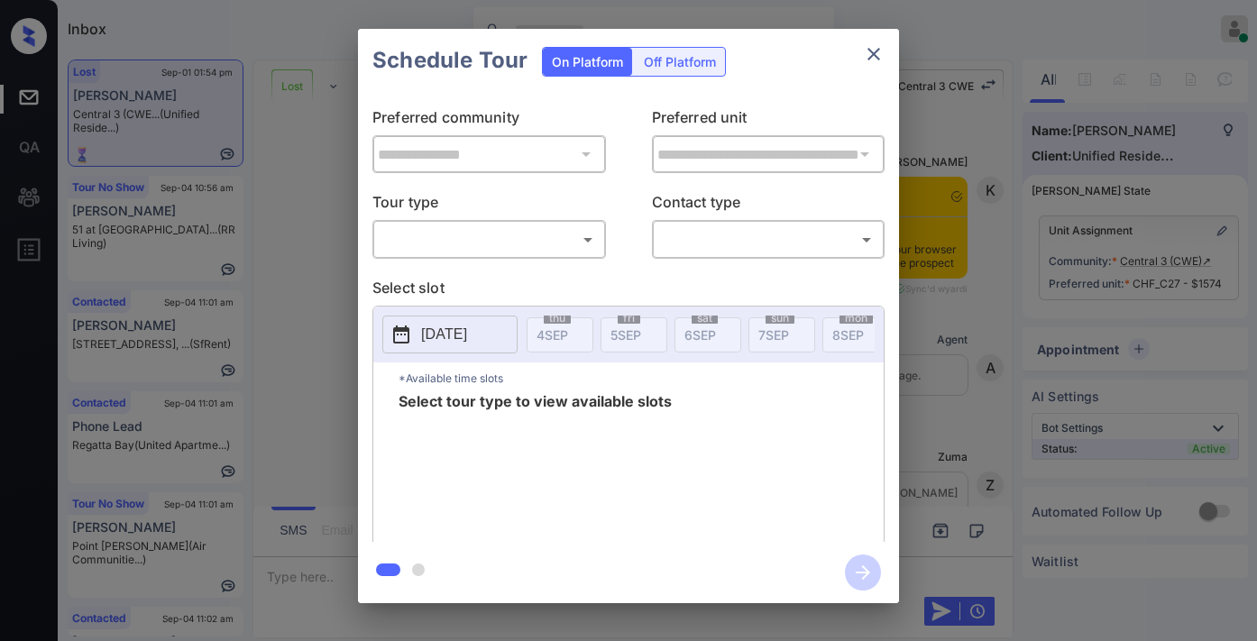
click at [563, 236] on body "Inbox Samantha Soliven Online Set yourself offline Set yourself on break Profil…" at bounding box center [628, 320] width 1257 height 641
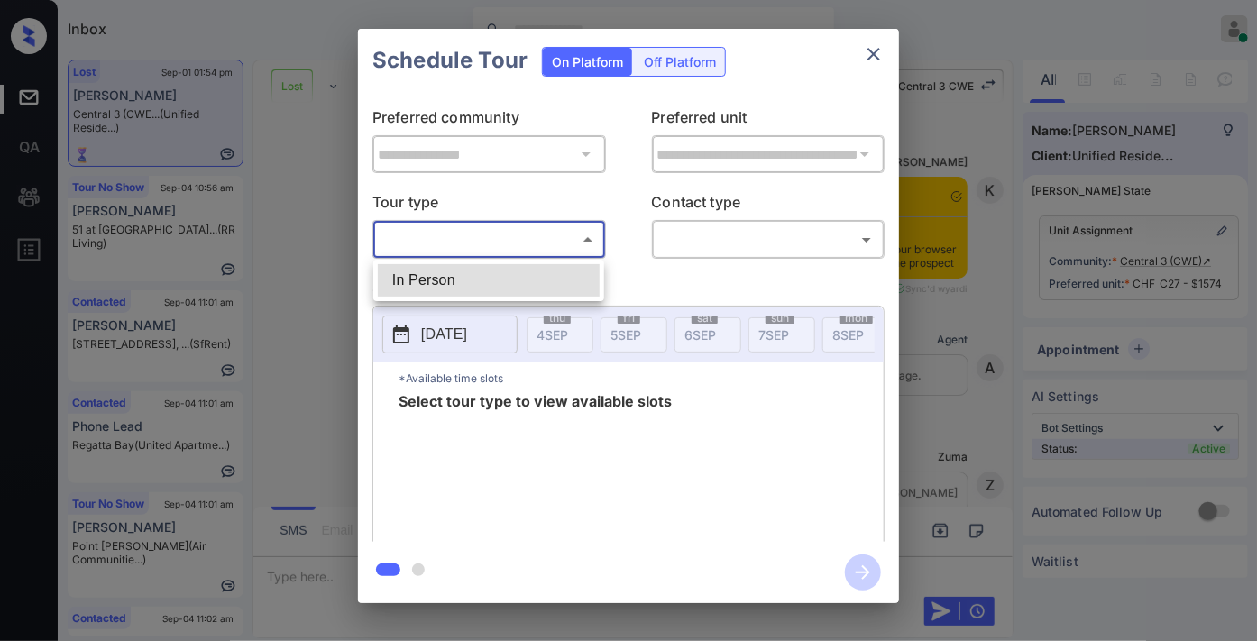
scroll to position [5760, 0]
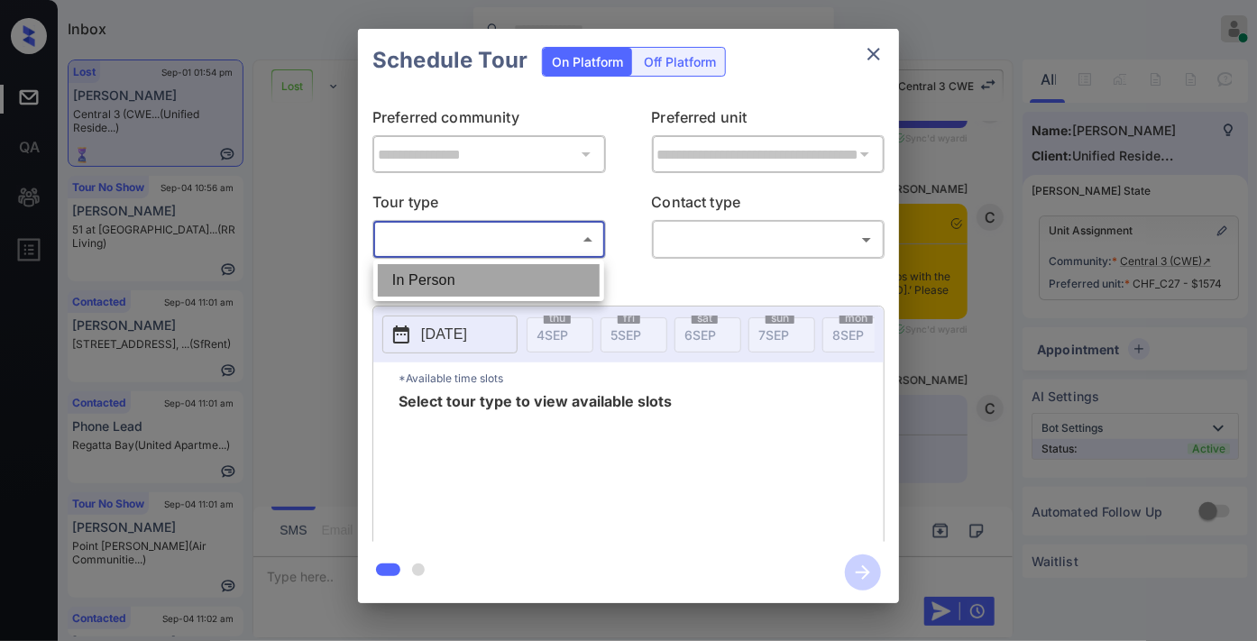
click at [555, 286] on li "In Person" at bounding box center [489, 280] width 222 height 32
type input "********"
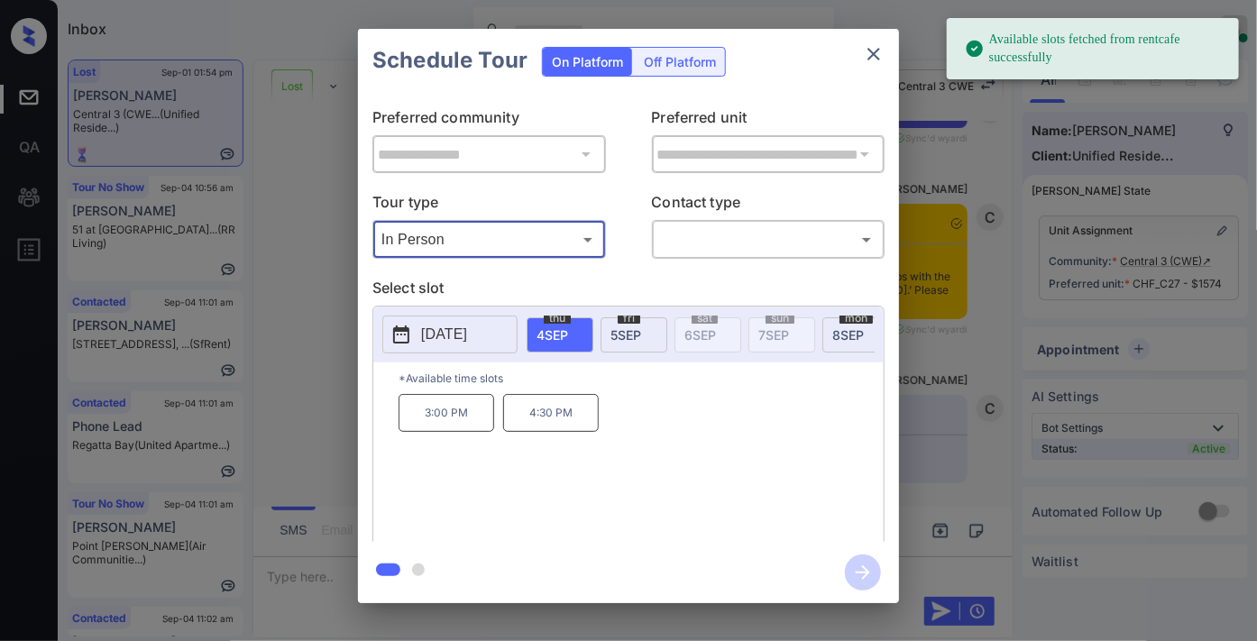
click at [872, 63] on icon "close" at bounding box center [874, 54] width 22 height 22
